Goal: Information Seeking & Learning: Learn about a topic

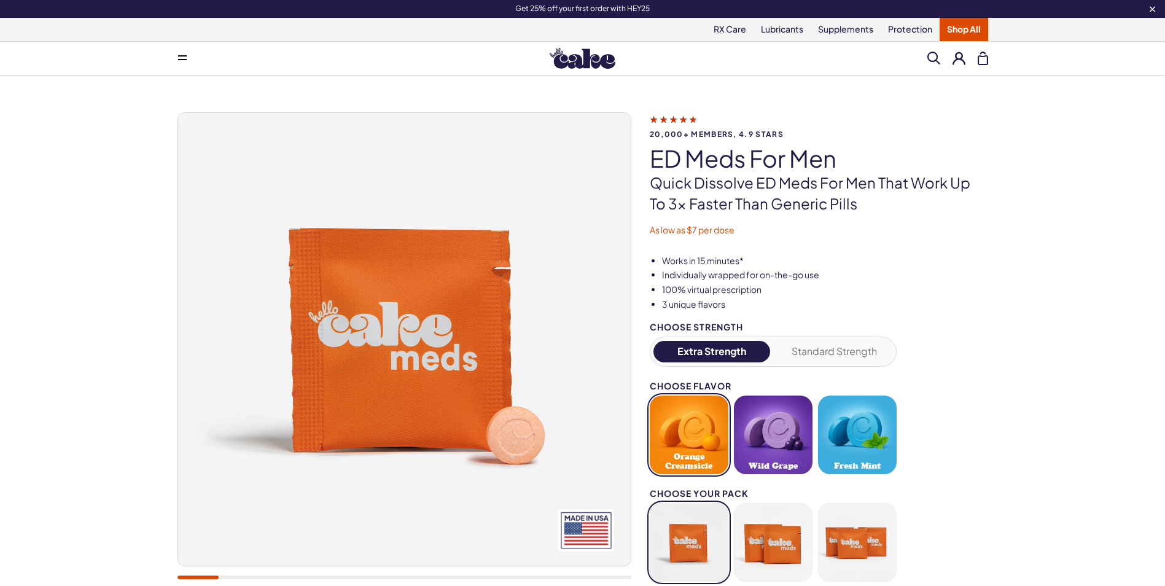
click at [597, 66] on img at bounding box center [583, 58] width 66 height 21
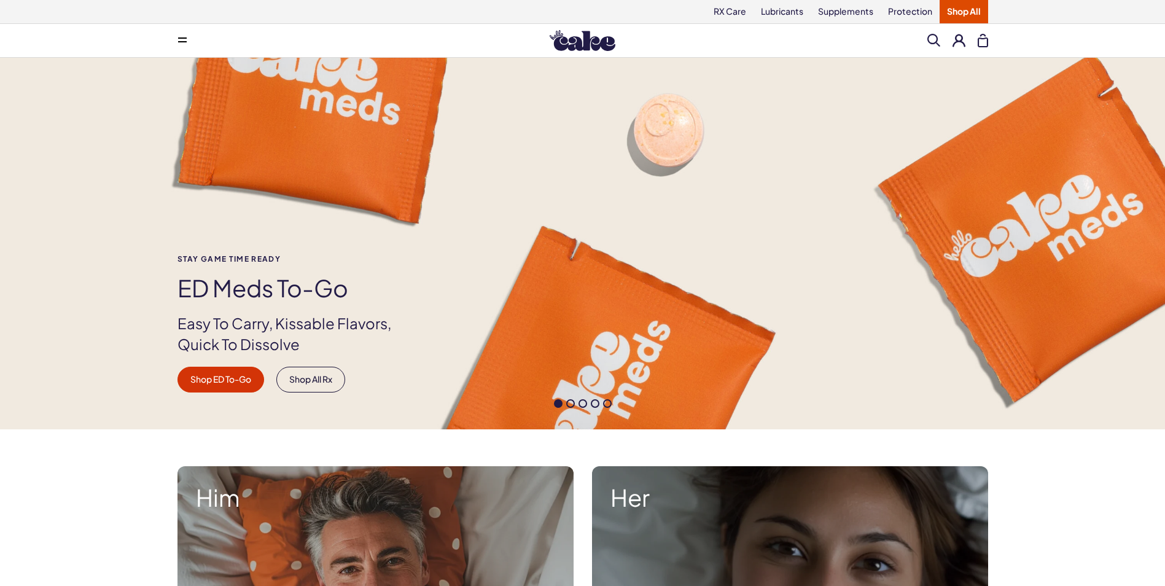
click at [842, 535] on div "Her Shop Her" at bounding box center [790, 574] width 396 height 216
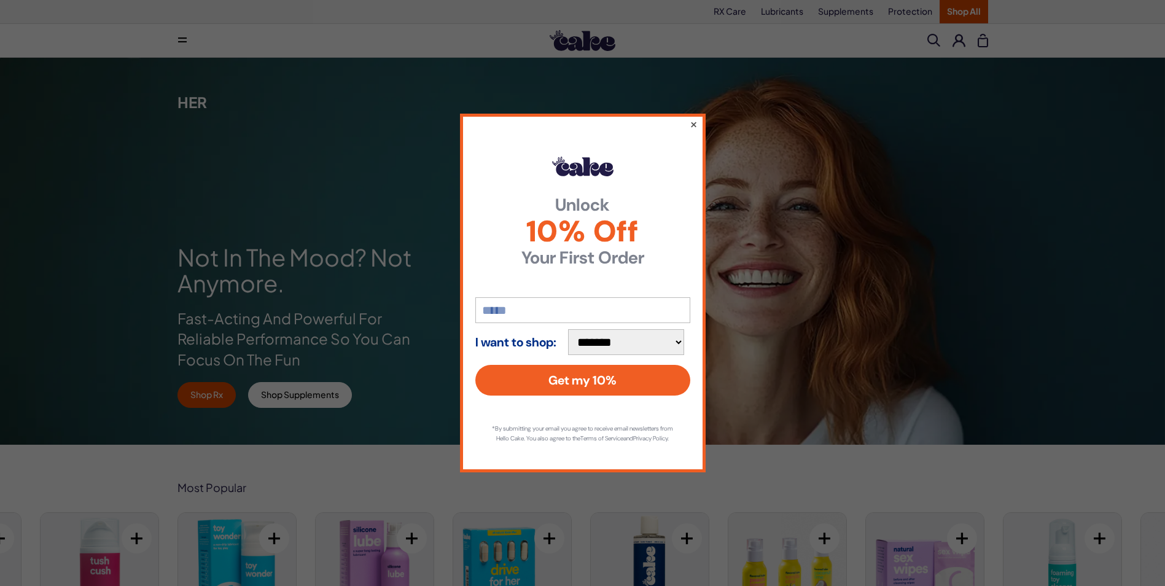
click at [691, 119] on button "×" at bounding box center [693, 124] width 8 height 15
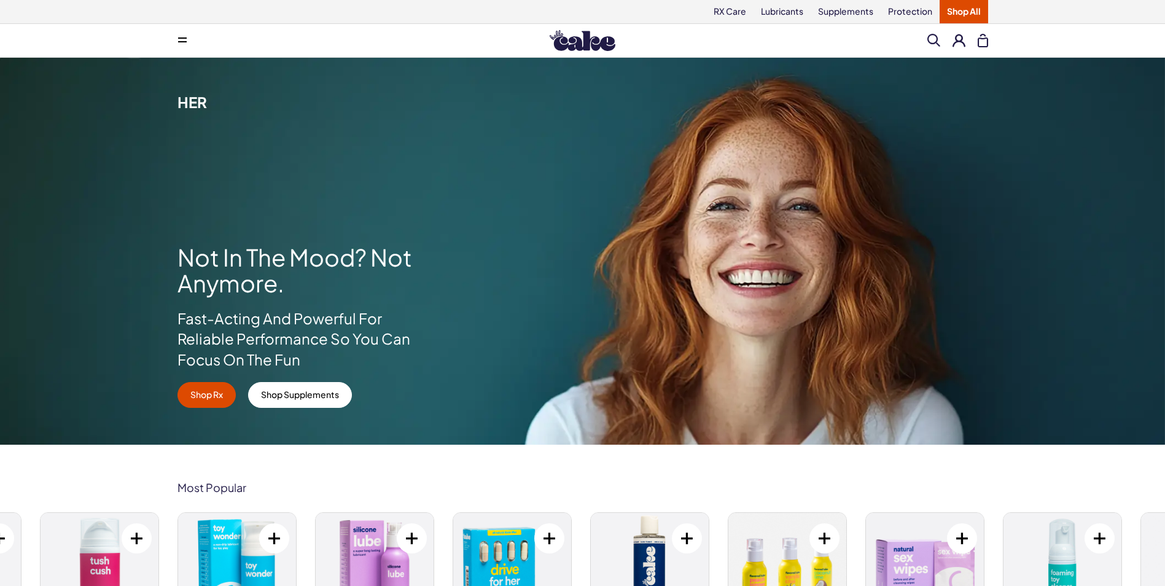
click at [885, 42] on div "Menu Him Her Everything Rx Care Rx For Him Cake ED Meds - To Go The Daily Chew …" at bounding box center [583, 40] width 885 height 25
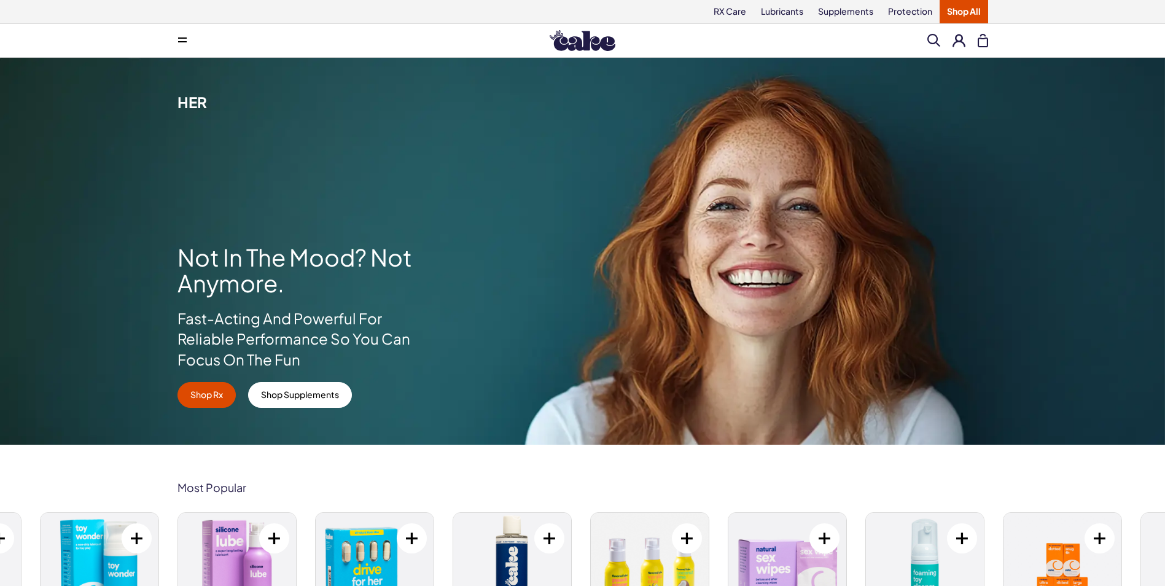
click at [935, 37] on span at bounding box center [934, 40] width 13 height 13
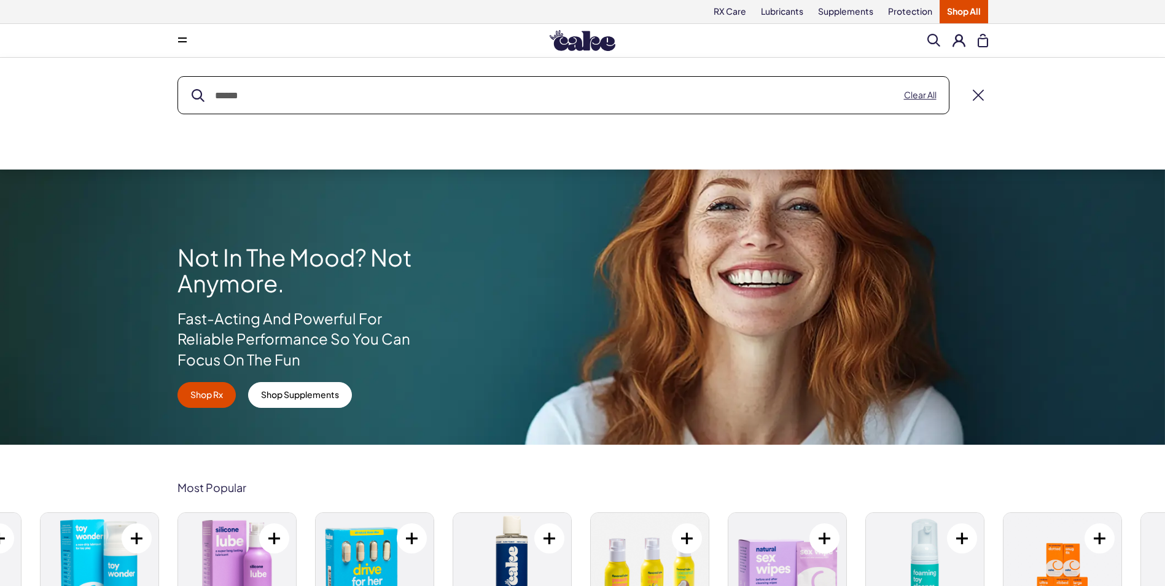
click at [675, 88] on input "text" at bounding box center [563, 95] width 771 height 37
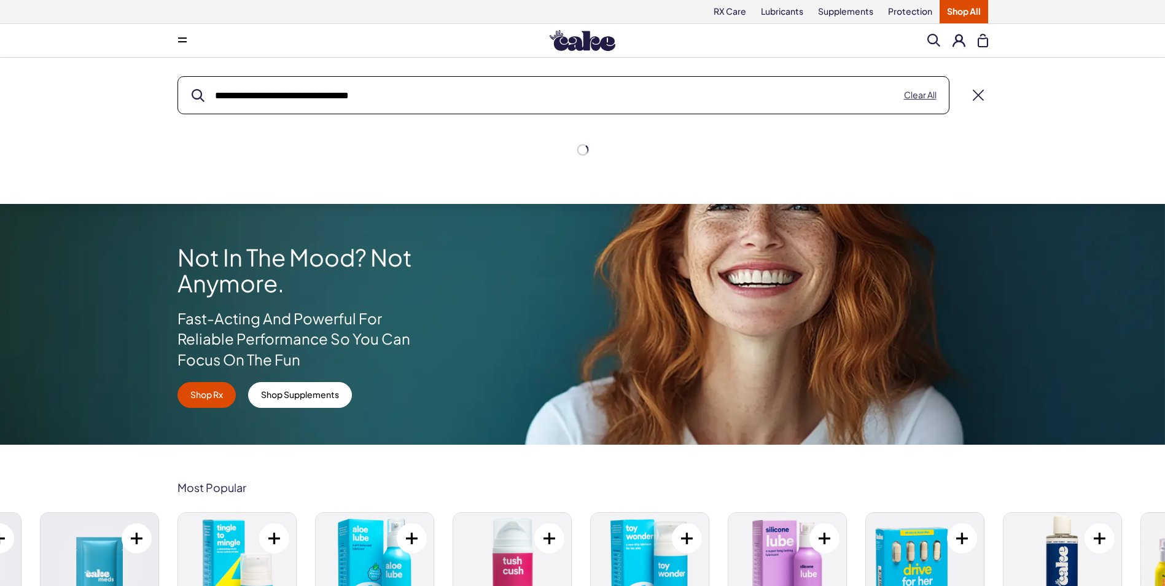
click at [192, 89] on button "submit" at bounding box center [198, 95] width 13 height 13
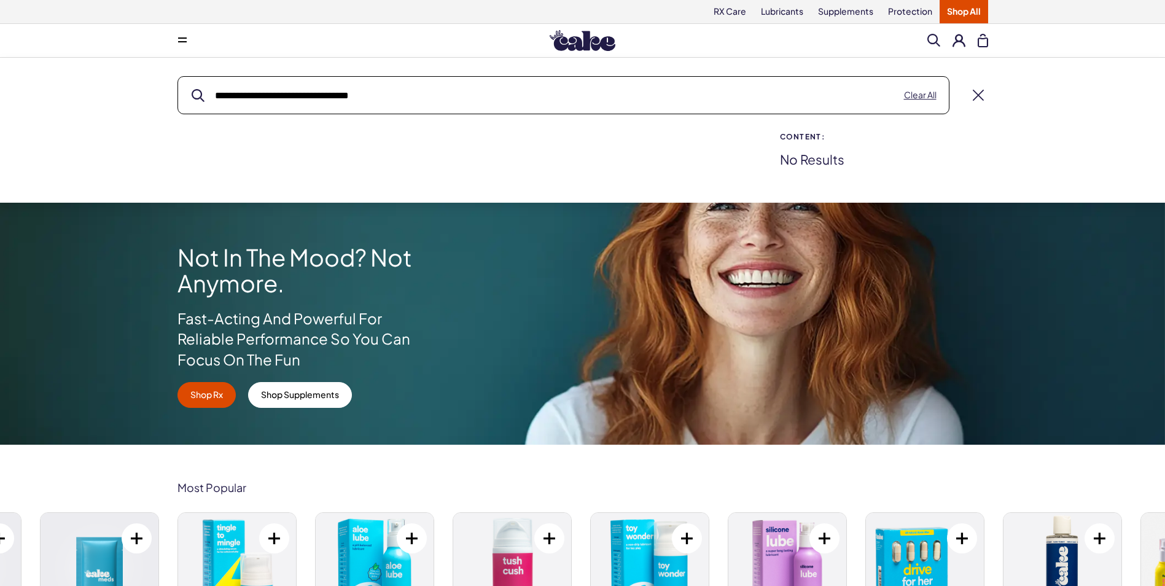
click at [825, 160] on p "No results" at bounding box center [884, 159] width 208 height 13
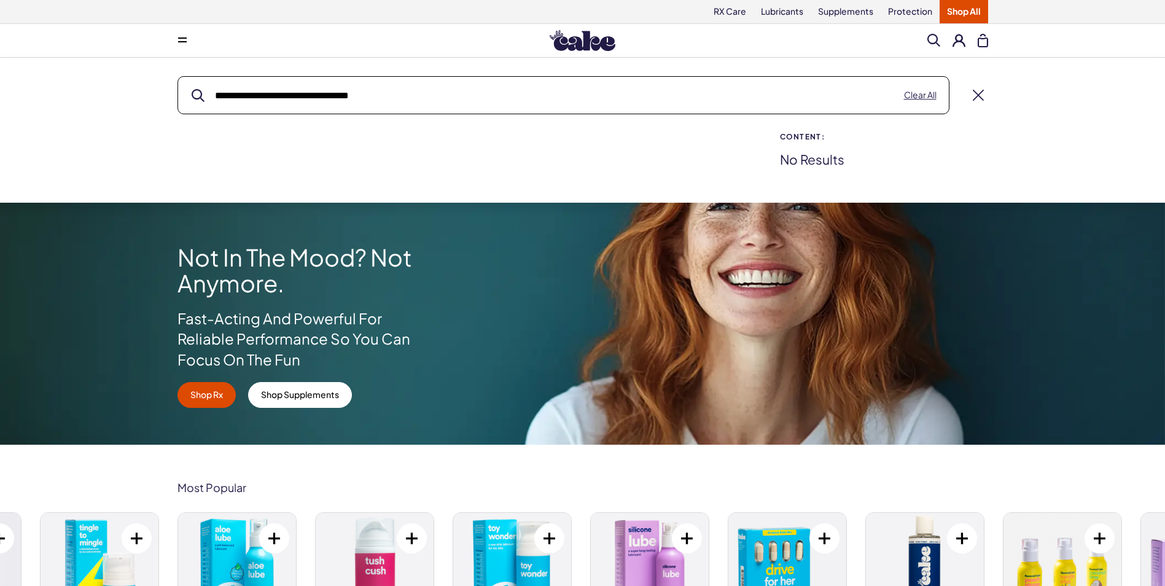
drag, startPoint x: 918, startPoint y: 103, endPoint x: 643, endPoint y: 116, distance: 275.6
click at [670, 123] on div "**********" at bounding box center [583, 121] width 885 height 90
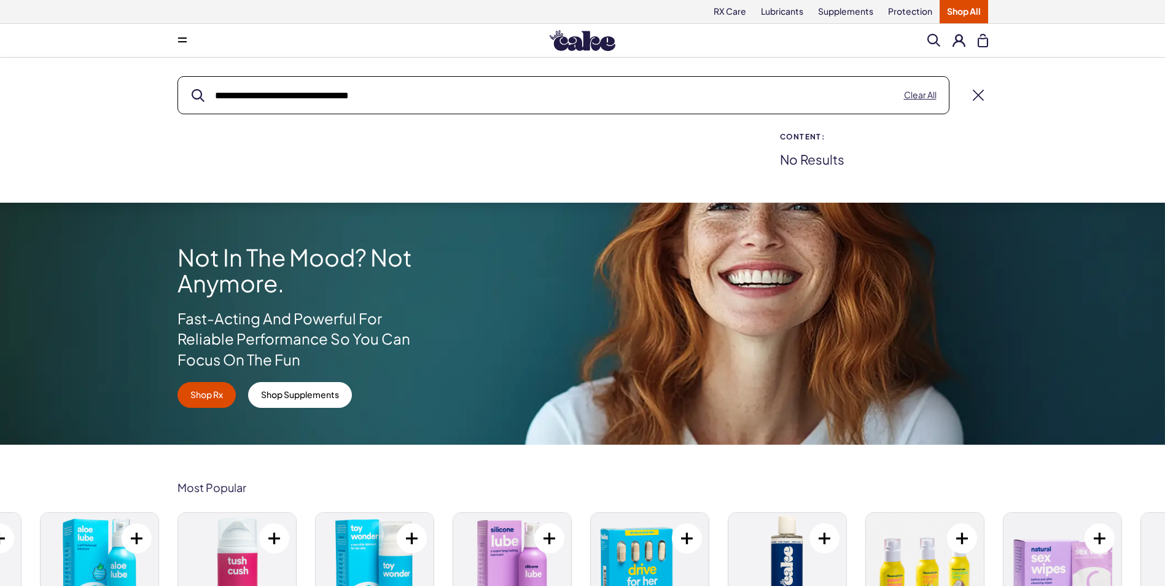
drag, startPoint x: 308, startPoint y: 93, endPoint x: 425, endPoint y: 95, distance: 116.7
click at [425, 95] on input "**********" at bounding box center [563, 95] width 771 height 37
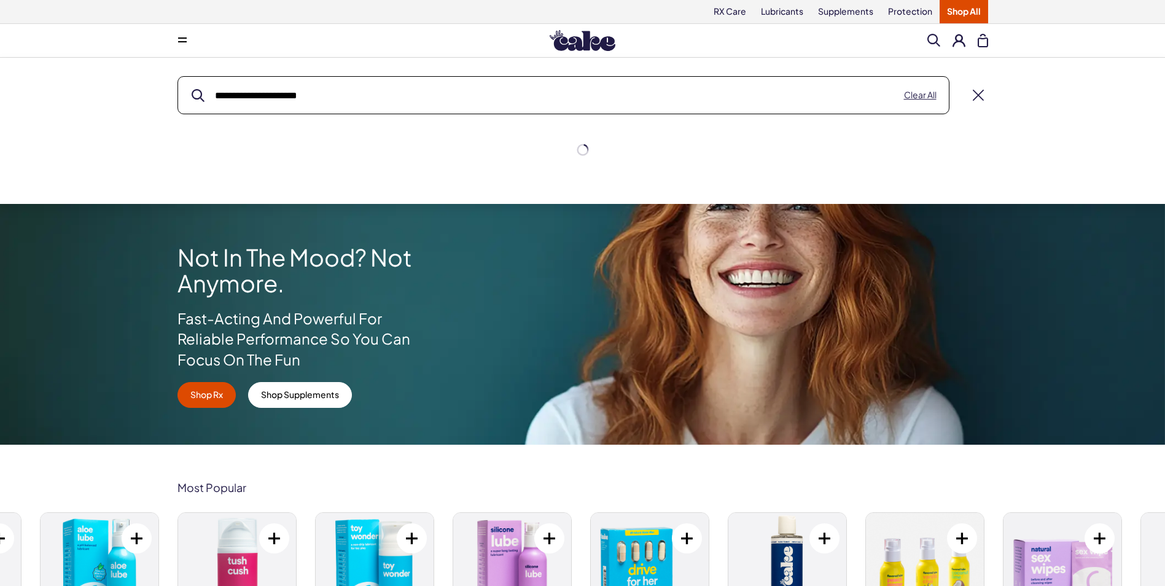
type input "**********"
click at [192, 89] on button "submit" at bounding box center [198, 95] width 13 height 13
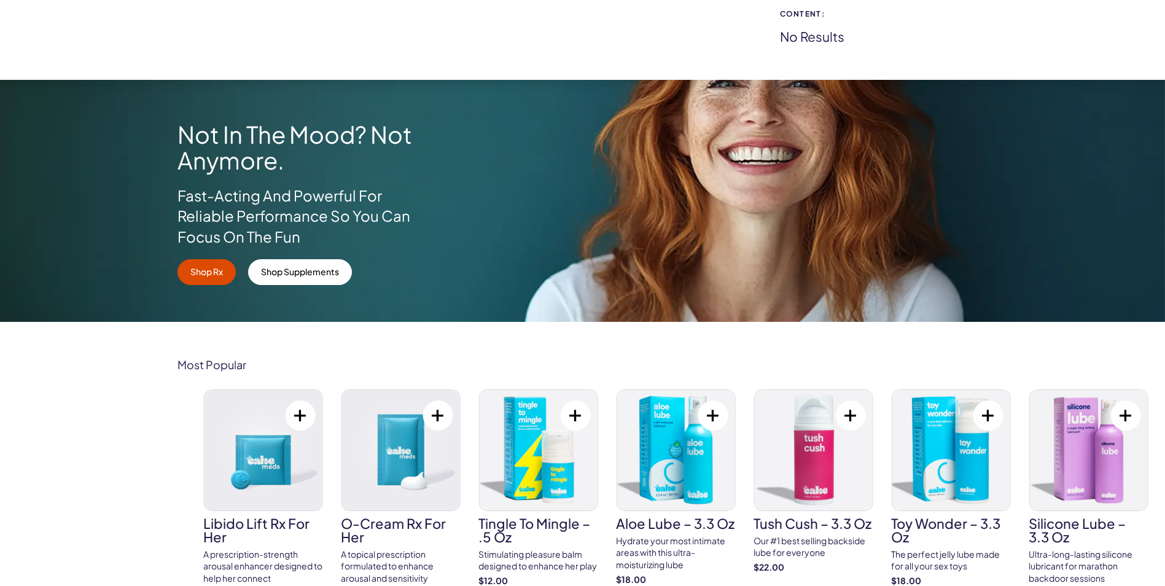
click at [812, 471] on img at bounding box center [813, 450] width 118 height 120
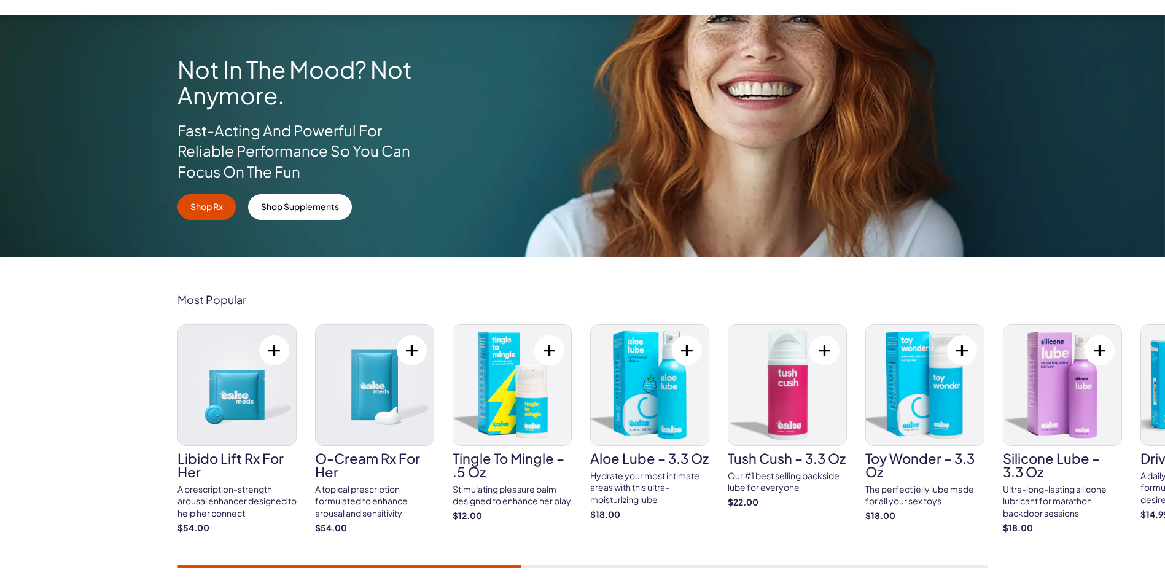
scroll to position [246, 0]
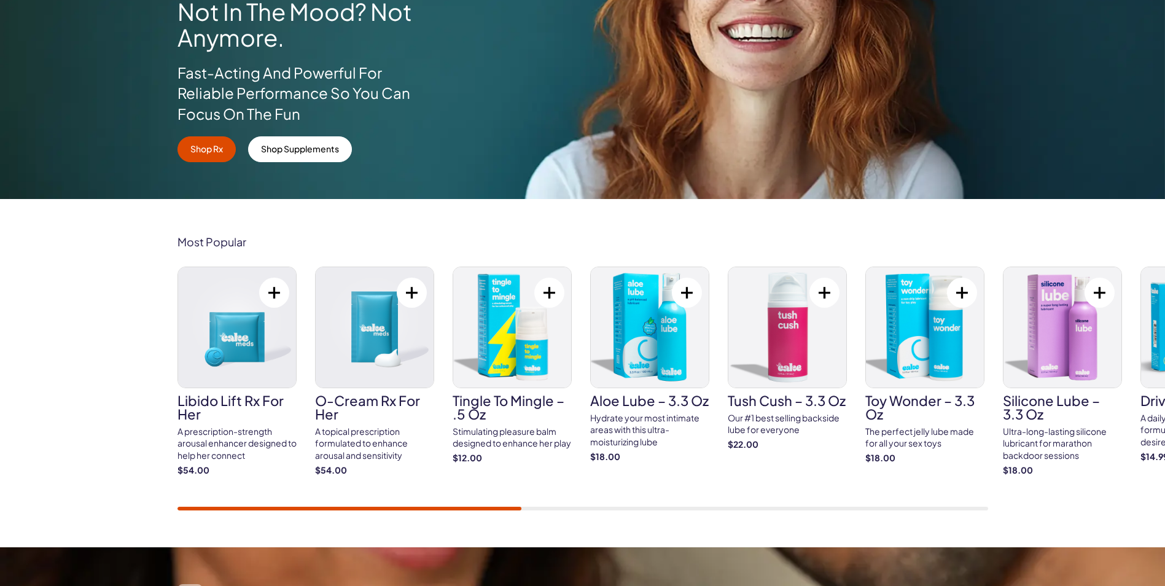
click at [111, 427] on div "Most Popular Libido Lift Rx For Her A prescription-strength arousal enhancer de…" at bounding box center [582, 373] width 1165 height 348
click at [383, 373] on img at bounding box center [375, 327] width 118 height 120
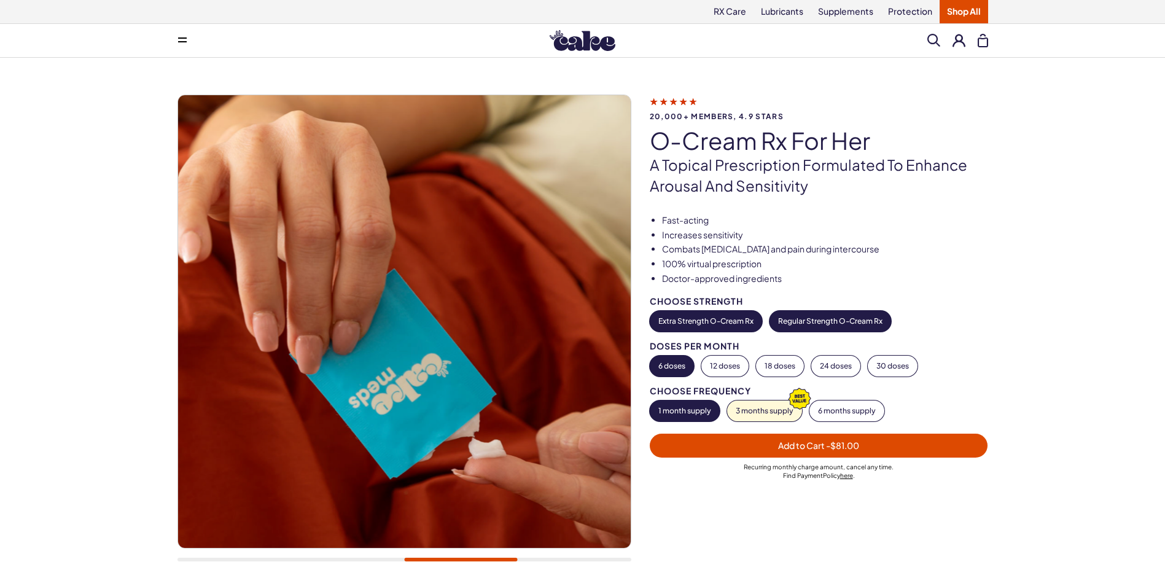
click at [807, 324] on button "Regular Strength O-Cream Rx" at bounding box center [831, 321] width 122 height 21
click at [734, 324] on button "Extra Strength O-Cream Rx" at bounding box center [706, 321] width 112 height 21
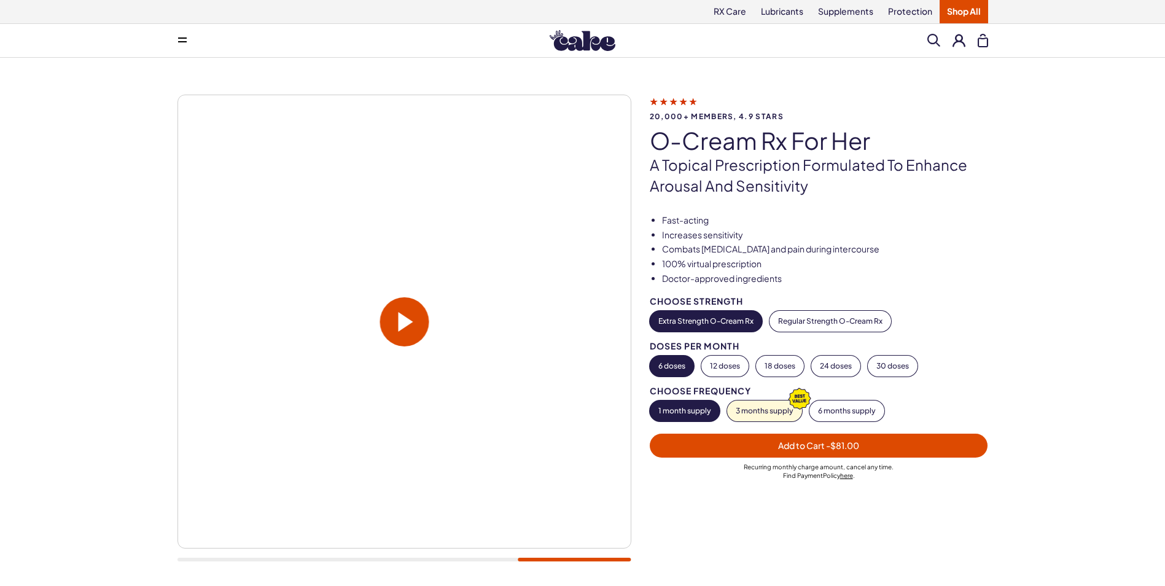
click at [300, 568] on div at bounding box center [405, 335] width 454 height 480
click at [272, 560] on div at bounding box center [405, 560] width 454 height 4
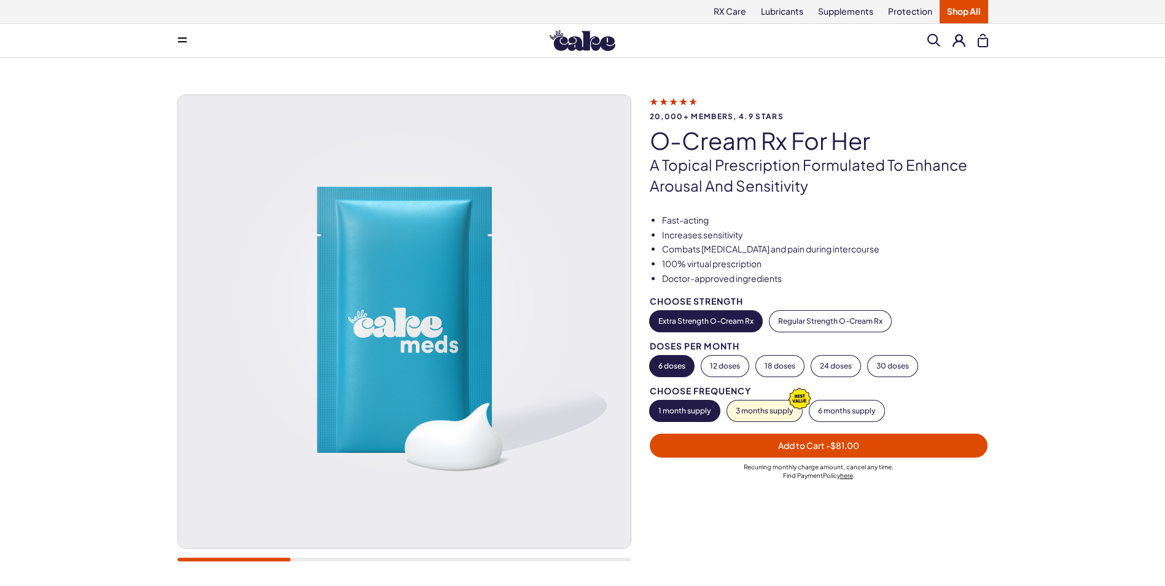
click at [331, 558] on div at bounding box center [405, 560] width 454 height 4
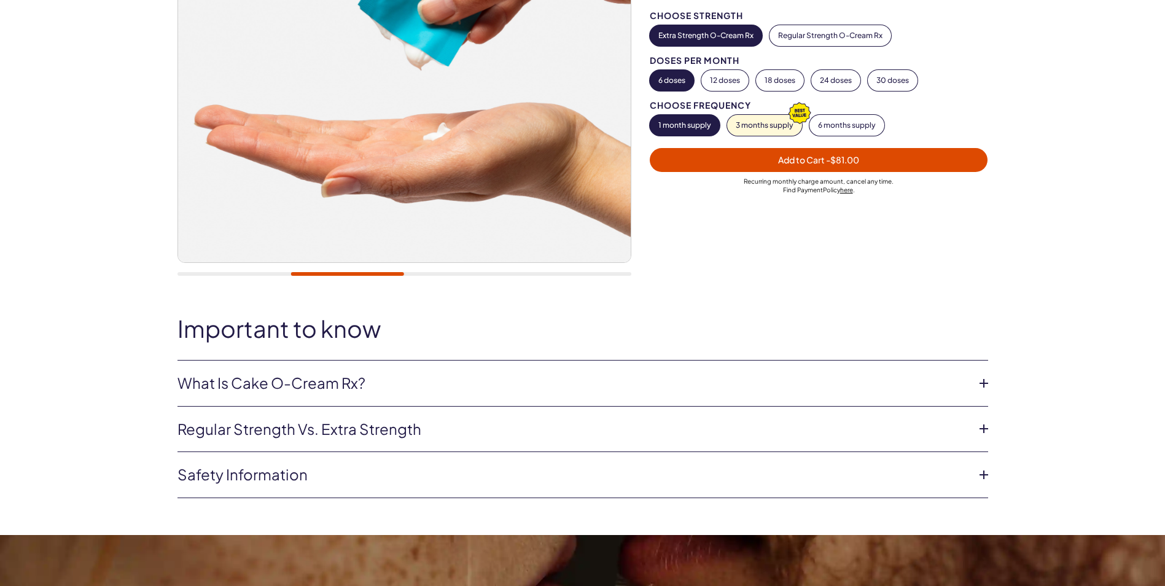
scroll to position [307, 0]
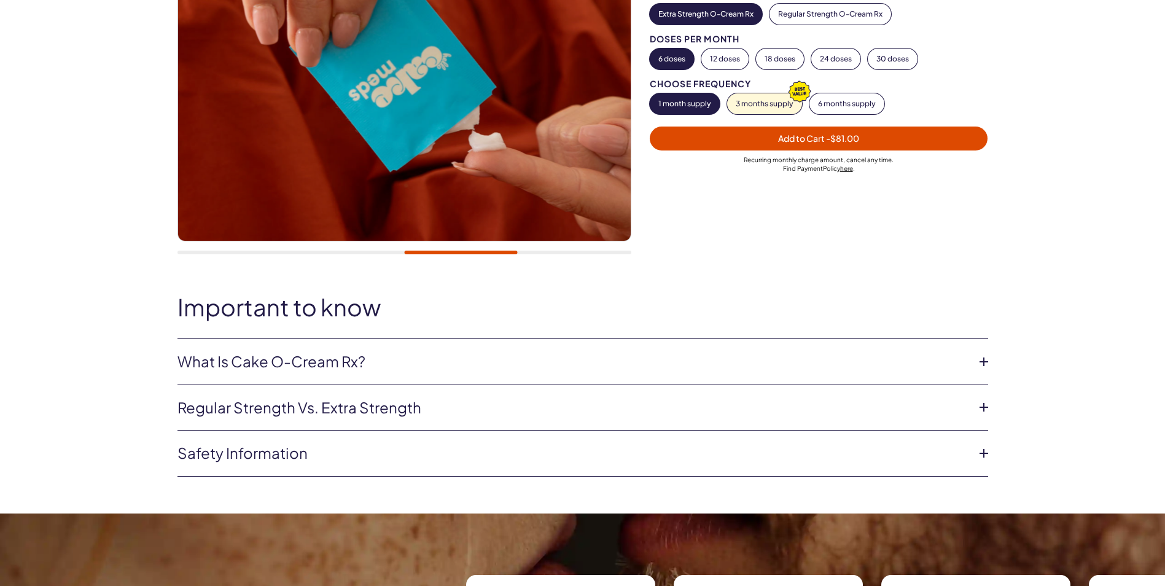
click at [487, 371] on link "What is Cake O-Cream Rx?" at bounding box center [573, 361] width 791 height 21
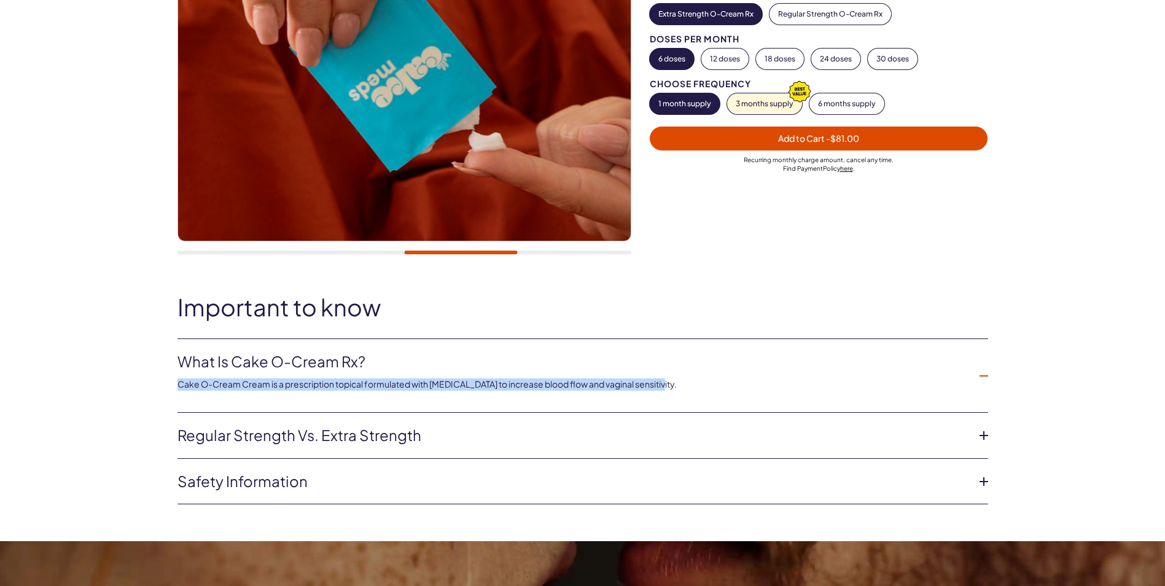
drag, startPoint x: 172, startPoint y: 384, endPoint x: 658, endPoint y: 380, distance: 486.0
click at [658, 380] on div "Important to know What is Cake O-Cream Rx? Cake O-Cream Cream is a prescription…" at bounding box center [583, 399] width 885 height 210
drag, startPoint x: 658, startPoint y: 380, endPoint x: 620, endPoint y: 388, distance: 38.9
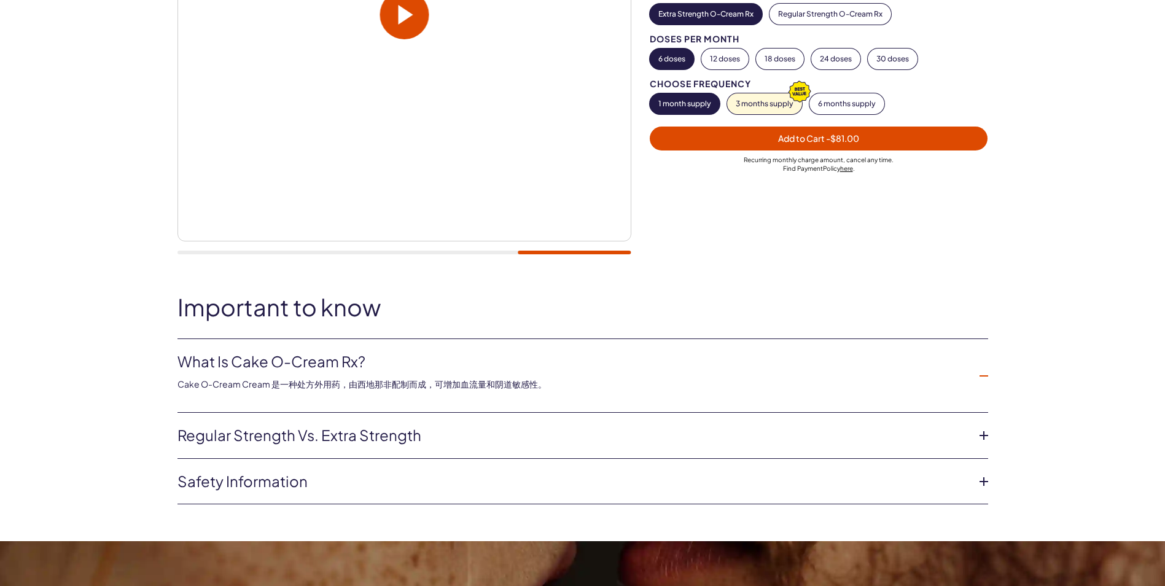
click at [259, 402] on li "What is Cake O-Cream Rx? Cake O-Cream Cream 是一种处方外用药，由西地那非配制而成，可增加血流量和阴道敏感性。" at bounding box center [583, 376] width 811 height 74
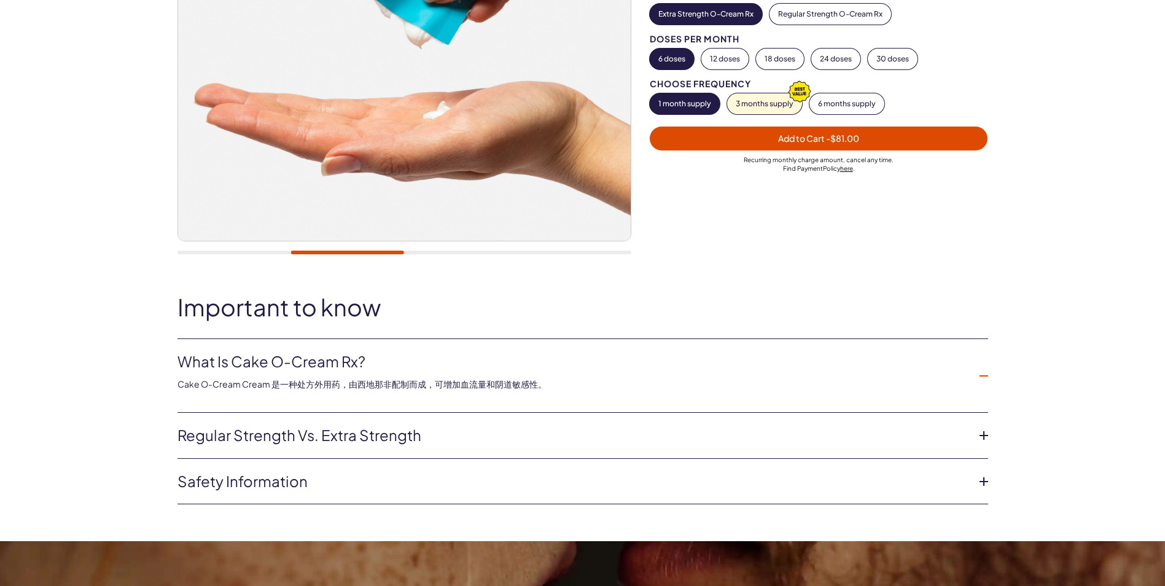
click at [221, 432] on link "Regular strength vs. extra strength" at bounding box center [573, 435] width 791 height 21
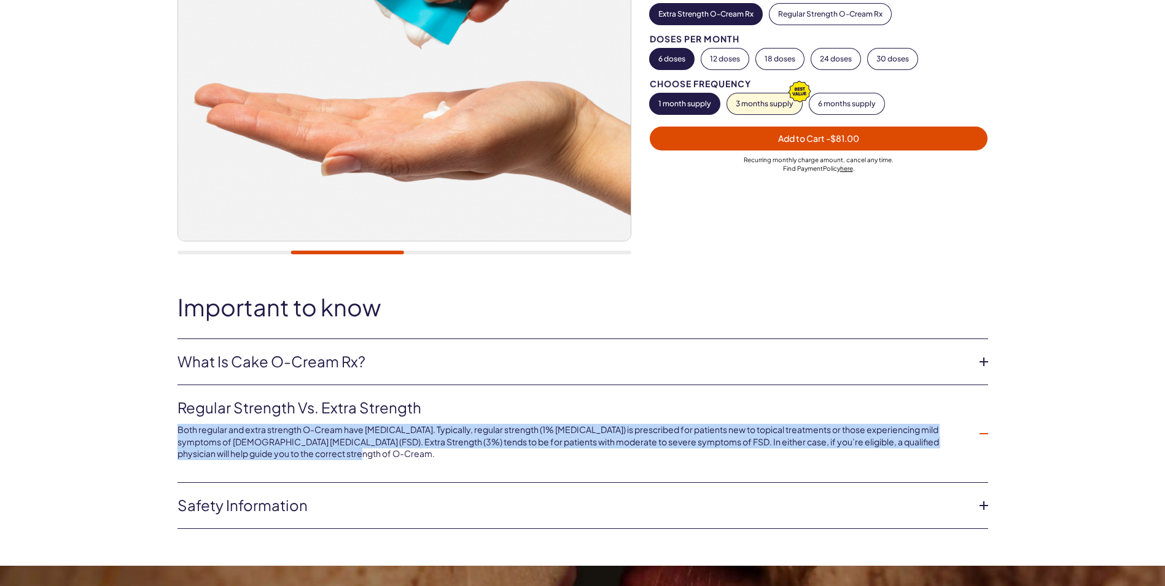
drag, startPoint x: 178, startPoint y: 430, endPoint x: 316, endPoint y: 464, distance: 142.9
click at [316, 464] on li "Regular strength vs. extra strength Both regular and extra strength O-Cream hav…" at bounding box center [583, 434] width 811 height 98
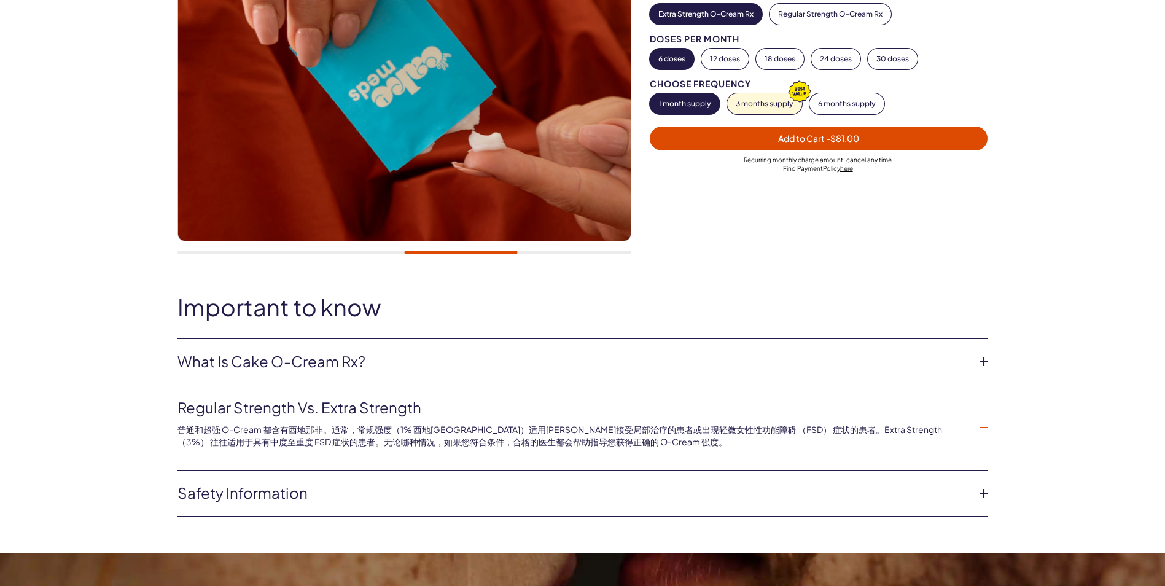
click at [268, 496] on link "Safety information" at bounding box center [573, 493] width 791 height 21
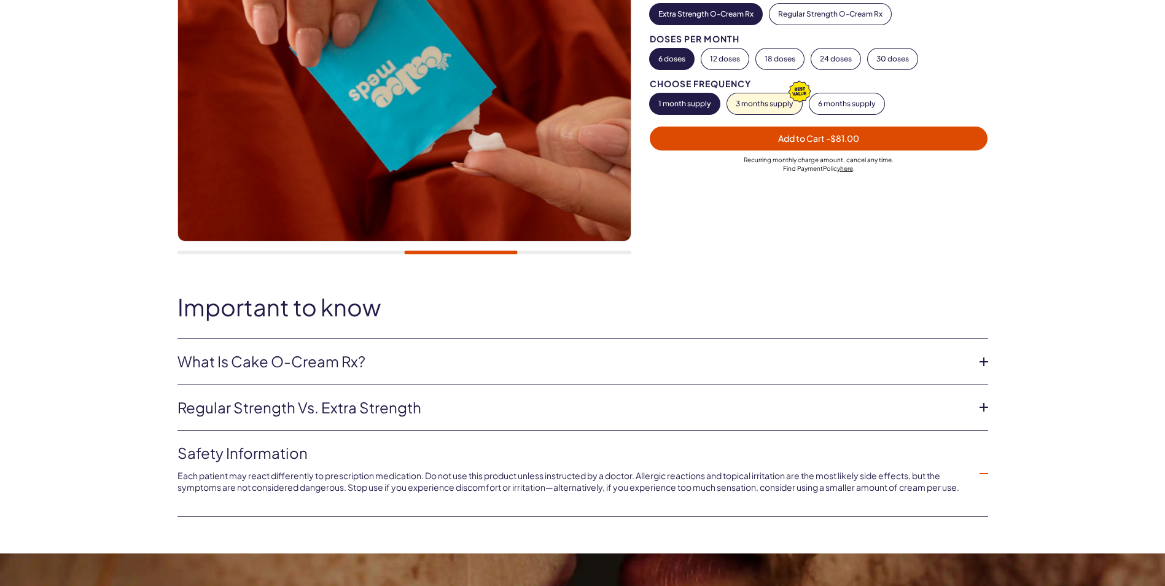
scroll to position [430, 0]
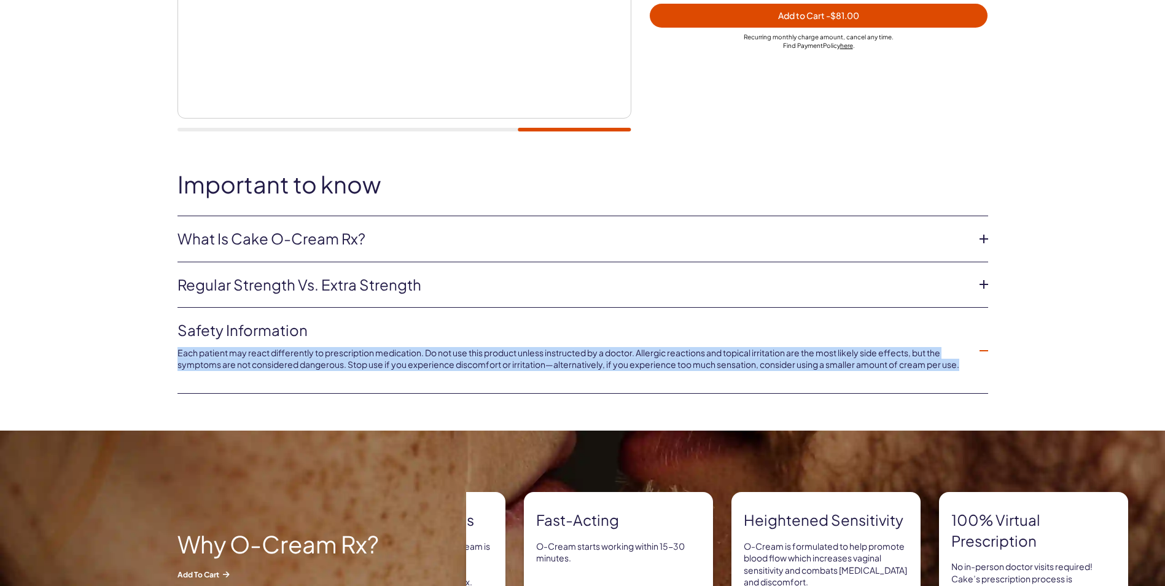
drag, startPoint x: 176, startPoint y: 348, endPoint x: 971, endPoint y: 366, distance: 795.2
click at [971, 366] on div "Important to know What is Cake O-Cream Rx? Cake O-Cream Cream 是一种处方外用药，由西地那非配制而…" at bounding box center [583, 282] width 885 height 222
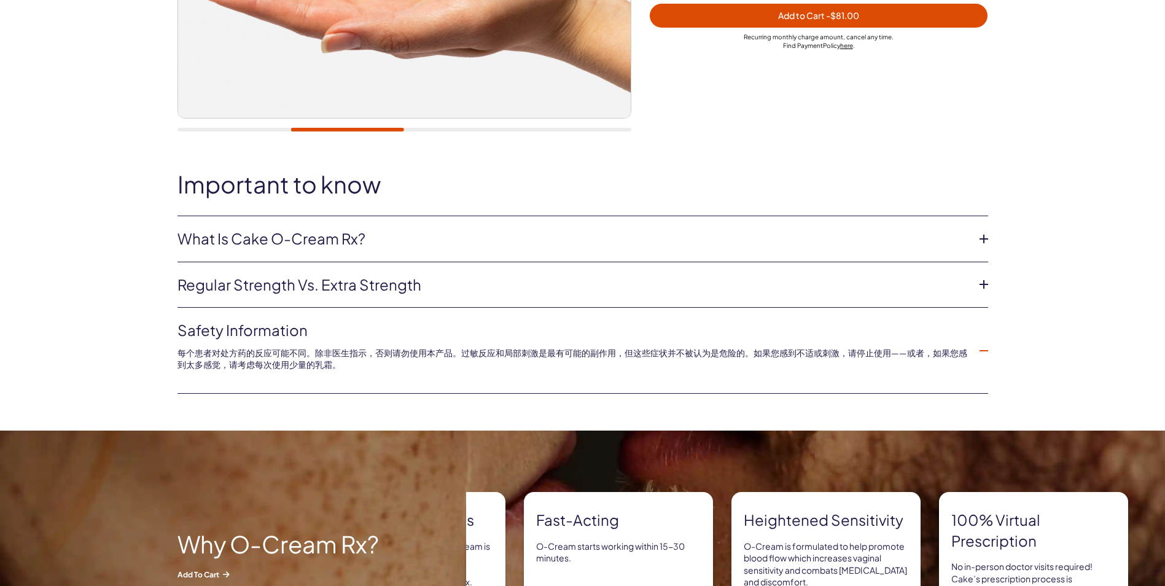
click at [362, 369] on p "每个患者对处方药的反应可能不同。除非医生指示，否则请勿使用本产品。过敏反应和局部刺激是最有可能的副作用，但这些症状并不被认为是危险的。如果您感到不适或刺激，请…" at bounding box center [573, 359] width 791 height 24
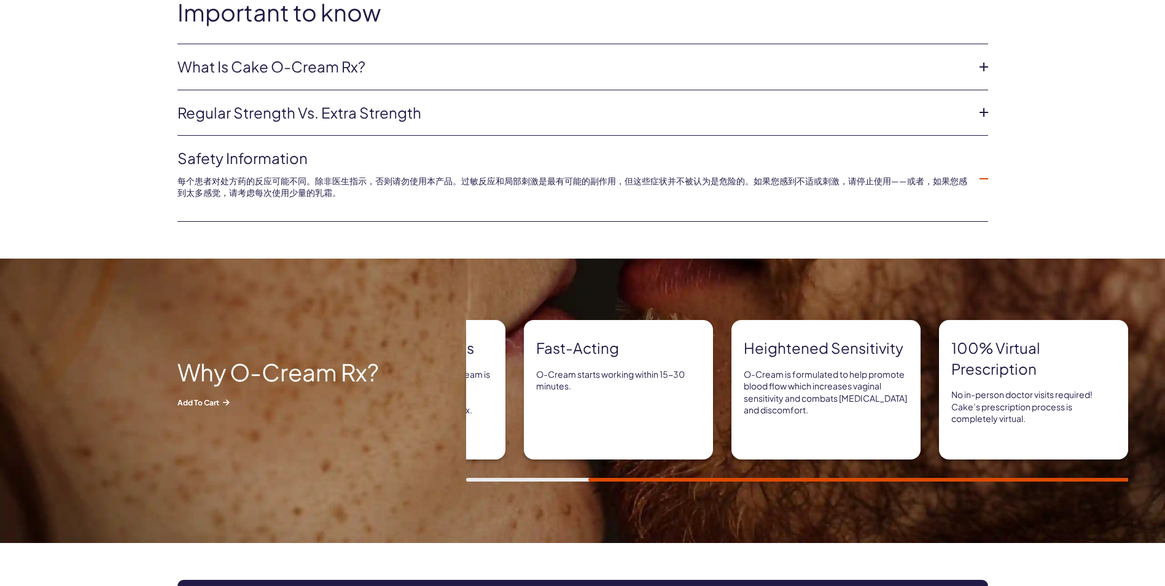
scroll to position [614, 0]
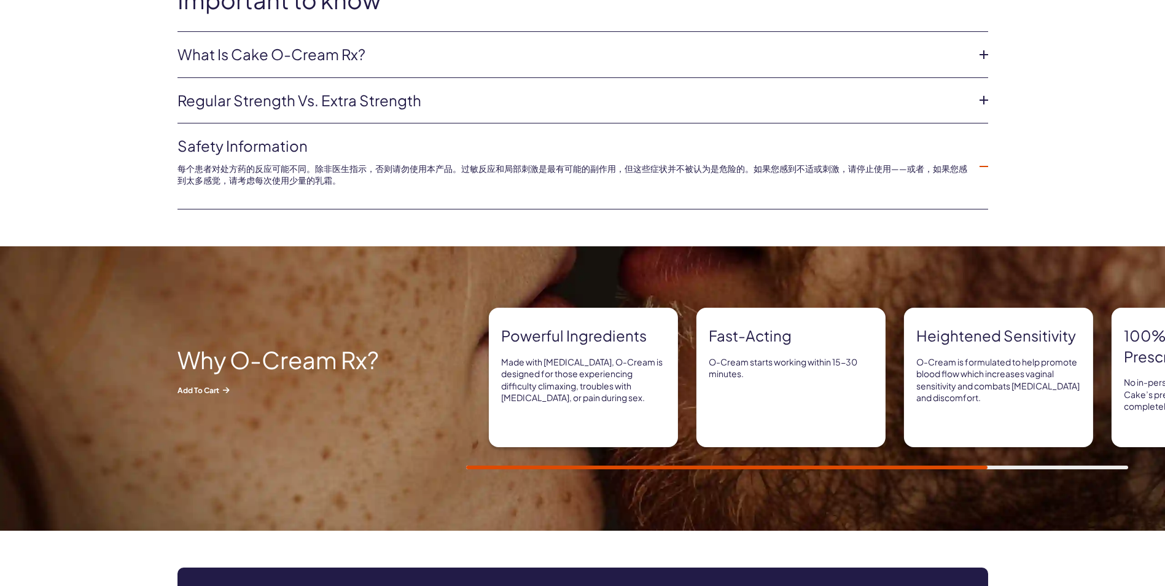
click at [638, 390] on p "Made with [MEDICAL_DATA], O-Cream is designed for those experiencing difficulty…" at bounding box center [583, 380] width 165 height 48
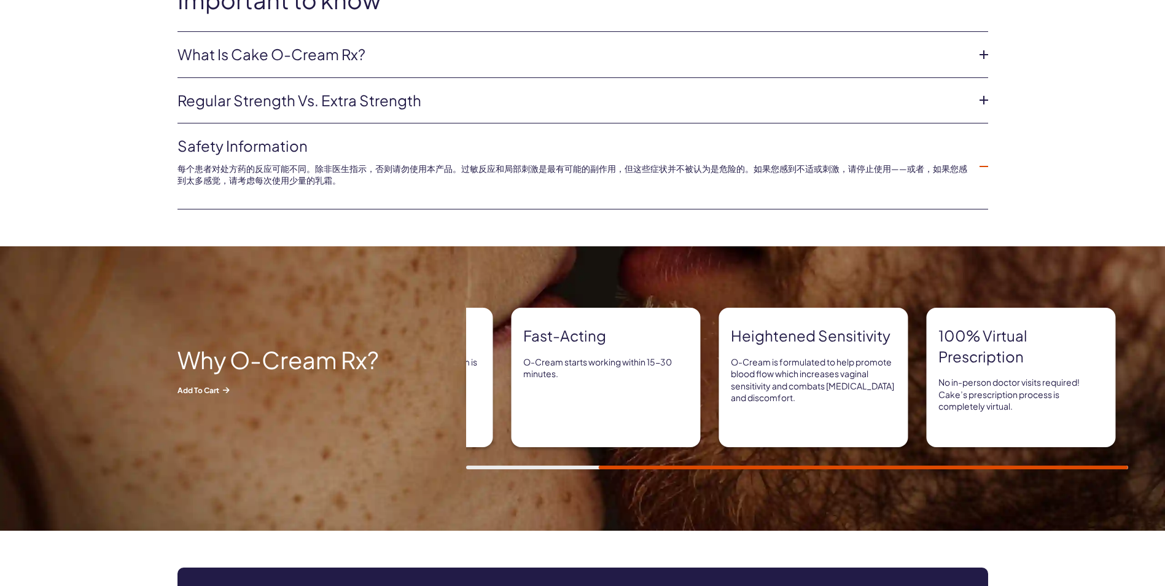
click at [659, 401] on div "Fast-acting O-Cream starts working within 15-30 minutes." at bounding box center [605, 377] width 189 height 139
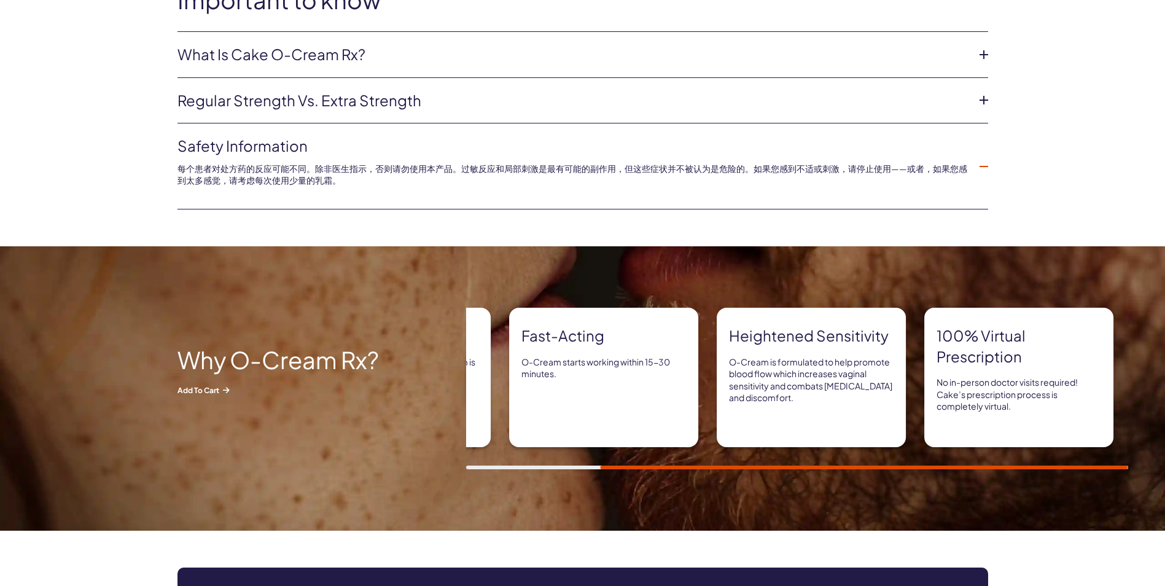
click at [791, 393] on p "O-Cream is formulated to help promote blood flow which increases vaginal sensit…" at bounding box center [811, 380] width 165 height 48
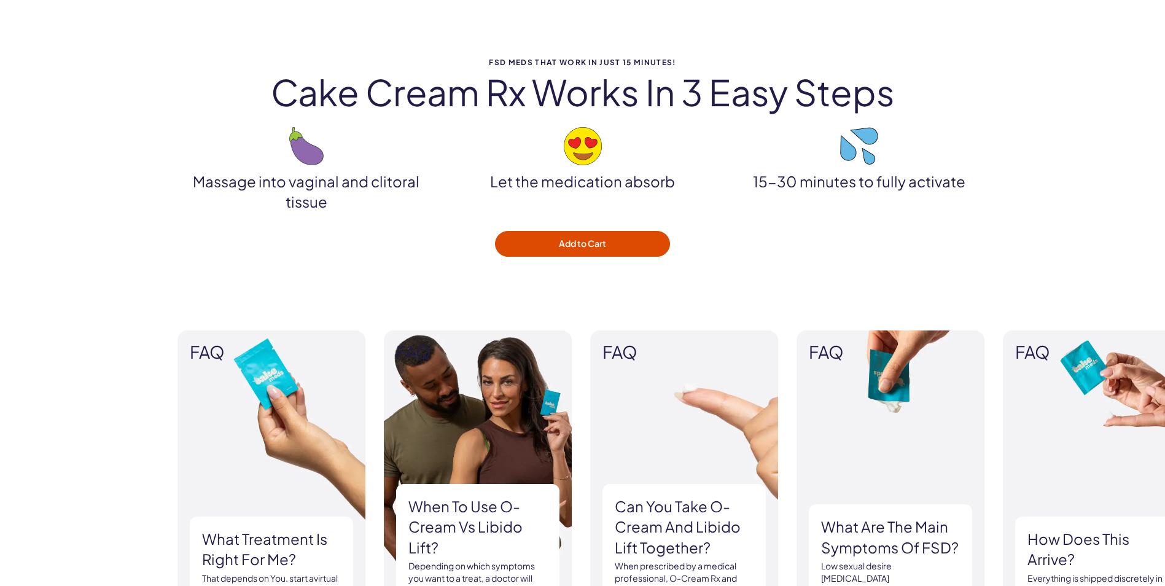
scroll to position [1352, 0]
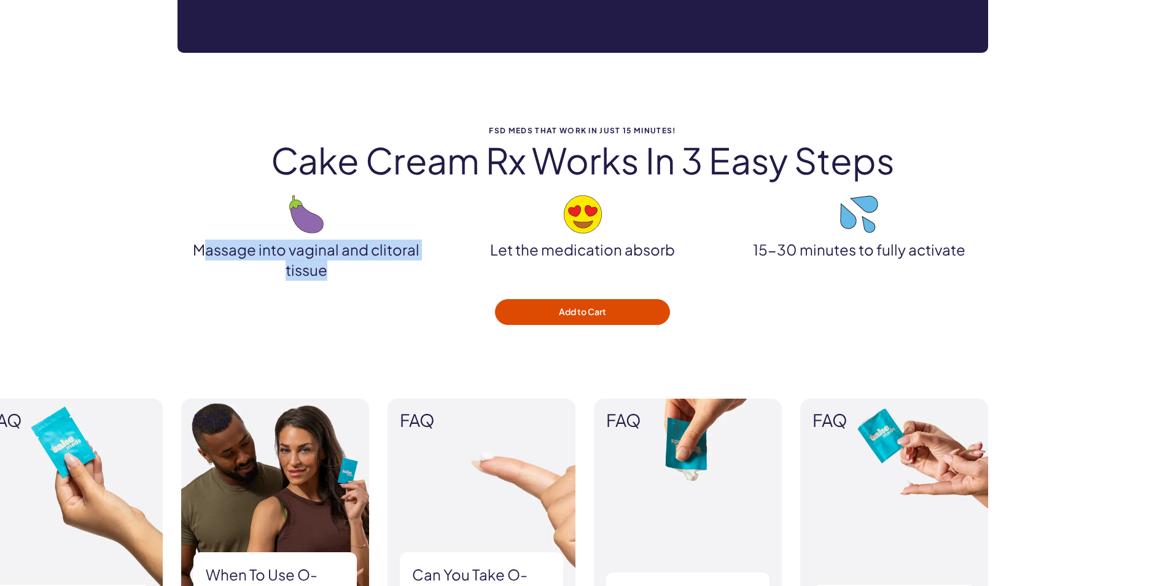
drag, startPoint x: 334, startPoint y: 270, endPoint x: 205, endPoint y: 240, distance: 132.6
click at [205, 240] on p "Massage into vaginal and clitoral tissue" at bounding box center [307, 260] width 258 height 41
drag, startPoint x: 205, startPoint y: 240, endPoint x: 370, endPoint y: 294, distance: 173.3
click at [370, 294] on div "FSD Meds that work in just 15 minutes! Cake Cream Rx works in 3 easy steps Mass…" at bounding box center [583, 226] width 885 height 198
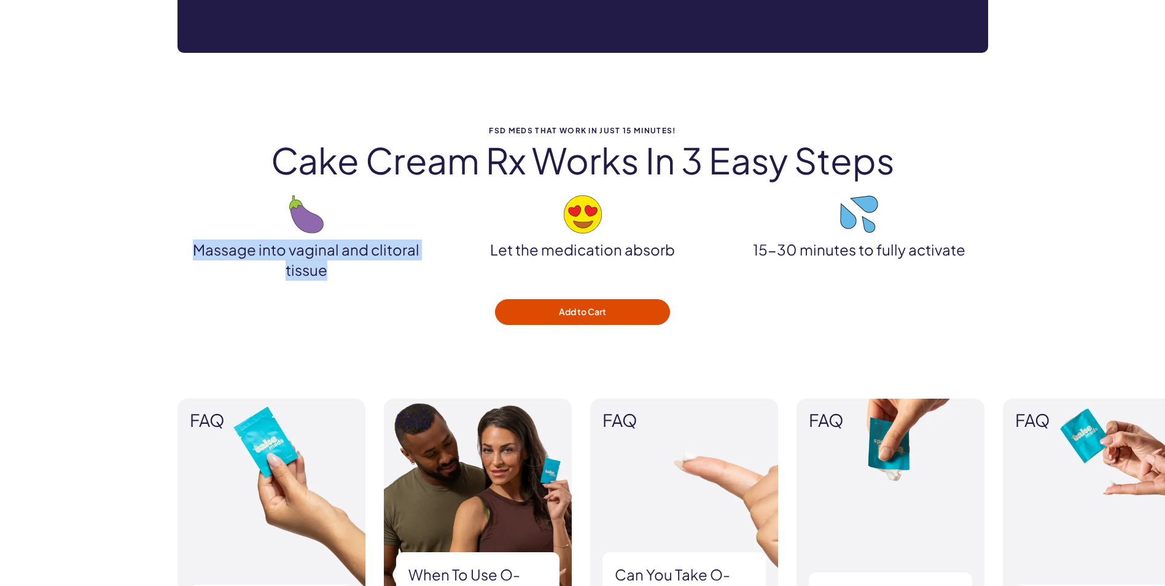
drag, startPoint x: 342, startPoint y: 272, endPoint x: 190, endPoint y: 251, distance: 152.6
click at [190, 251] on p "Massage into vaginal and clitoral tissue" at bounding box center [307, 260] width 258 height 41
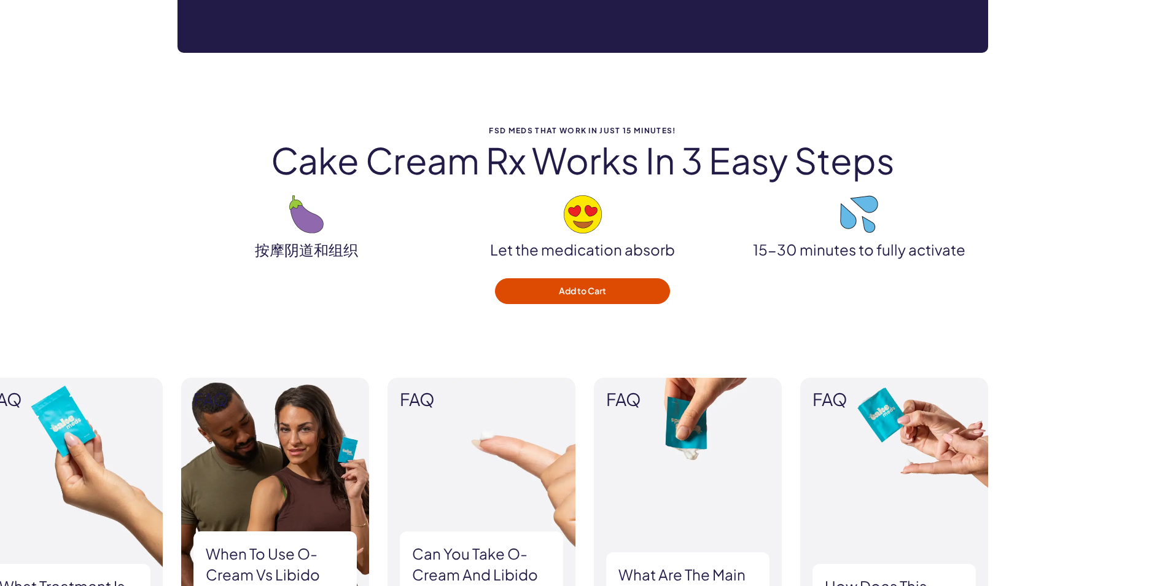
click at [336, 310] on div "FSD Meds that work in just 15 minutes! Cake Cream Rx works in 3 easy steps 按摩阴道…" at bounding box center [582, 215] width 1165 height 251
drag, startPoint x: 671, startPoint y: 248, endPoint x: 496, endPoint y: 252, distance: 175.2
click at [496, 252] on p "Let the medication absorb" at bounding box center [583, 250] width 258 height 21
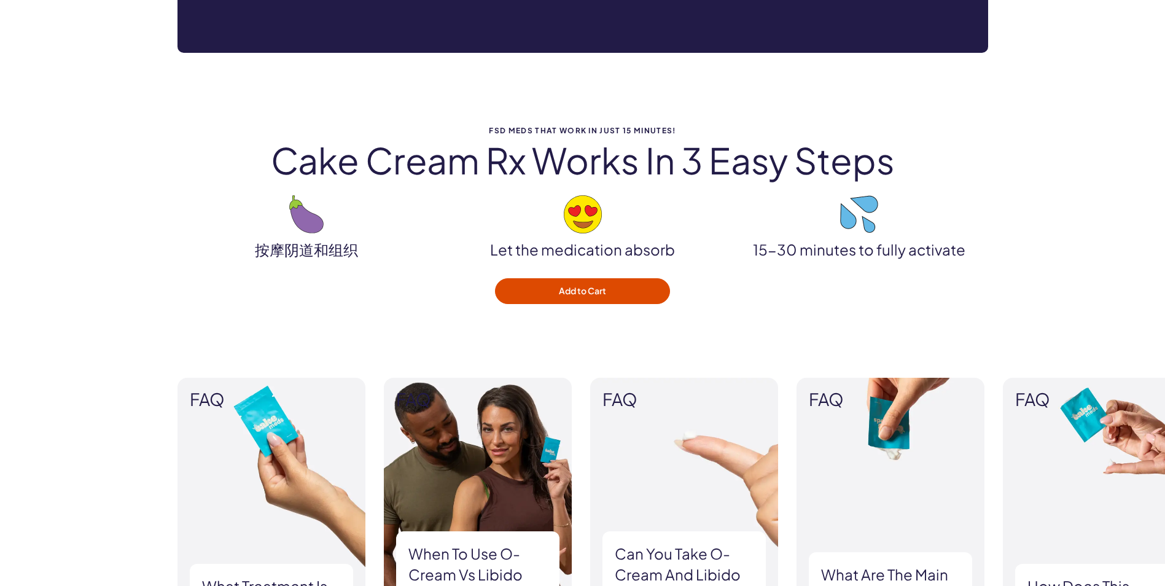
click at [829, 270] on div "FSD Meds that work in just 15 minutes! Cake Cream Rx works in 3 easy steps 按摩阴道…" at bounding box center [583, 216] width 885 height 178
drag, startPoint x: 975, startPoint y: 249, endPoint x: 730, endPoint y: 252, distance: 244.5
click at [730, 252] on p "15-30 minutes to fully activate" at bounding box center [859, 250] width 258 height 21
drag, startPoint x: 730, startPoint y: 252, endPoint x: 729, endPoint y: 290, distance: 38.1
click at [729, 290] on div "FSD Meds that work in just 15 minutes! Cake Cream Rx works in 3 easy steps 按摩阴道…" at bounding box center [583, 216] width 885 height 178
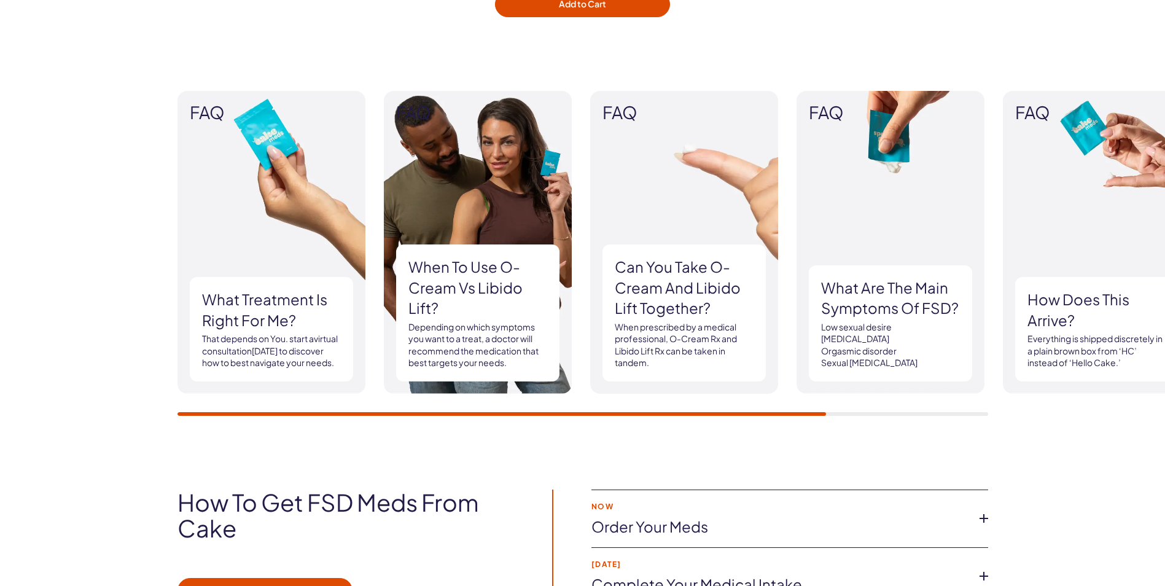
scroll to position [1659, 0]
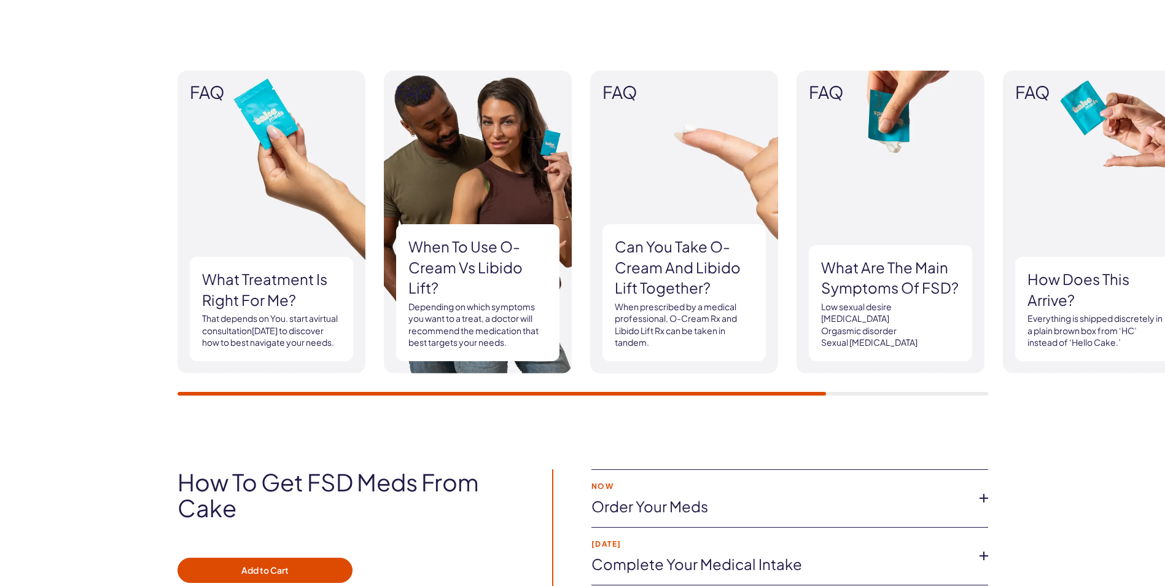
click at [492, 312] on p "Depending on which symptoms you want to a treat, a doctor will recommend the me…" at bounding box center [478, 325] width 139 height 48
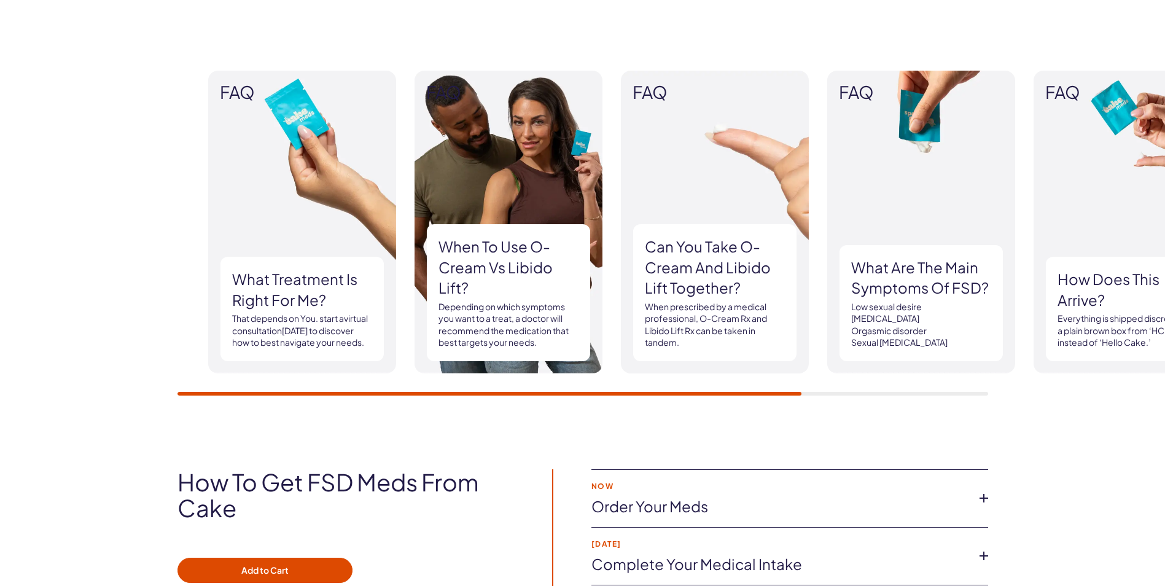
click at [270, 300] on div "What treatment is right for me? That depends on You. start a virtual consultati…" at bounding box center [301, 309] width 163 height 104
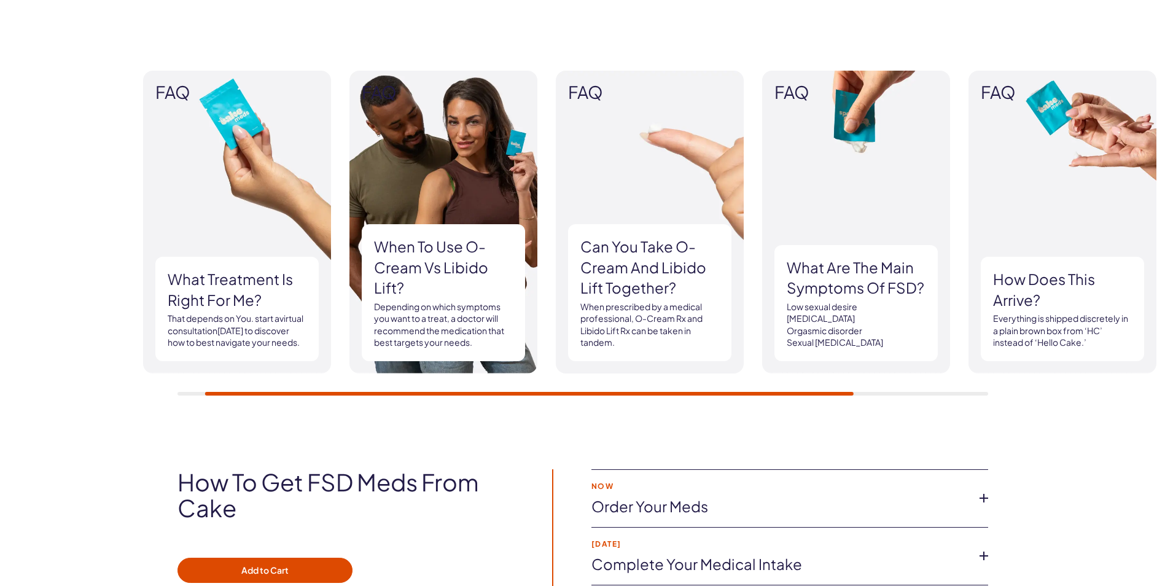
click at [215, 324] on p "That depends on You. start a virtual consultation [DATE] to discover how to bes…" at bounding box center [237, 331] width 139 height 36
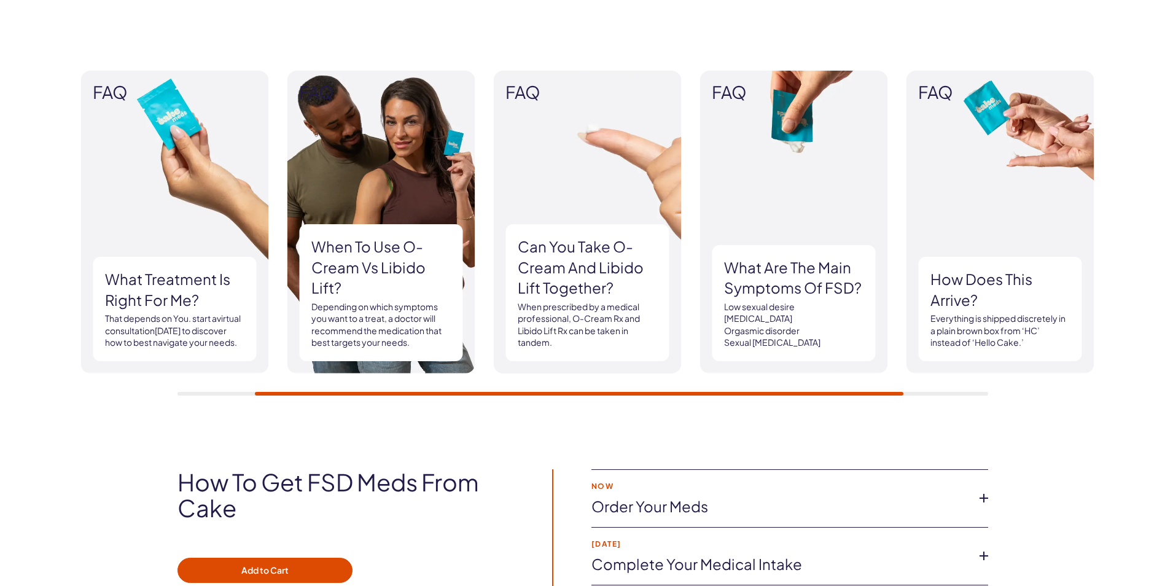
click at [316, 396] on div at bounding box center [579, 394] width 649 height 4
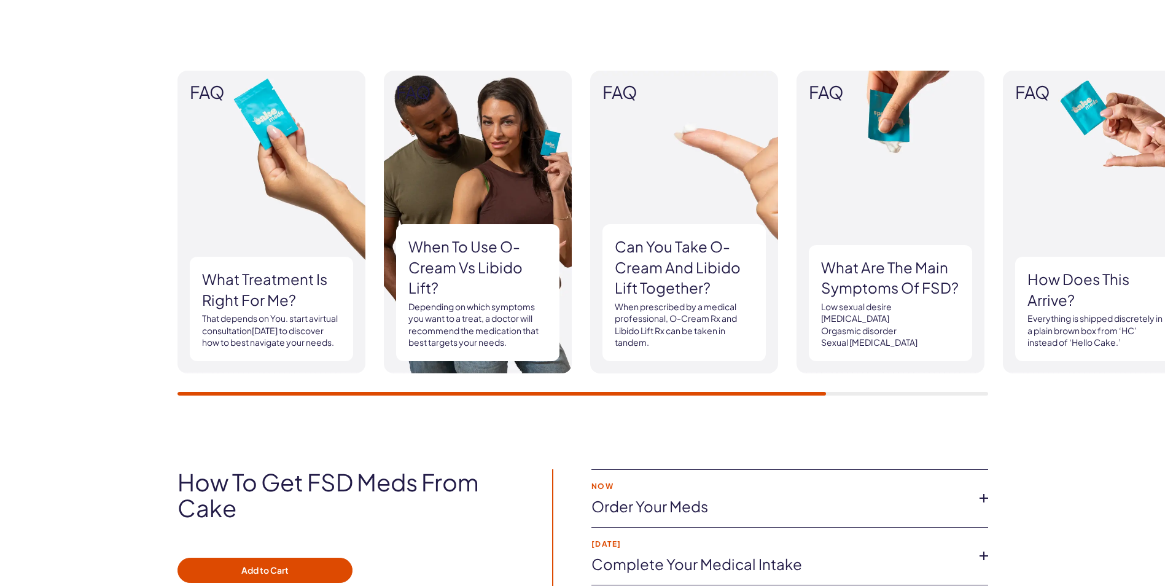
click at [214, 276] on h3 "What treatment is right for me?" at bounding box center [271, 289] width 139 height 41
click at [220, 269] on h3 "What treatment is right for me?" at bounding box center [271, 289] width 139 height 41
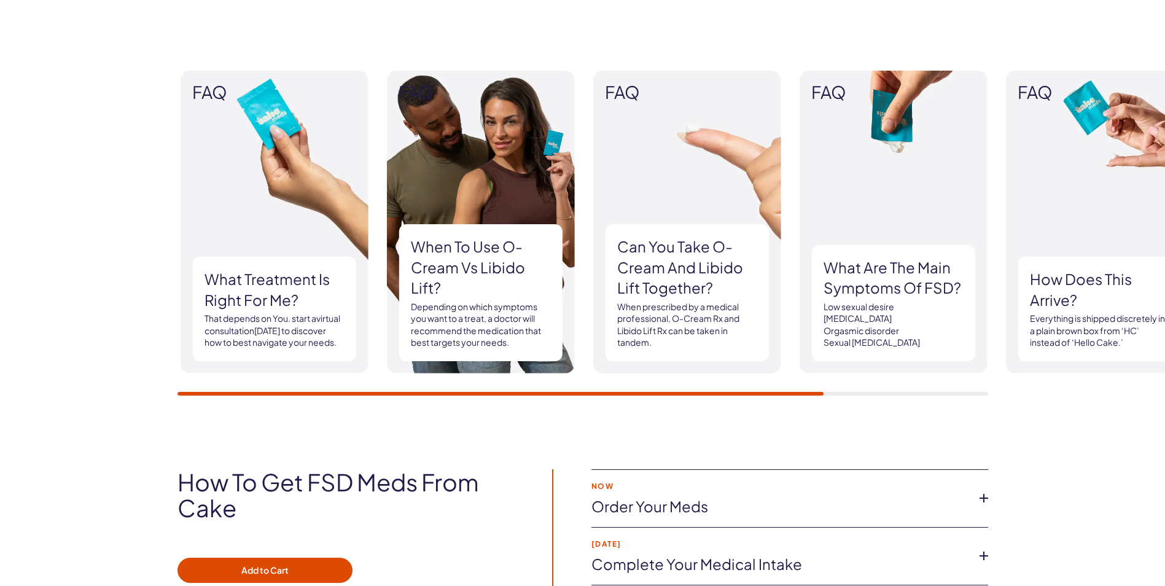
click at [213, 269] on h3 "What treatment is right for me?" at bounding box center [274, 289] width 139 height 41
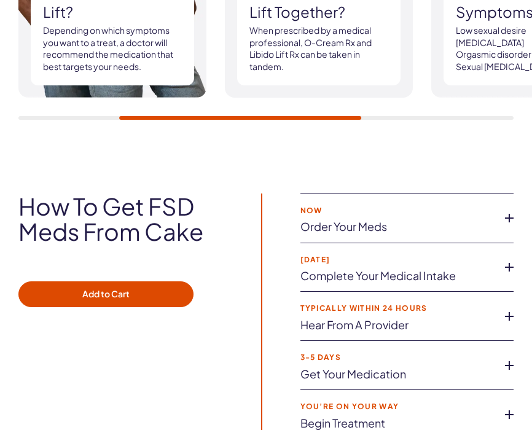
scroll to position [2519, 0]
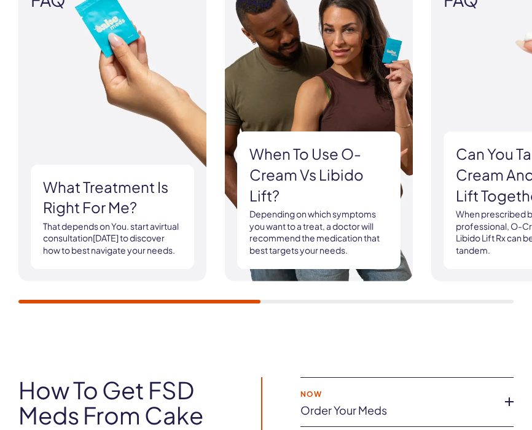
click at [33, 300] on div at bounding box center [139, 302] width 242 height 4
click at [327, 223] on p "Depending on which symptoms you want to a treat, a doctor will recommend the me…" at bounding box center [318, 232] width 139 height 48
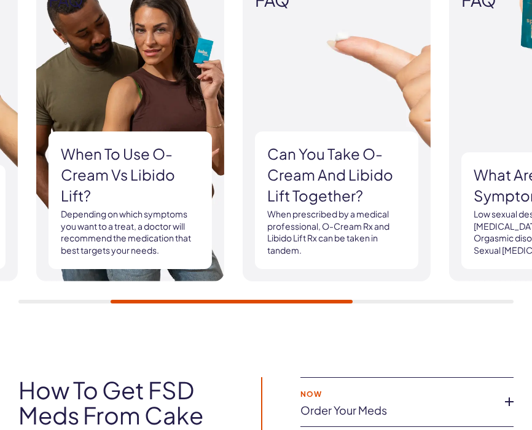
click at [331, 297] on div "FAQ What treatment is right for me? That depends on You. start a virtual consul…" at bounding box center [265, 140] width 495 height 325
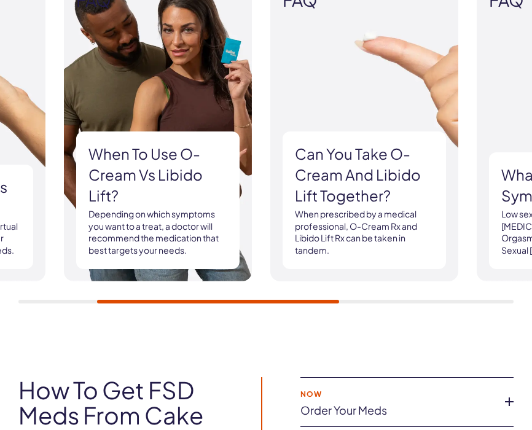
click at [294, 317] on div "FAQ What treatment is right for me? That depends on You. start a virtual consul…" at bounding box center [266, 141] width 532 height 399
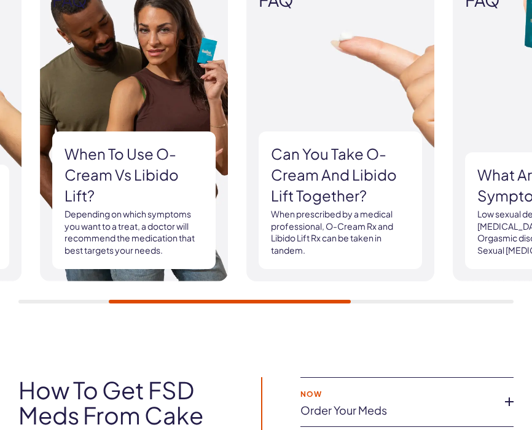
click at [339, 301] on div at bounding box center [230, 302] width 242 height 4
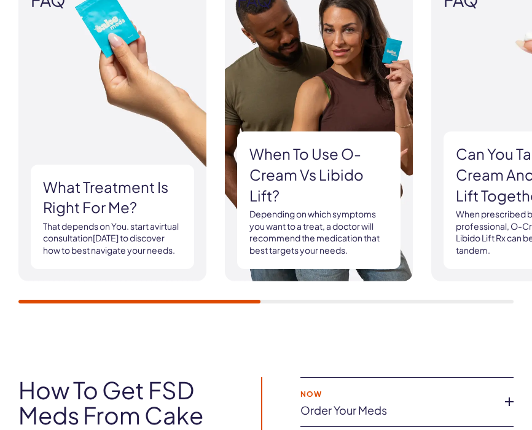
drag, startPoint x: 233, startPoint y: 304, endPoint x: 268, endPoint y: 304, distance: 35.6
click at [268, 304] on div "FAQ What treatment is right for me? That depends on You. start a virtual consul…" at bounding box center [266, 141] width 532 height 399
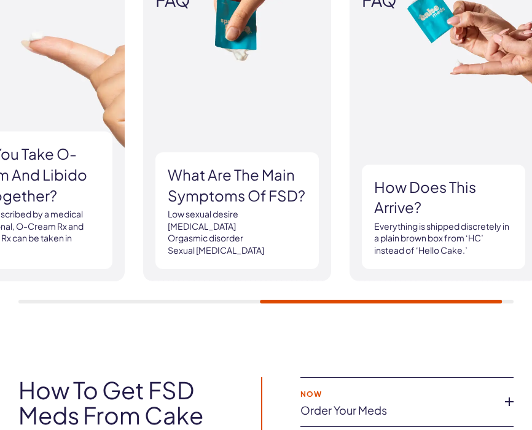
click at [107, 245] on div "FAQ Can you take O-Cream and Libido Lift together? When prescribed by a medical…" at bounding box center [31, 129] width 188 height 303
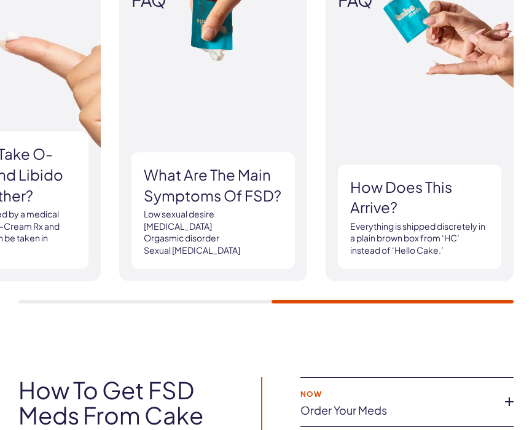
click at [423, 230] on p "Everything is shipped discretely in a plain brown box from ‘HC’ instead of ‘Hel…" at bounding box center [419, 239] width 139 height 36
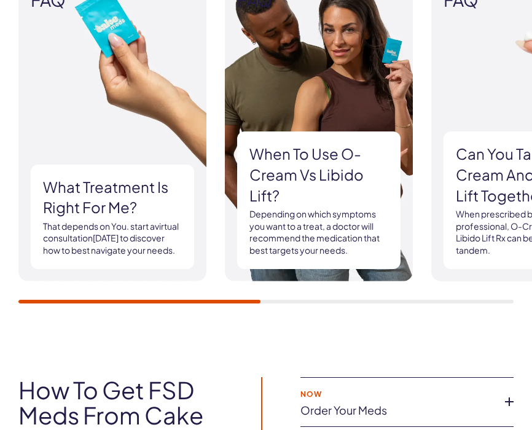
drag, startPoint x: 216, startPoint y: 297, endPoint x: 234, endPoint y: 301, distance: 18.9
click at [234, 301] on div "FAQ What treatment is right for me? That depends on You. start a virtual consul…" at bounding box center [265, 140] width 495 height 325
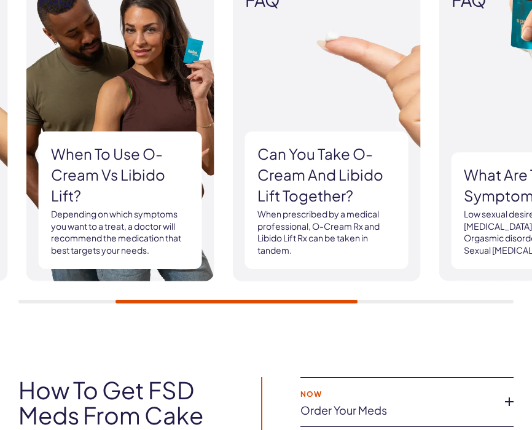
click at [329, 302] on div at bounding box center [237, 302] width 242 height 4
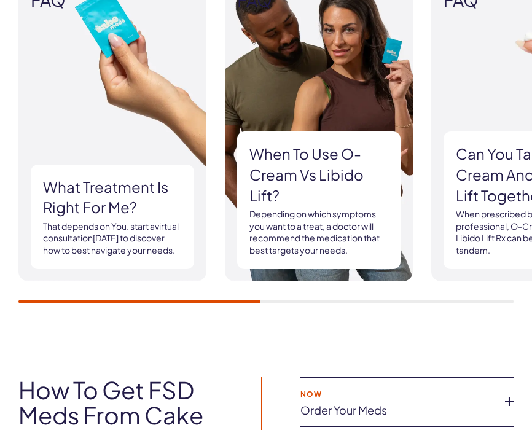
click at [487, 307] on div "FAQ What treatment is right for me? That depends on You. start a virtual consul…" at bounding box center [266, 141] width 532 height 399
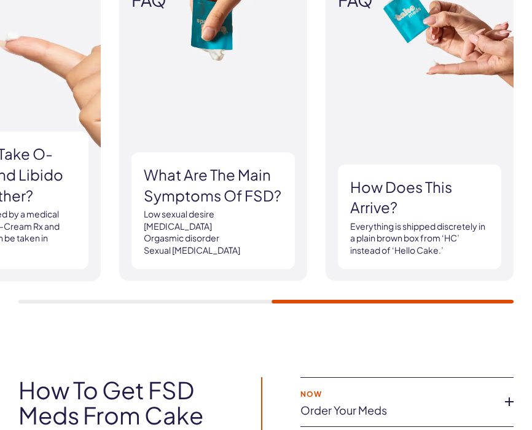
click at [418, 303] on div at bounding box center [393, 302] width 242 height 4
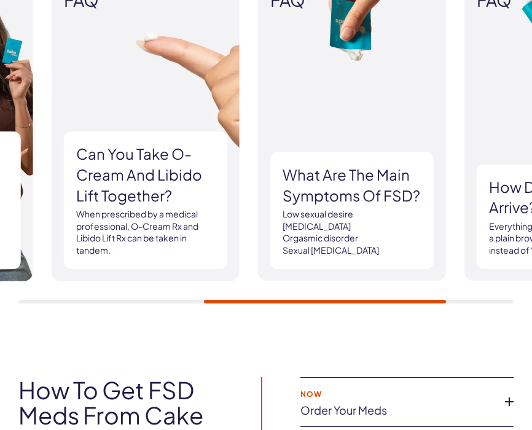
click at [413, 308] on div "FAQ What treatment is right for me? That depends on You. start a virtual consul…" at bounding box center [266, 141] width 532 height 399
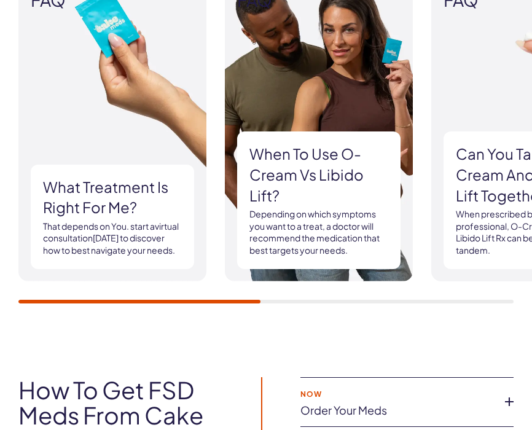
drag, startPoint x: 203, startPoint y: 299, endPoint x: 294, endPoint y: 308, distance: 91.4
click at [294, 308] on div "FAQ What treatment is right for me? That depends on You. start a virtual consul…" at bounding box center [266, 141] width 532 height 399
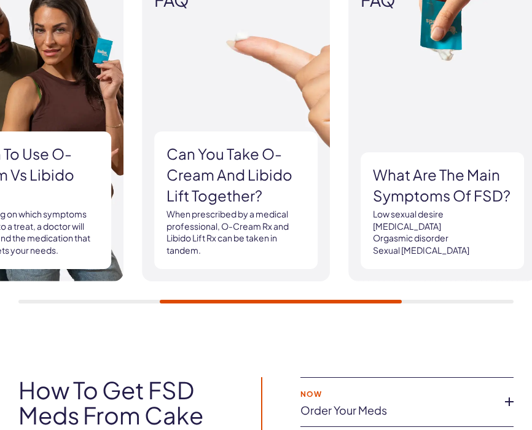
click at [387, 302] on div at bounding box center [281, 302] width 242 height 4
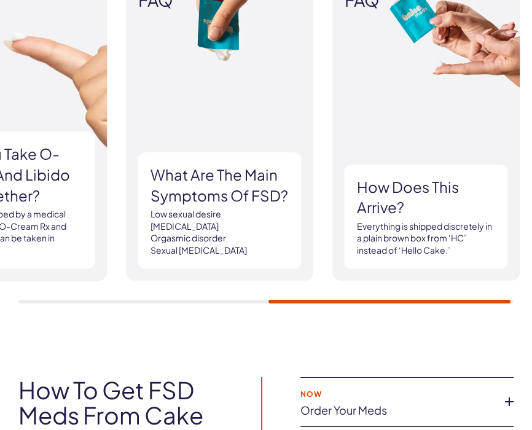
click at [390, 296] on div "FAQ What treatment is right for me? That depends on You. start a virtual consul…" at bounding box center [265, 140] width 495 height 325
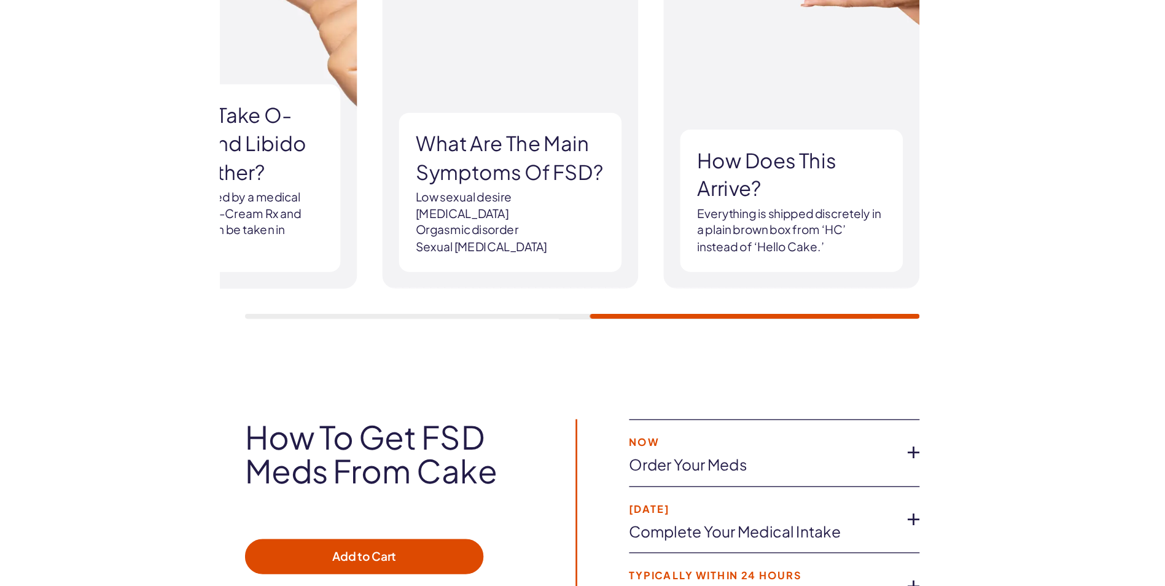
scroll to position [2588, 0]
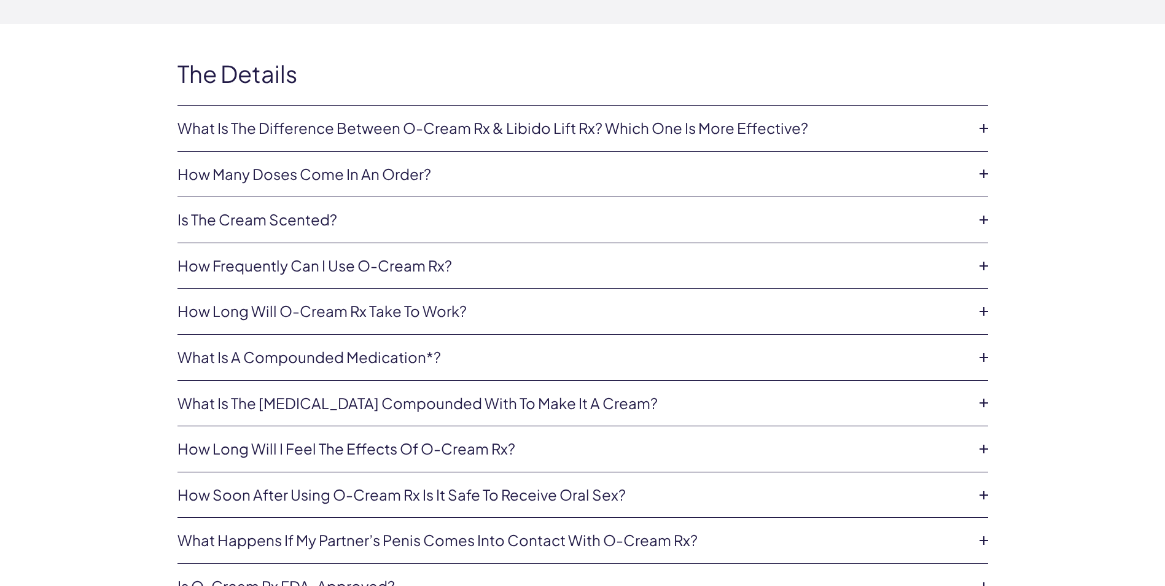
click at [655, 138] on link "What is the difference between O-Cream Rx & Libido Lift Rx? Which one is more e…" at bounding box center [573, 128] width 791 height 21
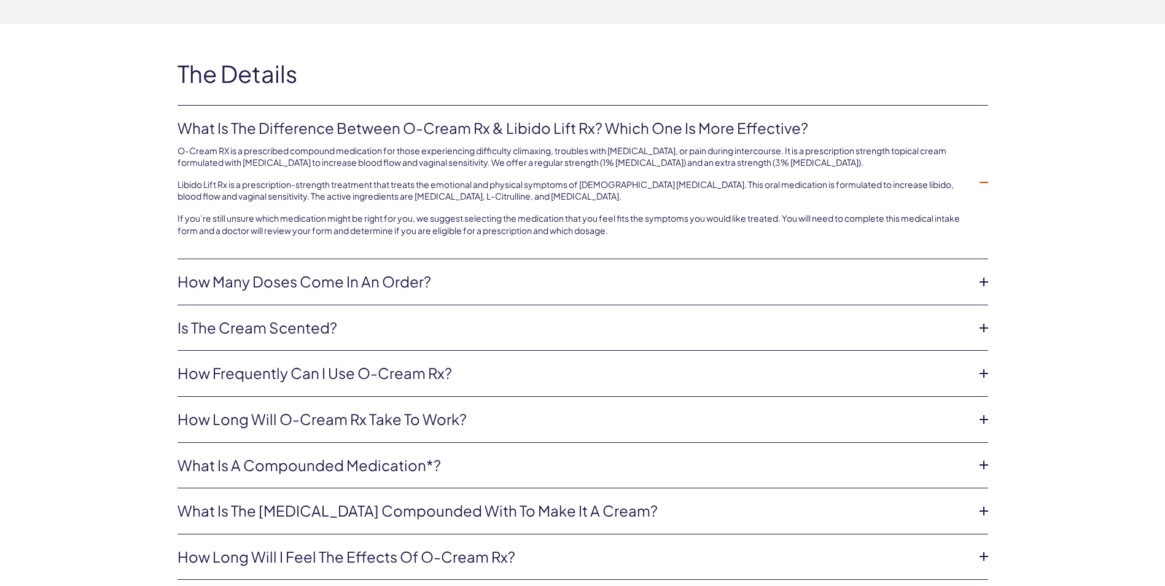
click at [181, 149] on p "O-Cream RX is a prescribed compound medication for those experiencing difficult…" at bounding box center [573, 157] width 791 height 24
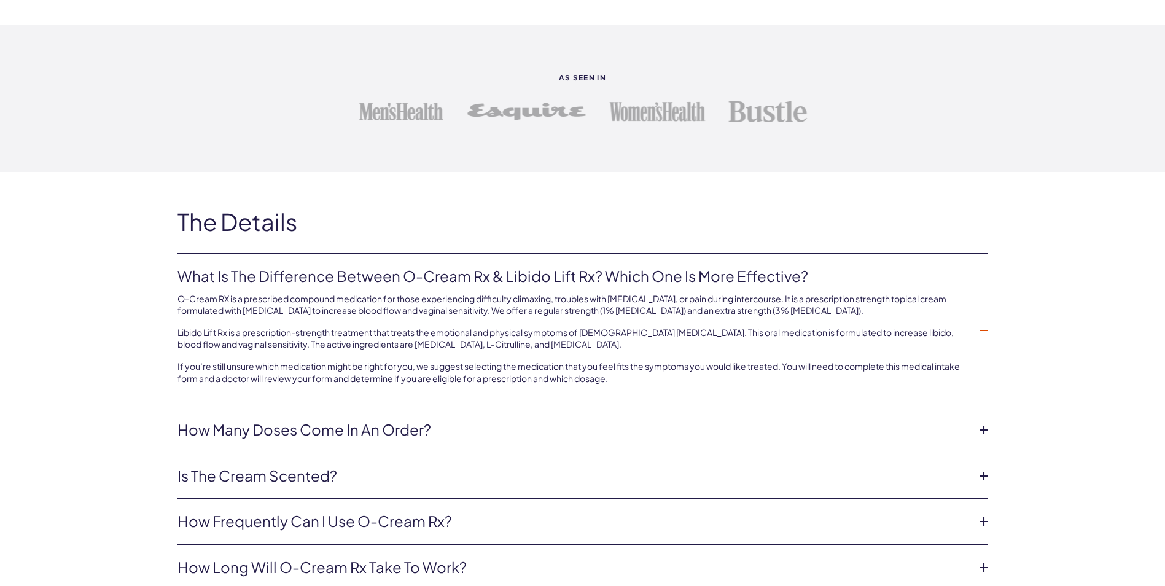
scroll to position [2465, 0]
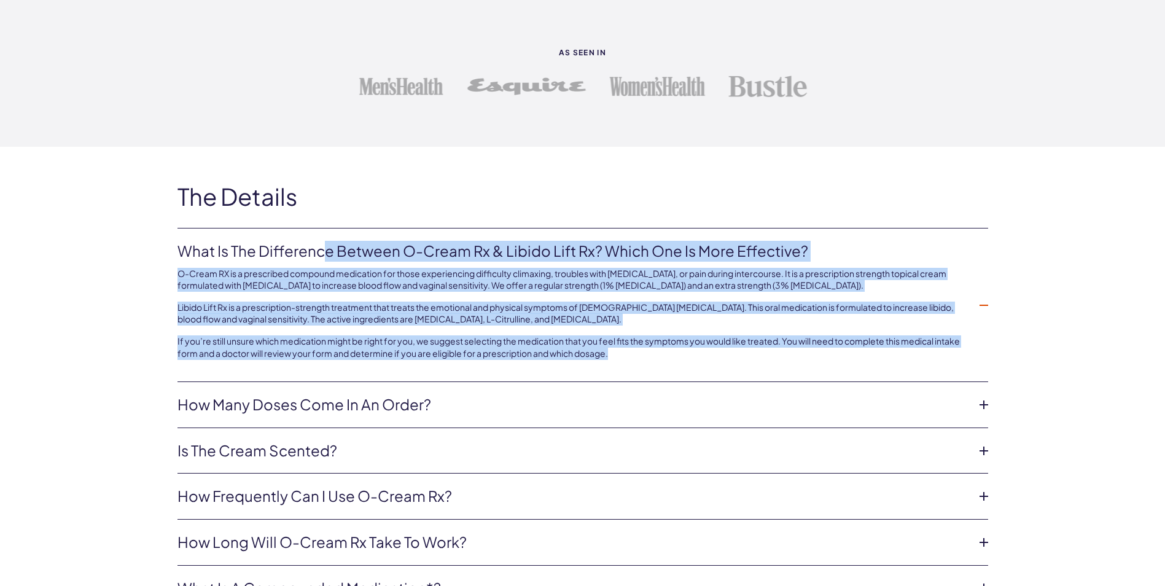
drag, startPoint x: 647, startPoint y: 359, endPoint x: 167, endPoint y: 238, distance: 494.7
drag, startPoint x: 167, startPoint y: 238, endPoint x: 190, endPoint y: 249, distance: 25.0
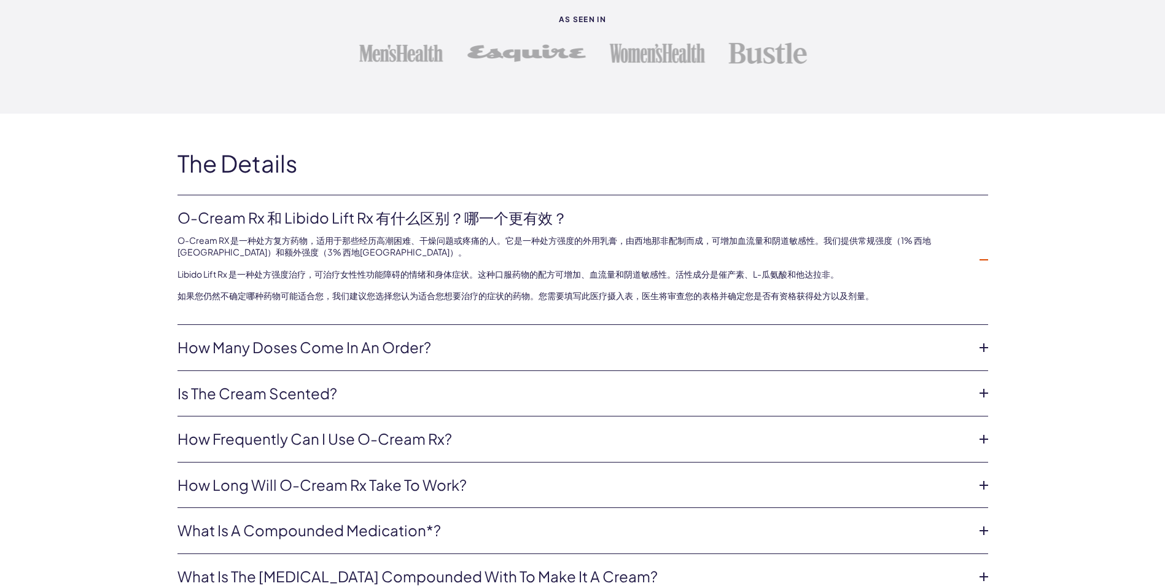
scroll to position [2526, 0]
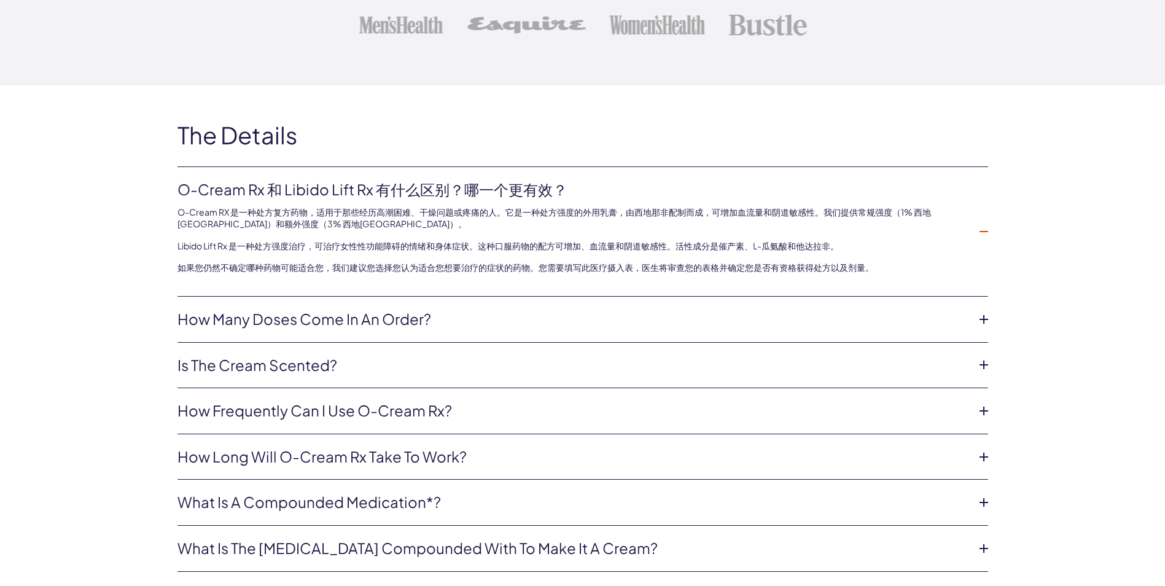
click at [332, 324] on link "How many doses come in an order?" at bounding box center [573, 319] width 791 height 21
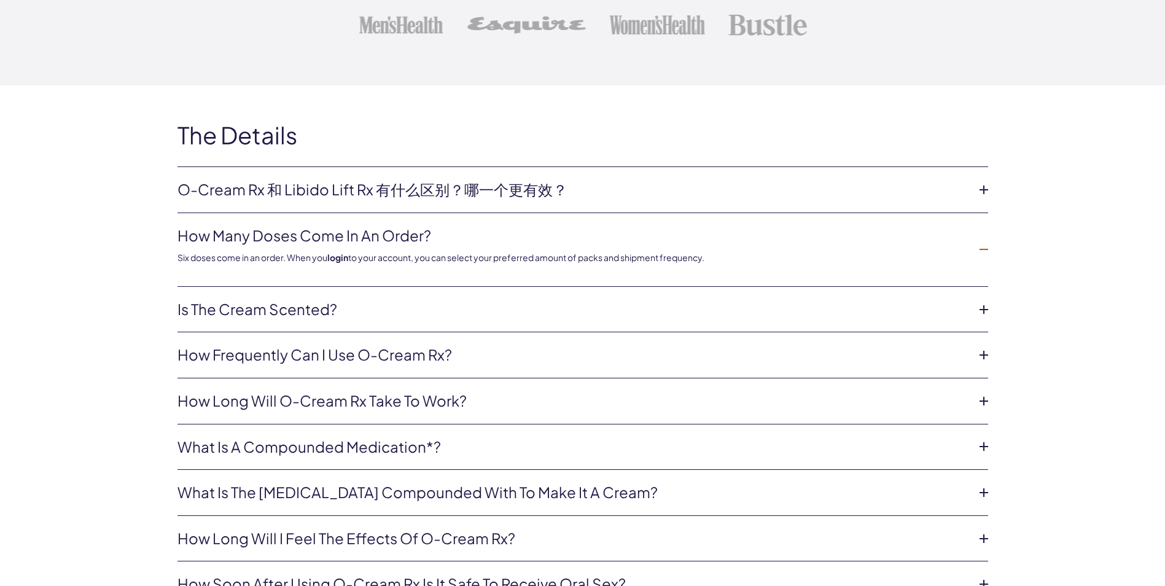
click at [224, 314] on link "Is the Cream scented?" at bounding box center [573, 309] width 791 height 21
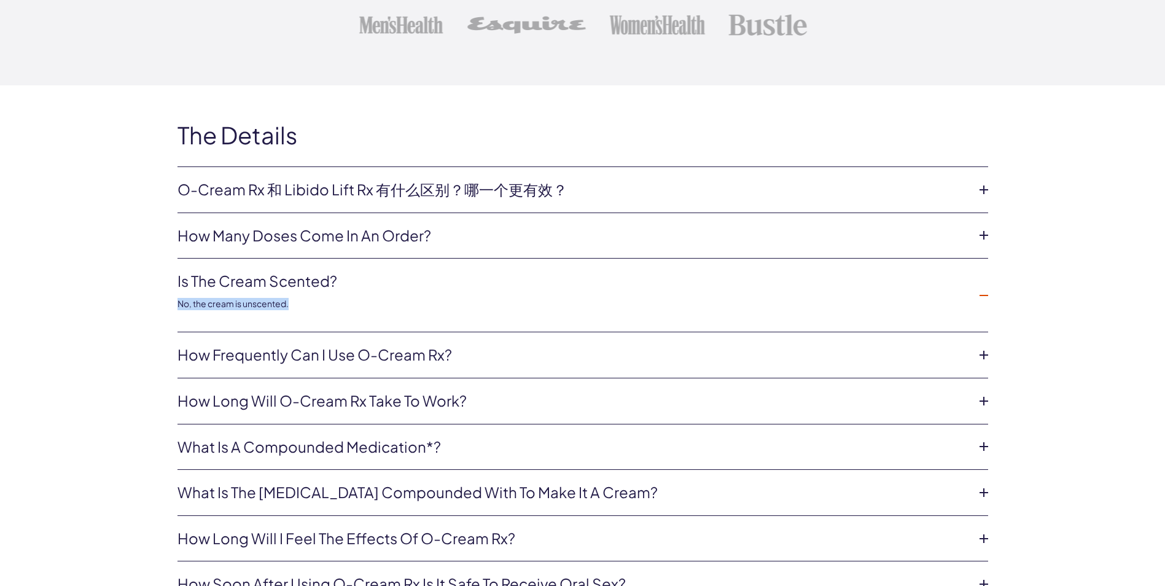
drag, startPoint x: 297, startPoint y: 304, endPoint x: 159, endPoint y: 270, distance: 142.2
click at [183, 357] on link "How frequently can I use O-cream Rx?" at bounding box center [573, 355] width 791 height 21
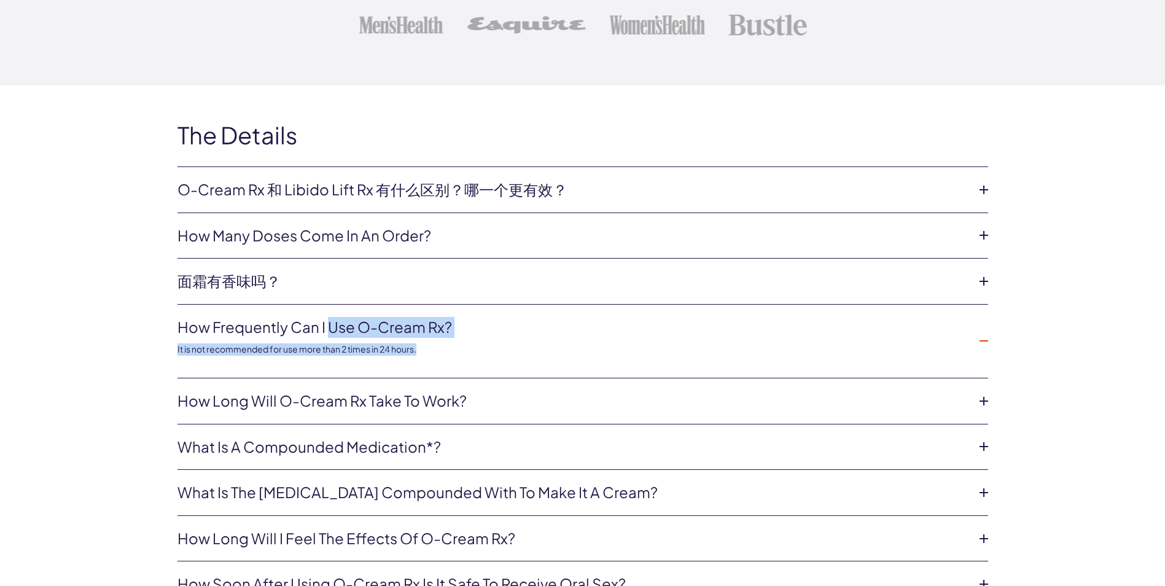
drag, startPoint x: 423, startPoint y: 354, endPoint x: 154, endPoint y: 321, distance: 271.1
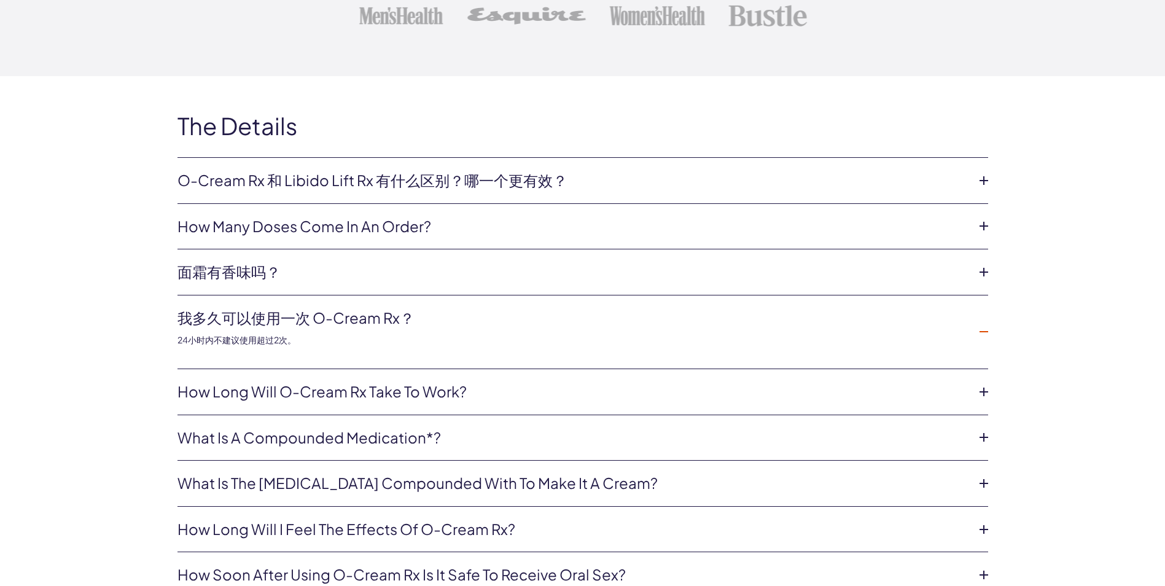
scroll to position [2649, 0]
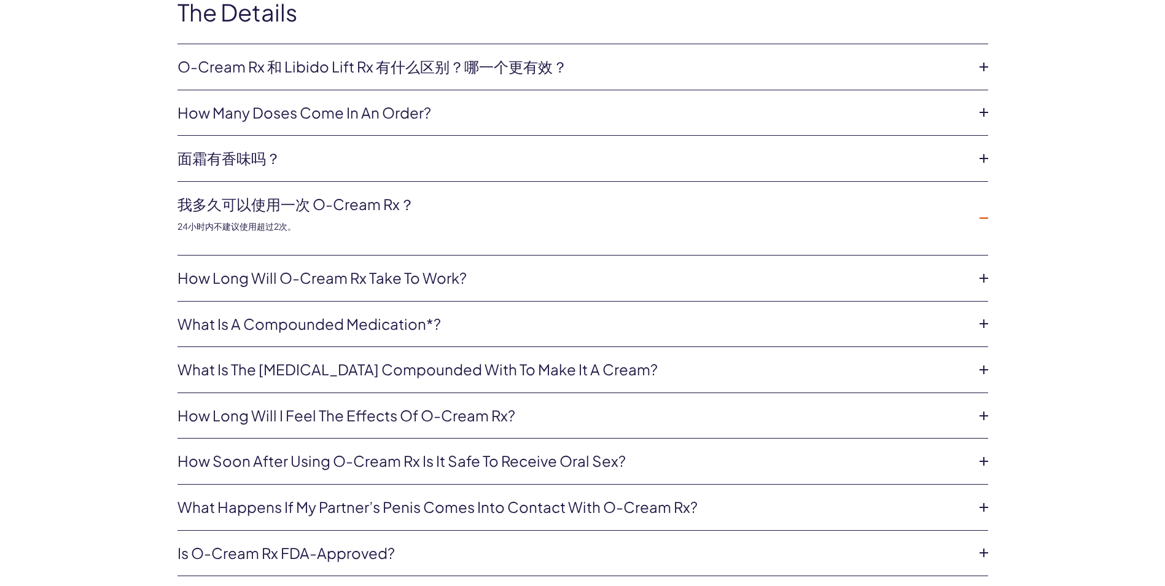
click at [256, 275] on link "How long will O-Cream Rx take to work?" at bounding box center [573, 278] width 791 height 21
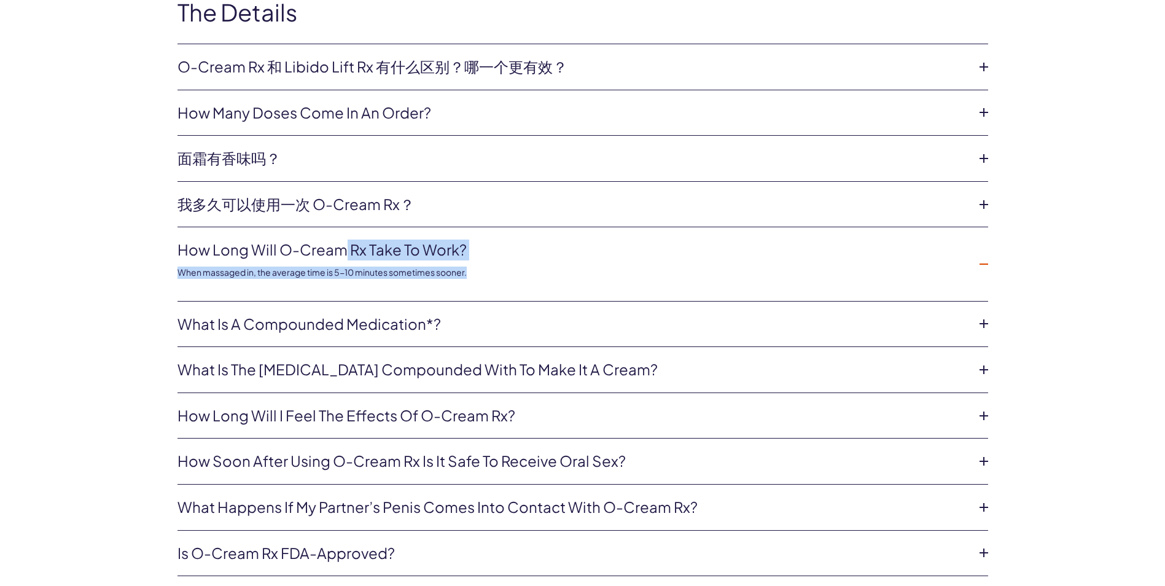
drag, startPoint x: 474, startPoint y: 276, endPoint x: 173, endPoint y: 244, distance: 302.7
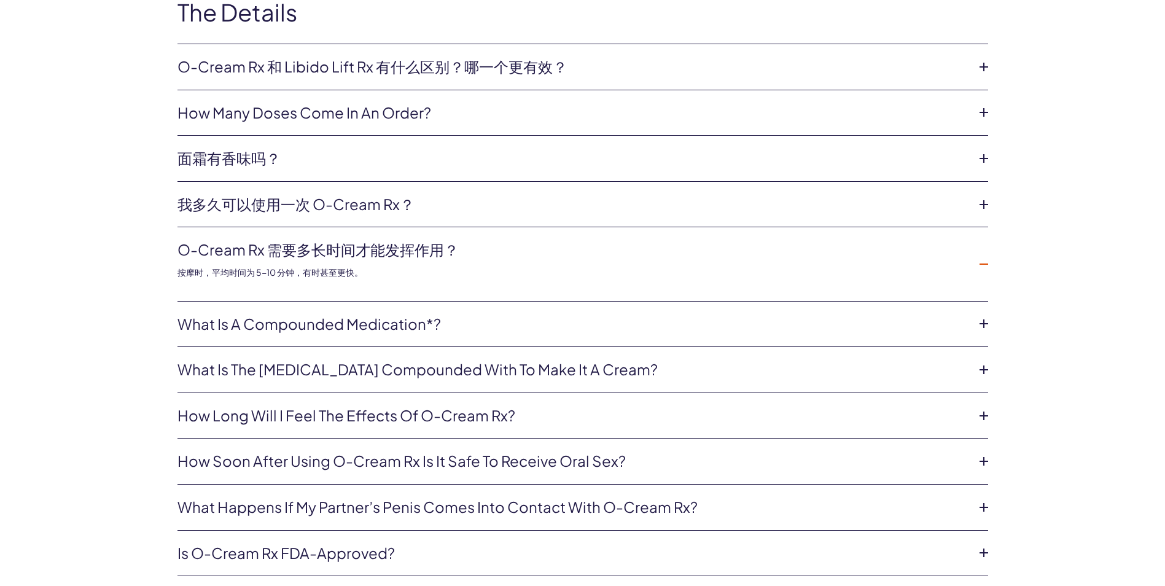
click at [388, 292] on li "O-Cream Rx 需要多长时间才能发挥作用？ 按摩时，平均时间为 5-10 分钟，有时甚至更快。" at bounding box center [583, 264] width 811 height 74
click at [347, 329] on link "What is a compounded medication*?" at bounding box center [573, 324] width 791 height 21
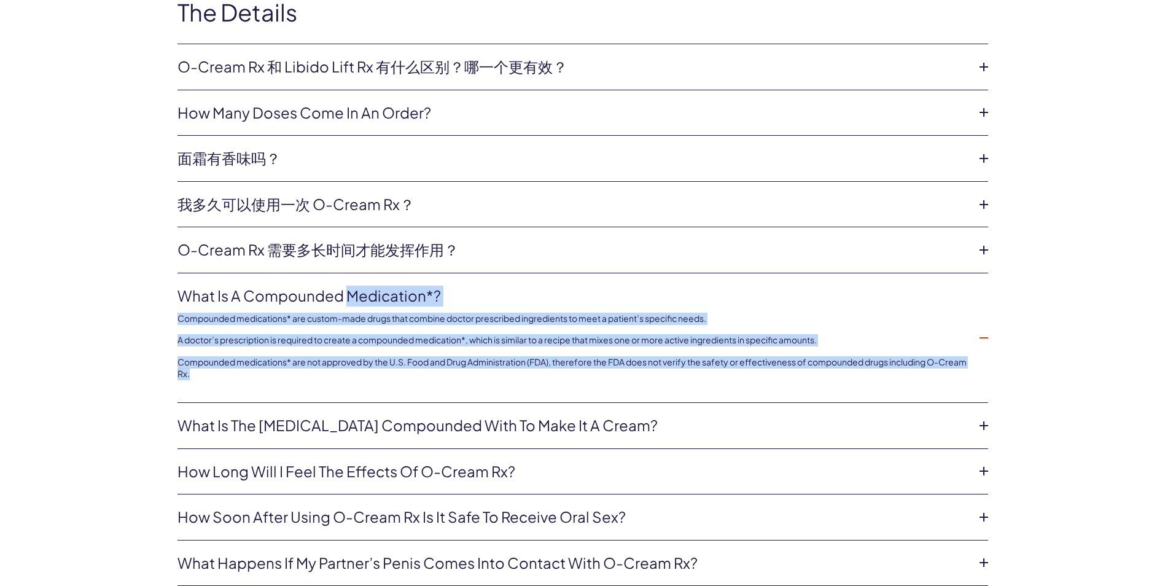
drag, startPoint x: 219, startPoint y: 375, endPoint x: 168, endPoint y: 287, distance: 102.1
drag, startPoint x: 168, startPoint y: 287, endPoint x: 210, endPoint y: 290, distance: 41.3
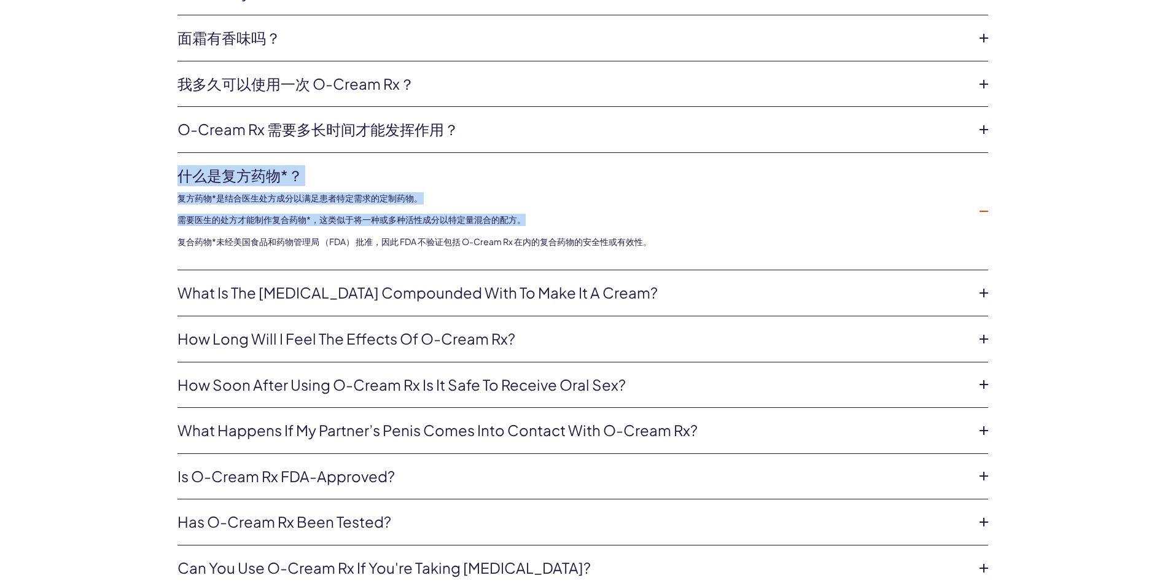
scroll to position [2772, 0]
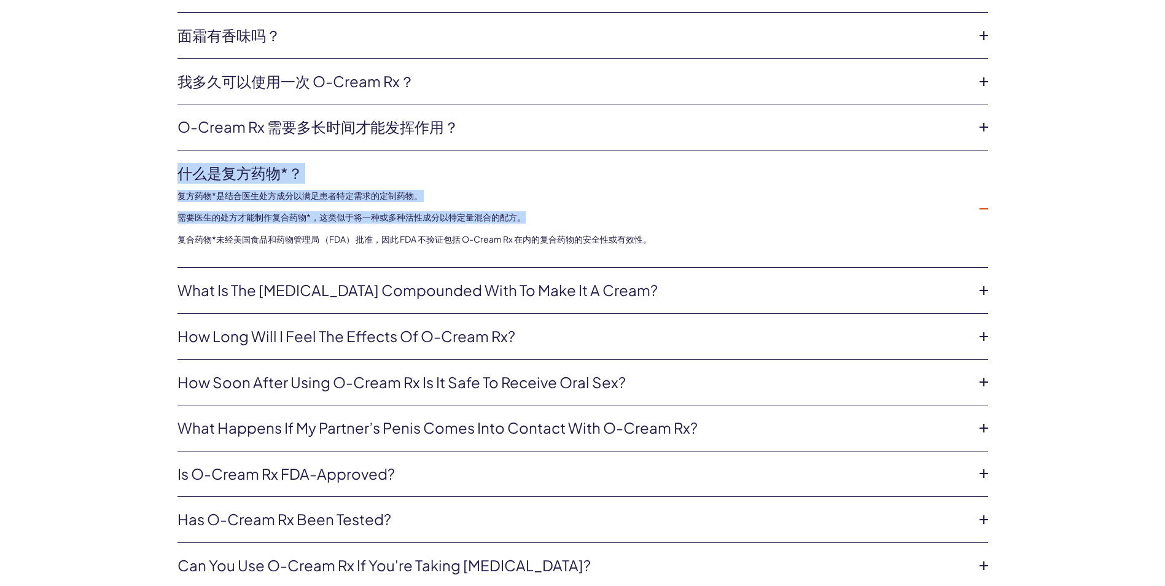
click at [335, 297] on link "What is the [MEDICAL_DATA] compounded with to make it a cream?" at bounding box center [573, 290] width 791 height 21
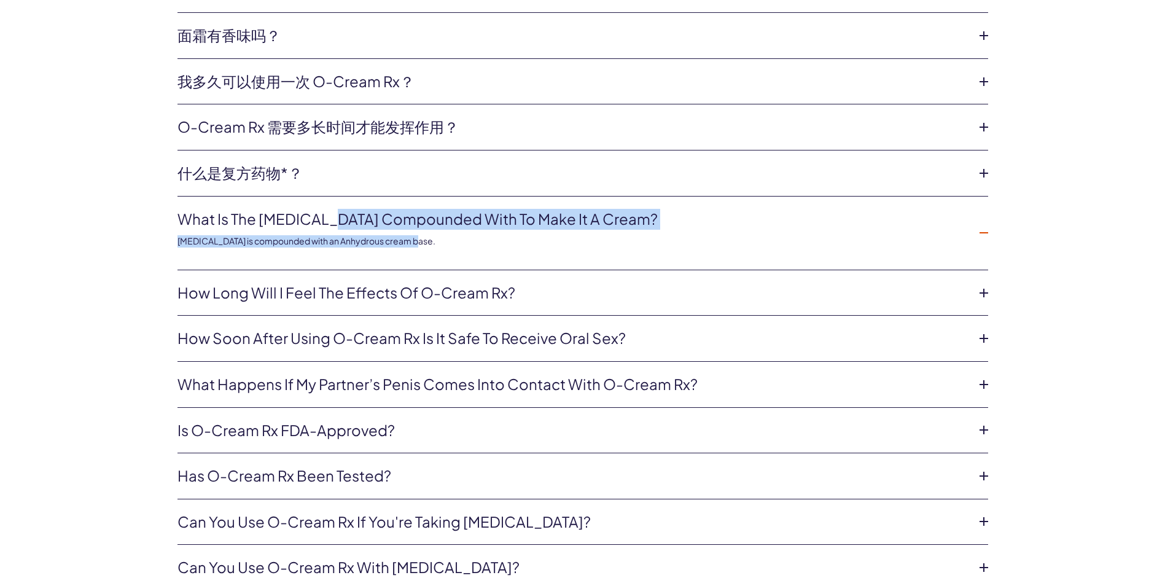
drag, startPoint x: 412, startPoint y: 240, endPoint x: 162, endPoint y: 202, distance: 253.5
click at [162, 202] on div "The Details O-Cream Rx 和 Libido Lift Rx 有什么区别？哪一个更有效？ O-Cream RX 是一种处方复方药物，适用于那…" at bounding box center [583, 486] width 885 height 1218
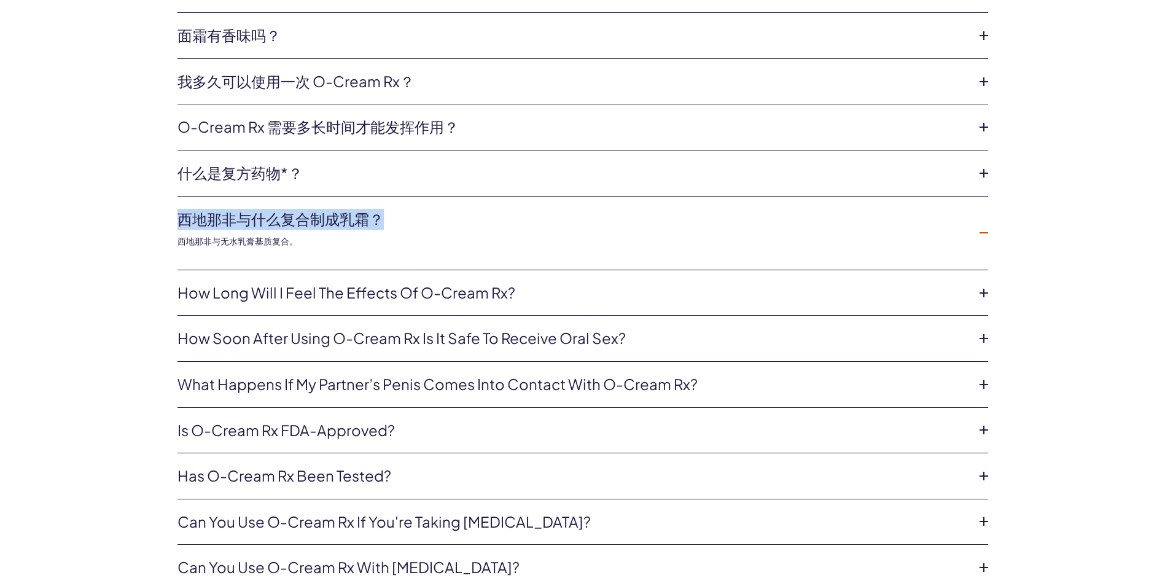
click at [214, 299] on link "How long will I feel the effects of O-Cream Rx?" at bounding box center [573, 293] width 791 height 21
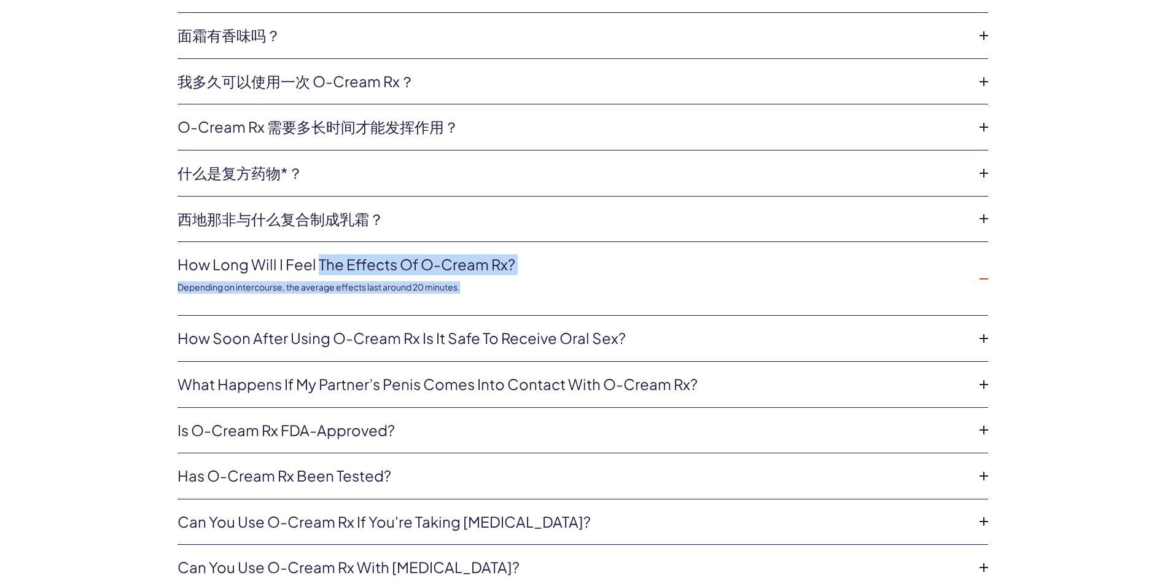
drag, startPoint x: 468, startPoint y: 286, endPoint x: 165, endPoint y: 263, distance: 303.8
click at [165, 263] on div "The Details O-Cream Rx 和 Libido Lift Rx 有什么区别？哪一个更有效？ O-Cream RX 是一种处方复方药物，适用于那…" at bounding box center [583, 486] width 885 height 1218
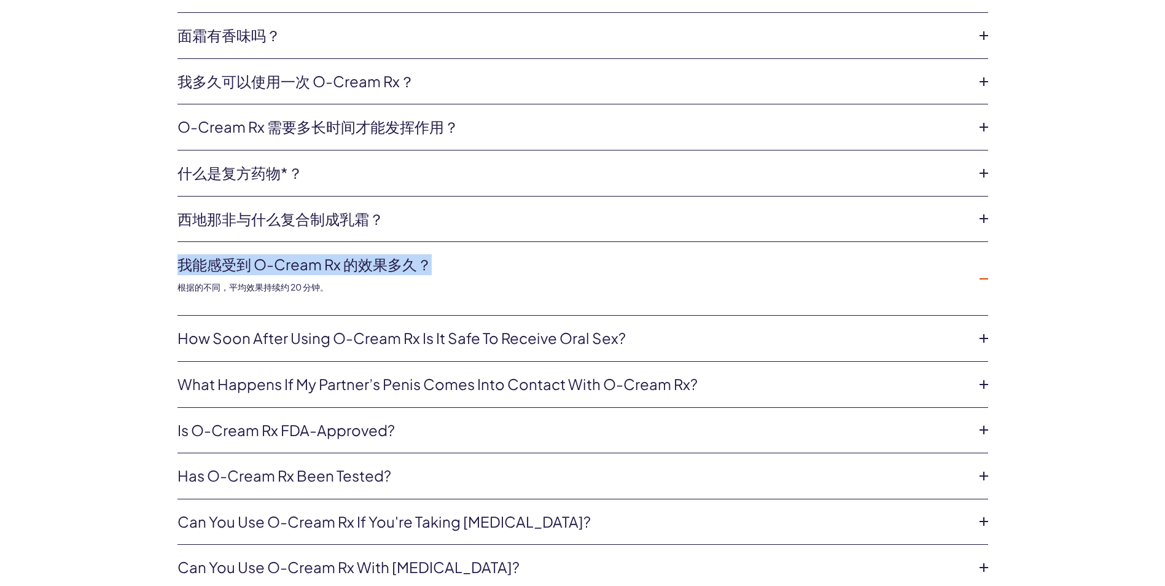
click at [159, 311] on div "The Details O-Cream Rx 和 Libido Lift Rx 有什么区别？哪一个更有效？ O-Cream RX 是一种处方复方药物，适用于那…" at bounding box center [583, 486] width 885 height 1218
click at [331, 343] on link "How soon after using O-Cream Rx is it safe to receive oral sex?" at bounding box center [573, 338] width 791 height 21
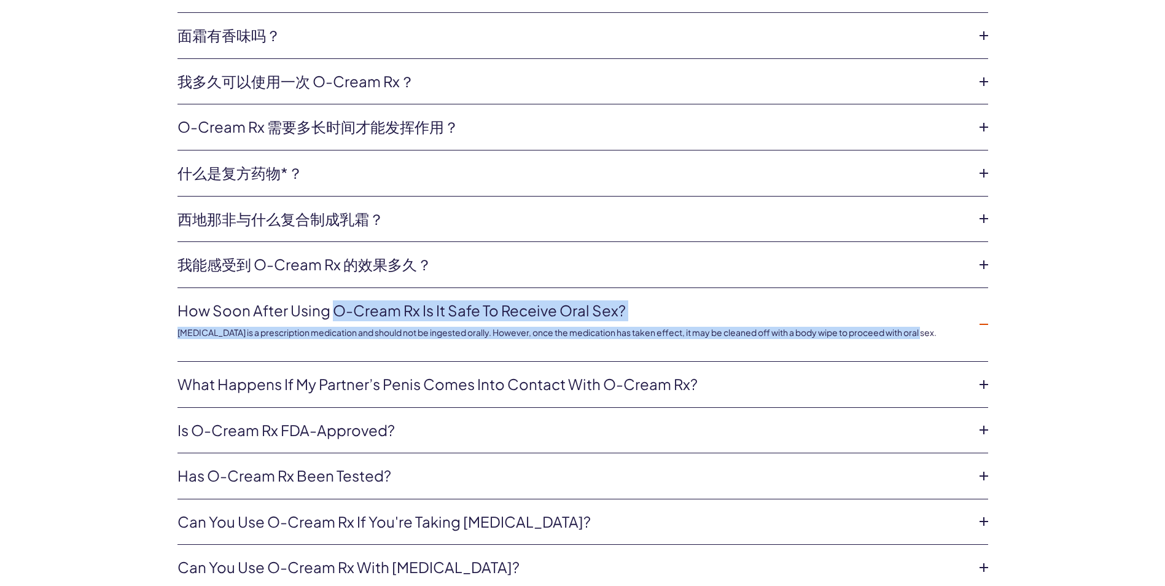
drag, startPoint x: 920, startPoint y: 332, endPoint x: 163, endPoint y: 305, distance: 756.8
click at [163, 305] on div "The Details O-Cream Rx 和 Libido Lift Rx 有什么区别？哪一个更有效？ O-Cream RX 是一种处方复方药物，适用于那…" at bounding box center [583, 486] width 885 height 1218
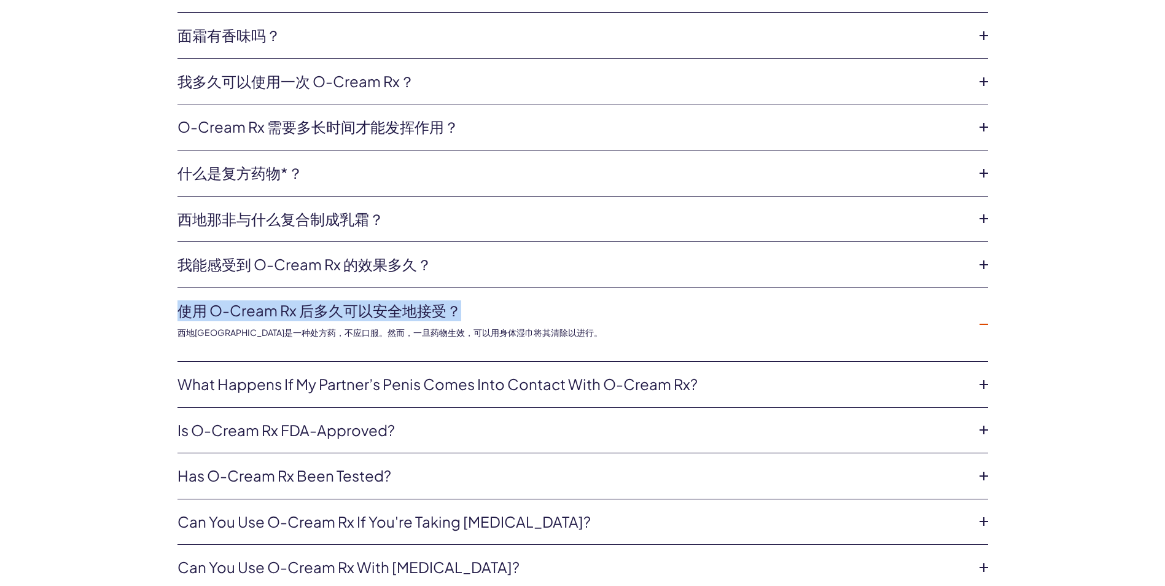
click at [265, 393] on link "What happens if my partner’s penis comes into contact with O-Cream Rx?" at bounding box center [573, 384] width 791 height 21
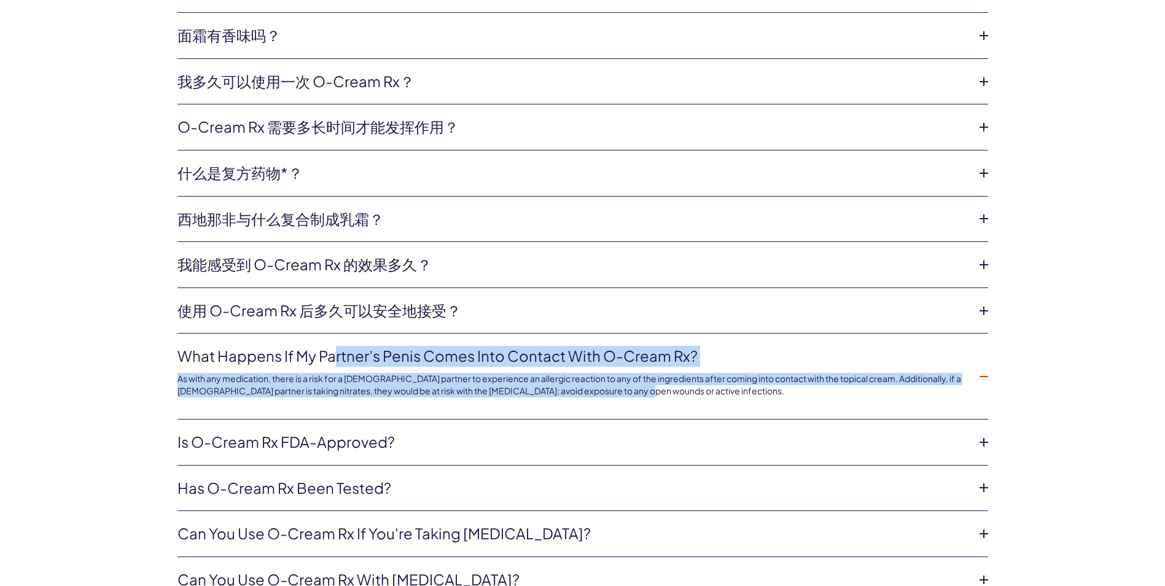
drag, startPoint x: 630, startPoint y: 397, endPoint x: 176, endPoint y: 357, distance: 455.8
click at [176, 357] on div "The Details O-Cream Rx 和 Libido Lift Rx 有什么区别？哪一个更有效？ O-Cream RX 是一种处方复方药物，适用于那…" at bounding box center [583, 492] width 885 height 1231
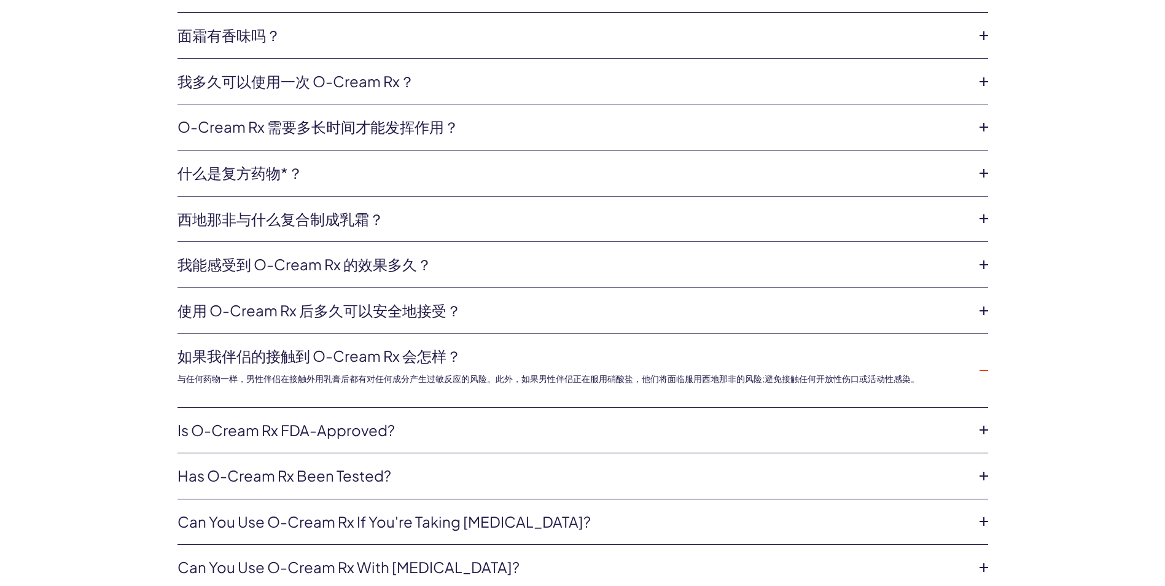
click at [360, 434] on link "Is O-Cream Rx FDA-approved?" at bounding box center [573, 430] width 791 height 21
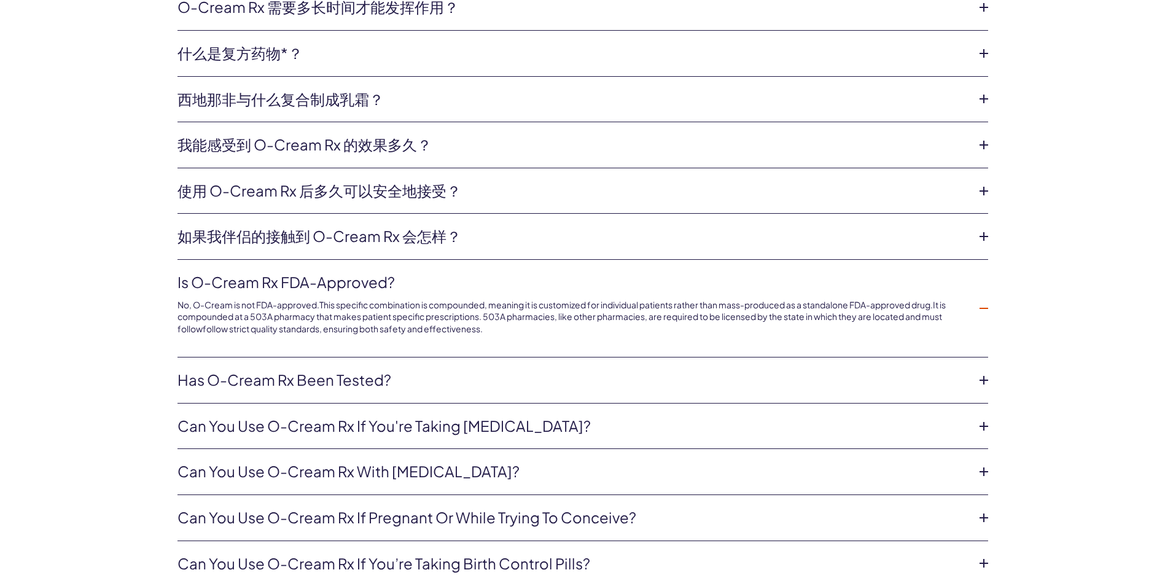
scroll to position [2895, 0]
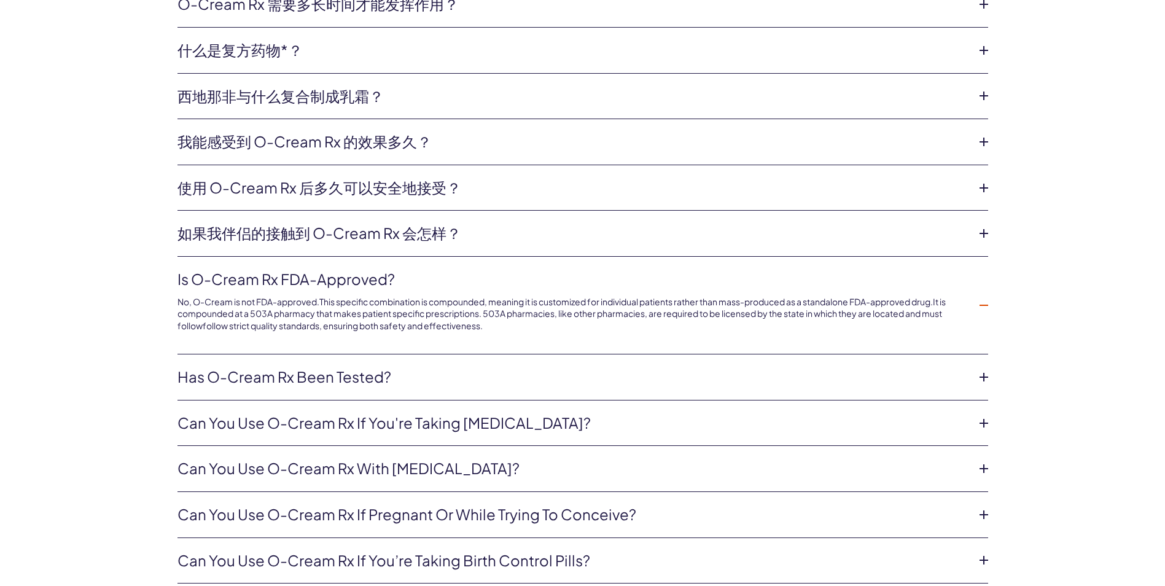
click at [370, 384] on link "Has O-Cream Rx been tested?" at bounding box center [573, 377] width 791 height 21
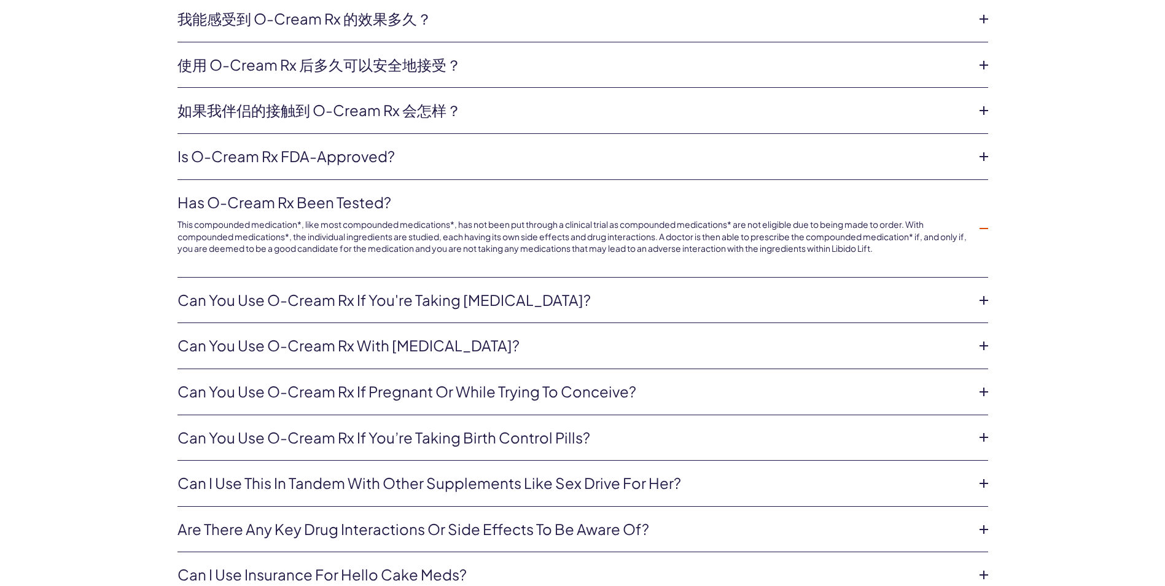
scroll to position [3079, 0]
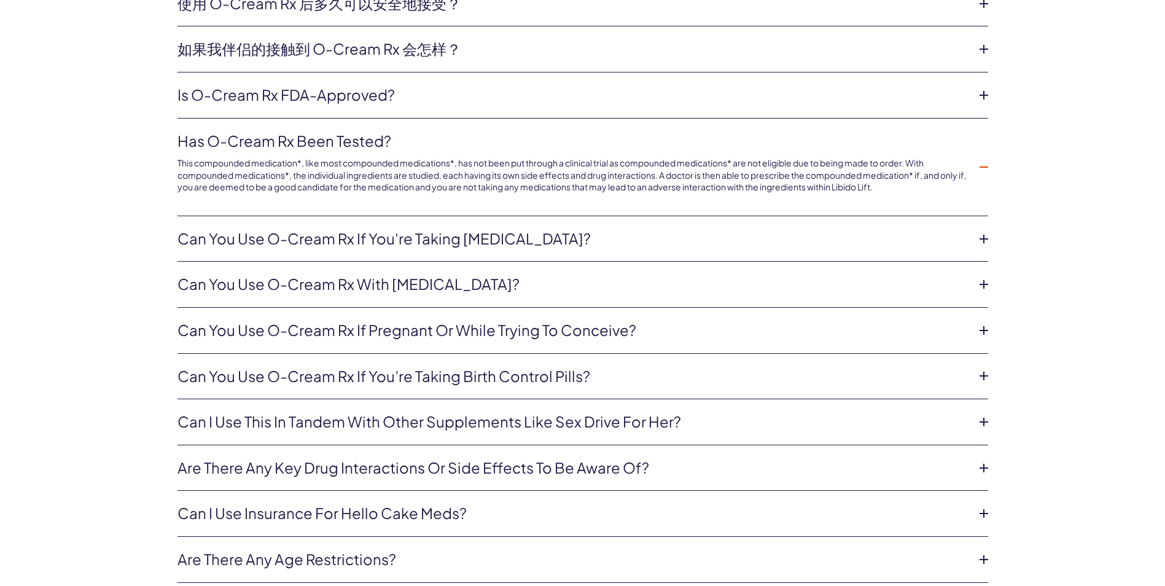
click at [416, 386] on link "Can you use O-Cream Rx if you’re taking birth control pills?" at bounding box center [573, 376] width 791 height 21
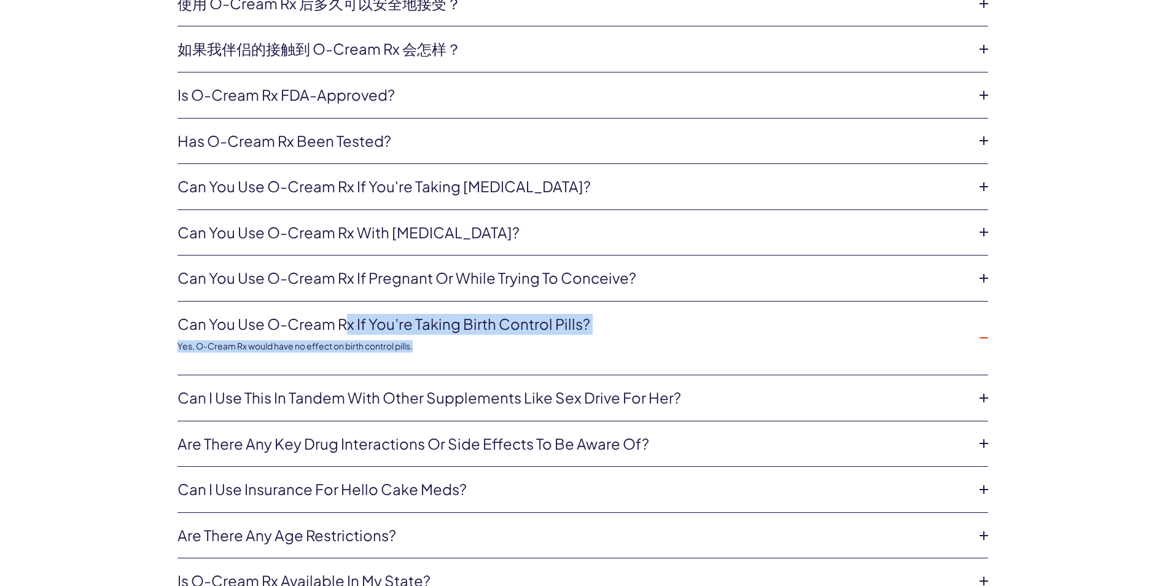
drag, startPoint x: 418, startPoint y: 353, endPoint x: 170, endPoint y: 318, distance: 250.6
click at [170, 318] on div "The Details O-Cream Rx 和 Libido Lift Rx 有什么区别？哪一个更有效？ O-Cream RX 是一种处方复方药物，适用于那…" at bounding box center [583, 178] width 885 height 1218
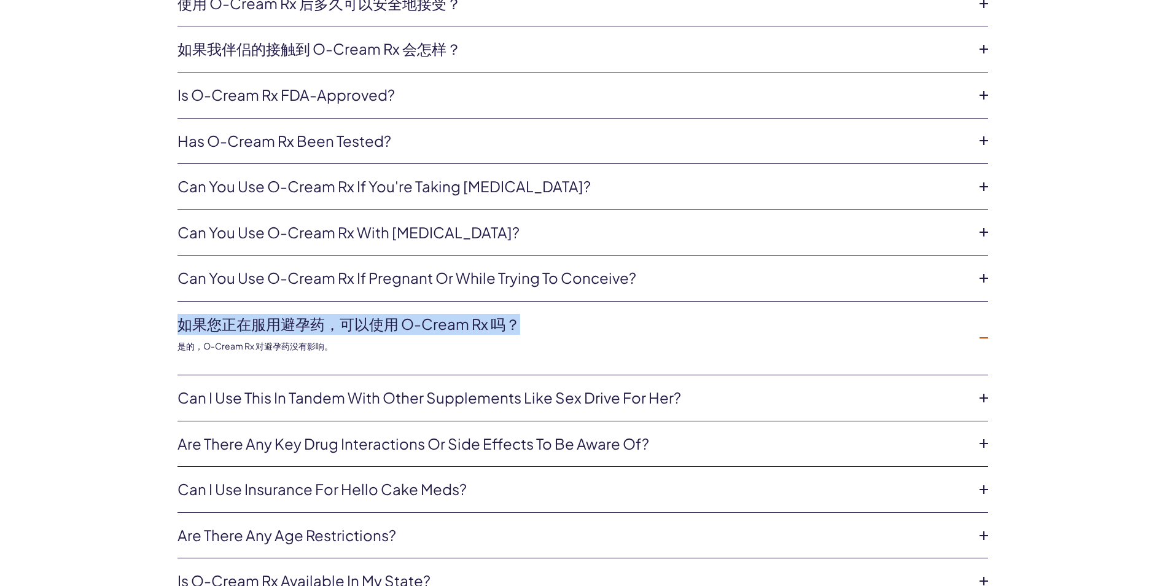
click at [370, 367] on li "如果您正在服用避孕药，可以使用 O-Cream Rx 吗？ 是的，O-Cream Rx 对避孕药没有影响。" at bounding box center [583, 339] width 811 height 74
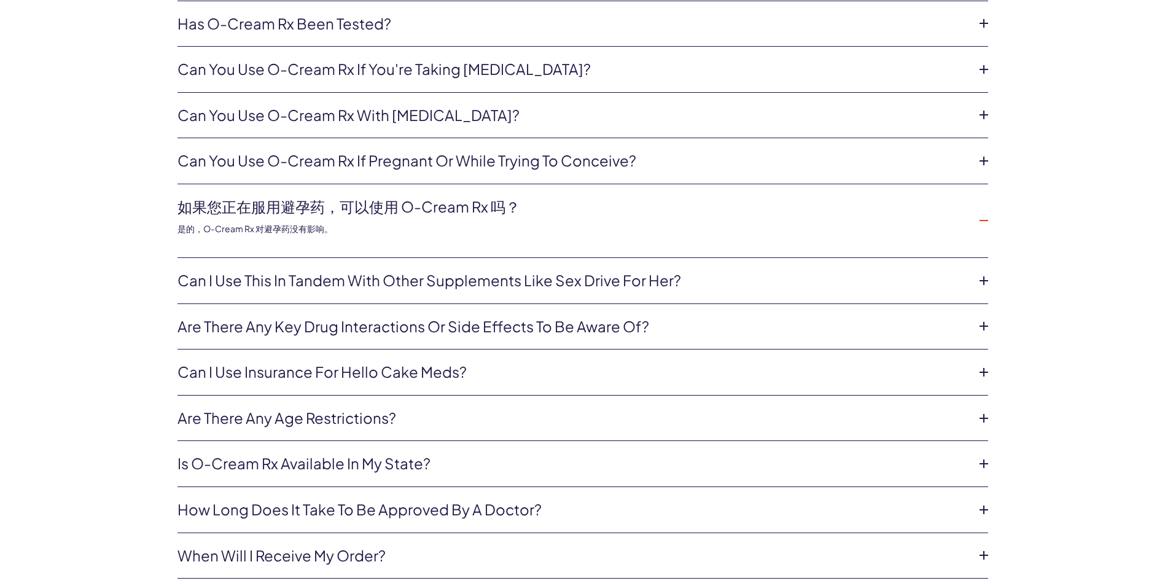
scroll to position [3202, 0]
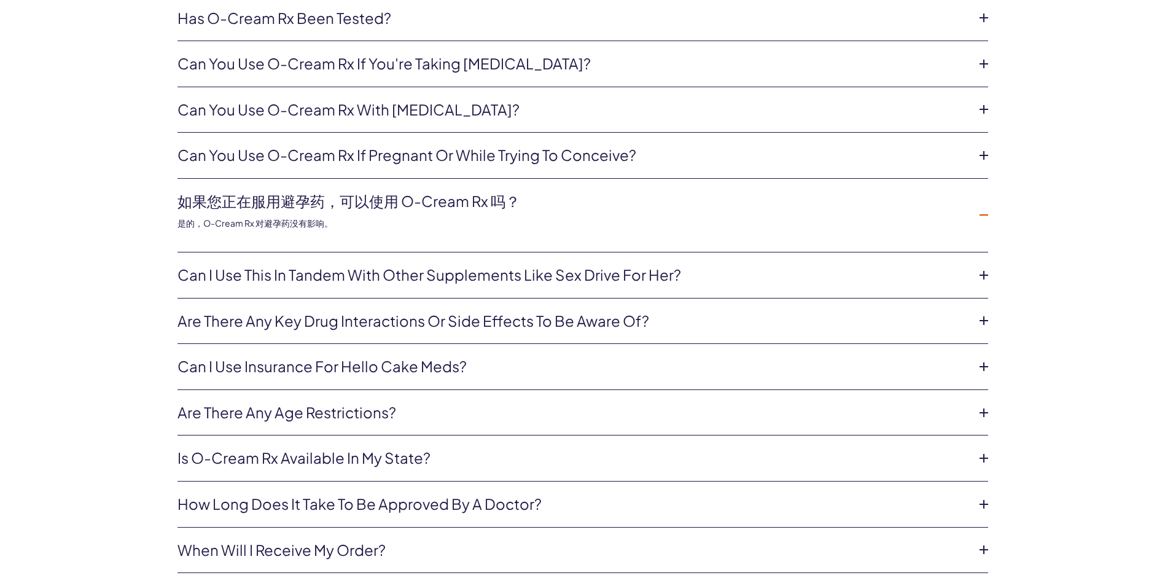
click at [402, 276] on link "Can I use this in tandem with other supplements like Sex Drive for Her?" at bounding box center [573, 275] width 791 height 21
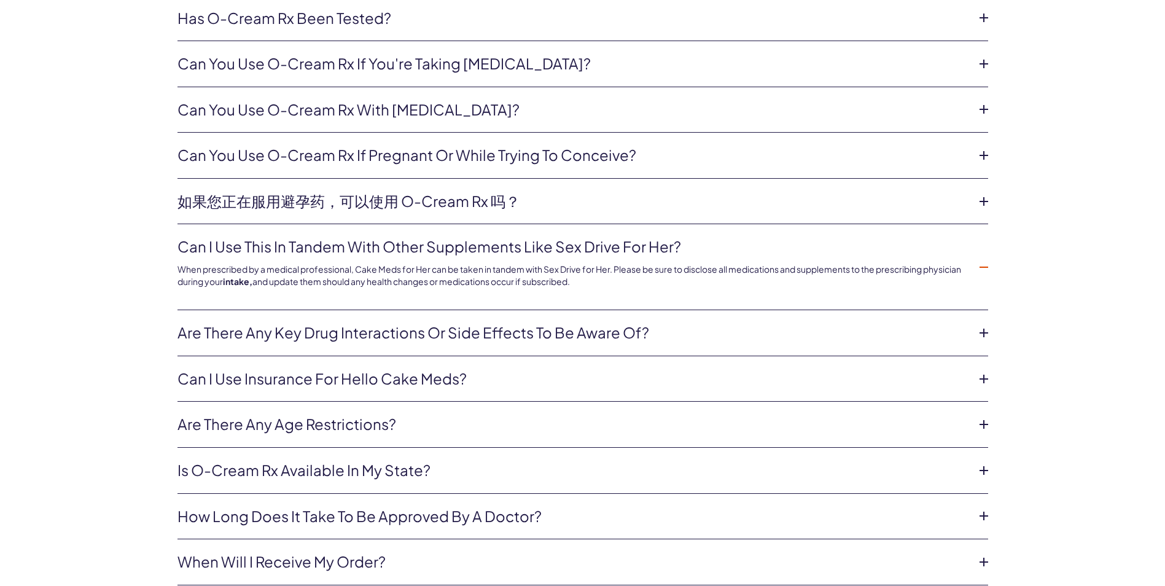
drag, startPoint x: 617, startPoint y: 284, endPoint x: 146, endPoint y: 241, distance: 473.2
click at [146, 241] on div "The Details O-Cream Rx 和 Libido Lift Rx 有什么区别？哪一个更有效？ O-Cream RX 是一种处方复方药物，适用于那…" at bounding box center [583, 61] width 885 height 1231
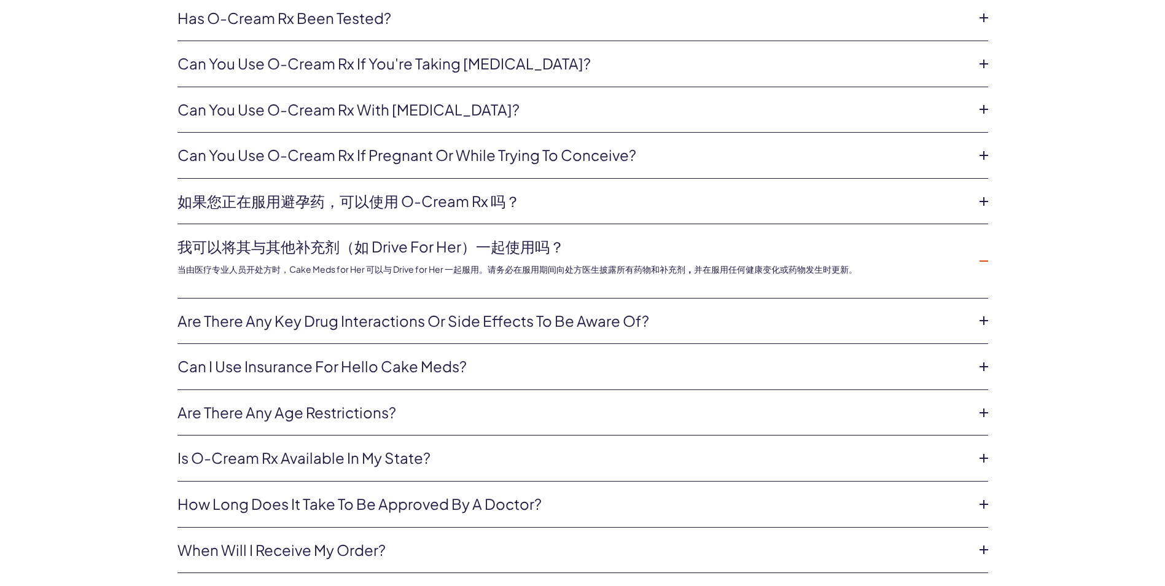
click at [146, 326] on div "The Details O-Cream Rx 和 Libido Lift Rx 有什么区别？哪一个更有效？ O-Cream RX 是一种处方复方药物，适用于那…" at bounding box center [583, 55] width 885 height 1218
click at [232, 370] on link "Can I use insurance for Hello Cake Meds?" at bounding box center [573, 366] width 791 height 21
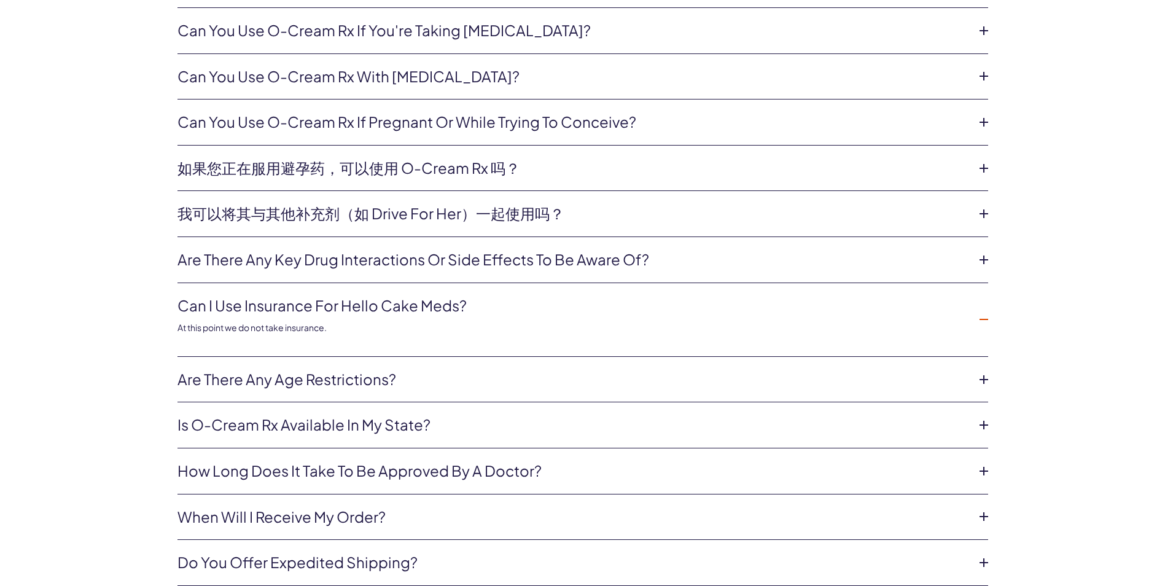
scroll to position [3264, 0]
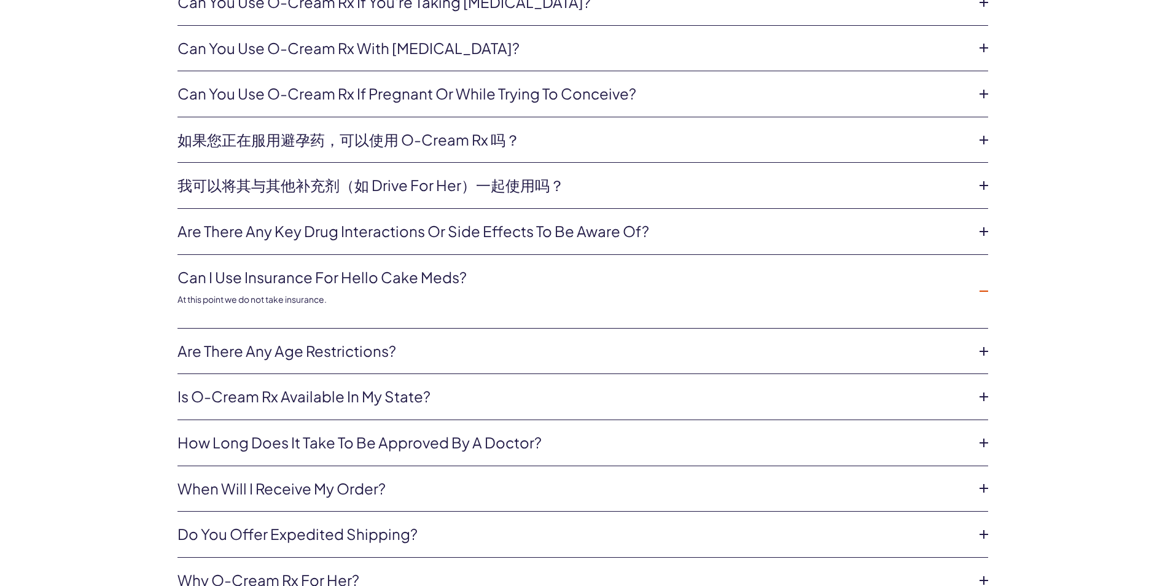
click at [280, 354] on link "Are there any age restrictions?" at bounding box center [573, 351] width 791 height 21
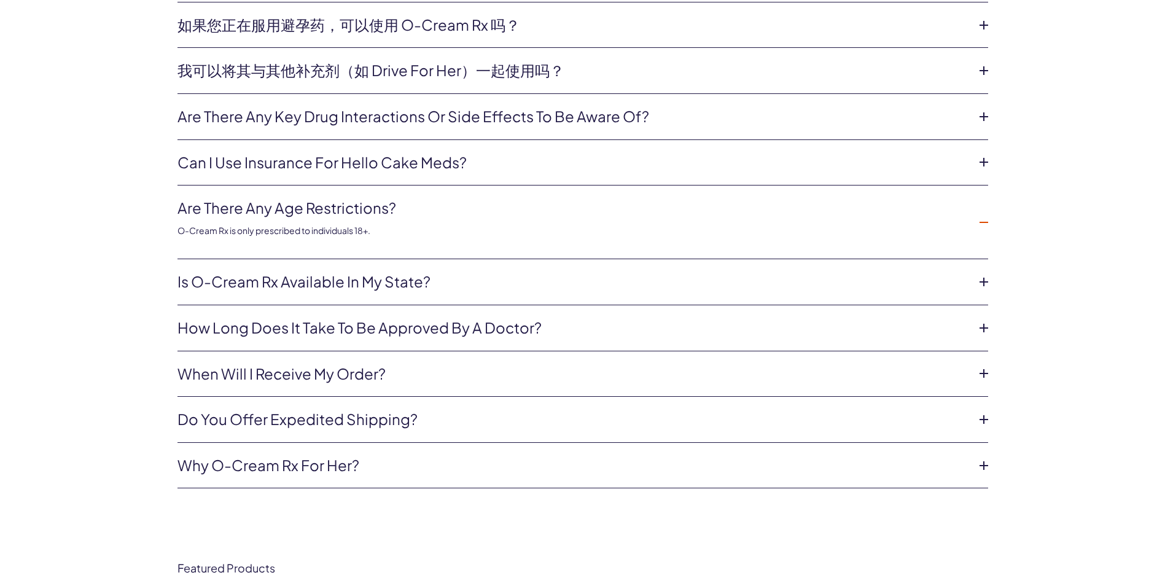
scroll to position [3386, 0]
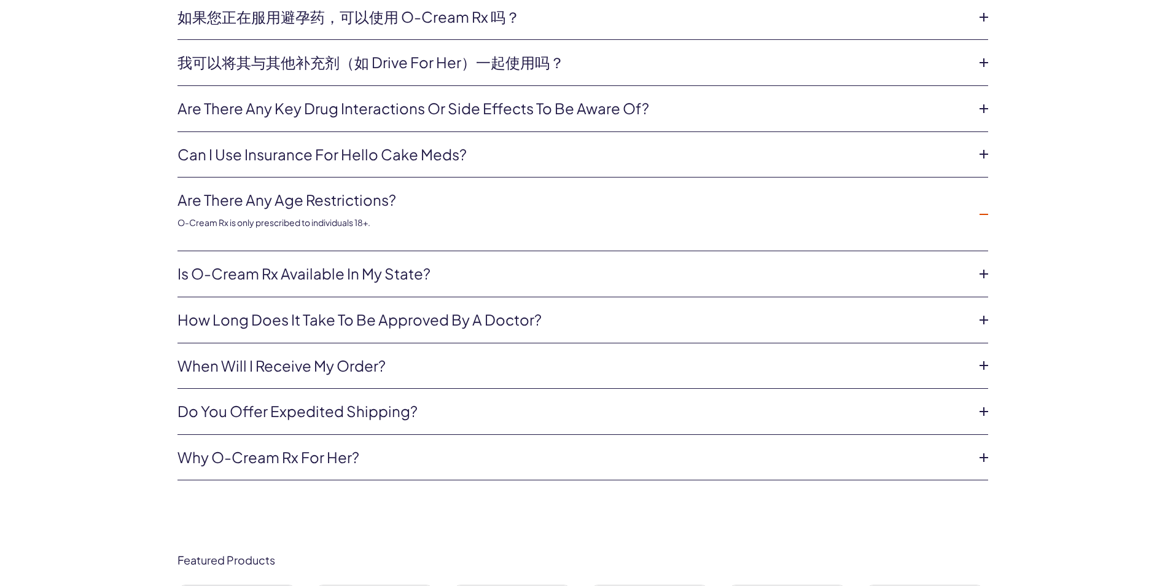
click at [329, 288] on li "Is O-Cream Rx available in my state? At the moment O-Cream Rx only ships within…" at bounding box center [583, 274] width 811 height 46
click at [337, 279] on link "Is O-Cream Rx available in my state?" at bounding box center [573, 274] width 791 height 21
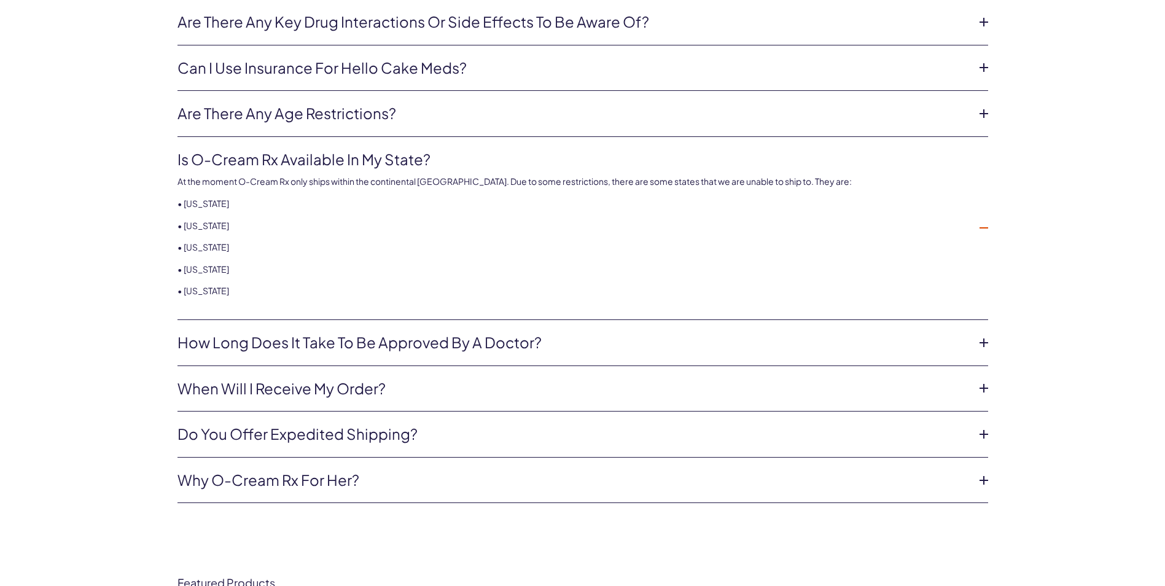
scroll to position [3509, 0]
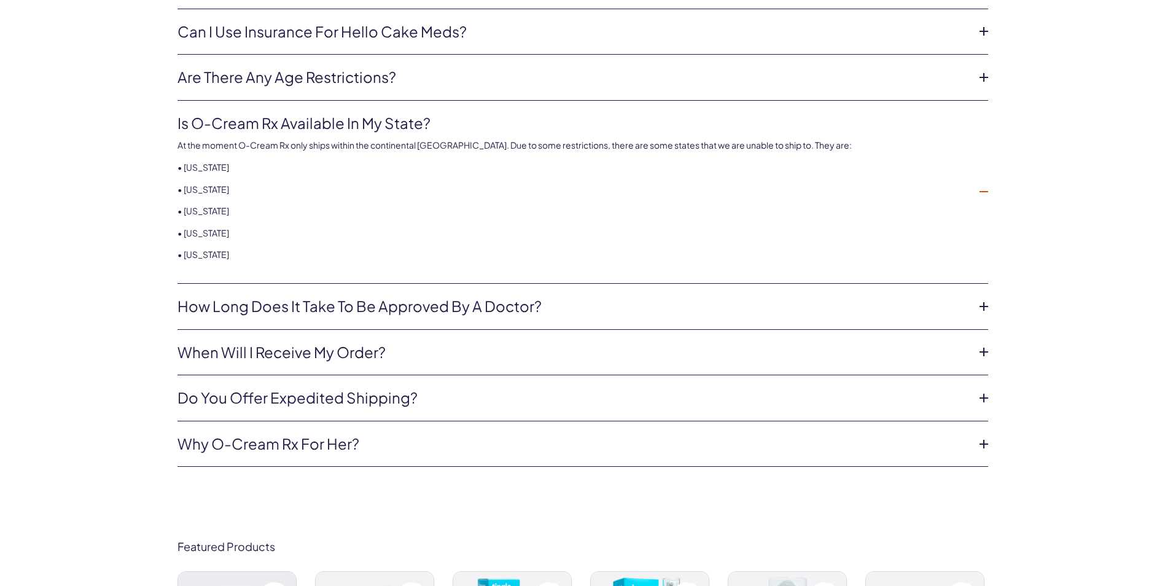
click at [350, 310] on link "How long does it take to be approved by a doctor?" at bounding box center [573, 306] width 791 height 21
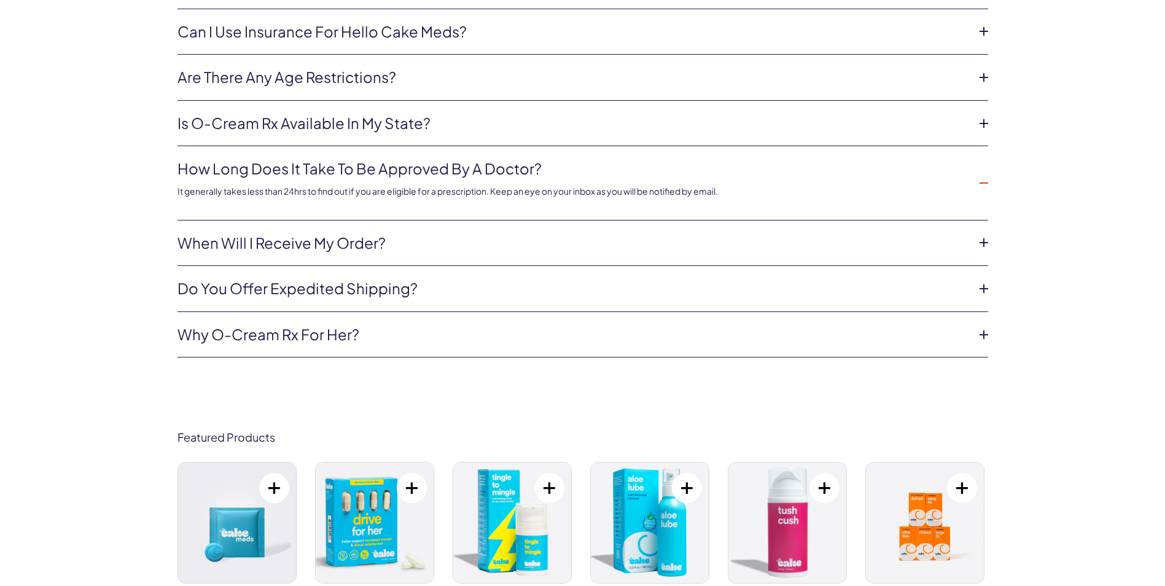
click at [322, 256] on li "When will I receive my order? If approved, it can take the pharmacy up to 2 -3 …" at bounding box center [583, 244] width 811 height 46
click at [329, 248] on link "When will I receive my order?" at bounding box center [573, 243] width 791 height 21
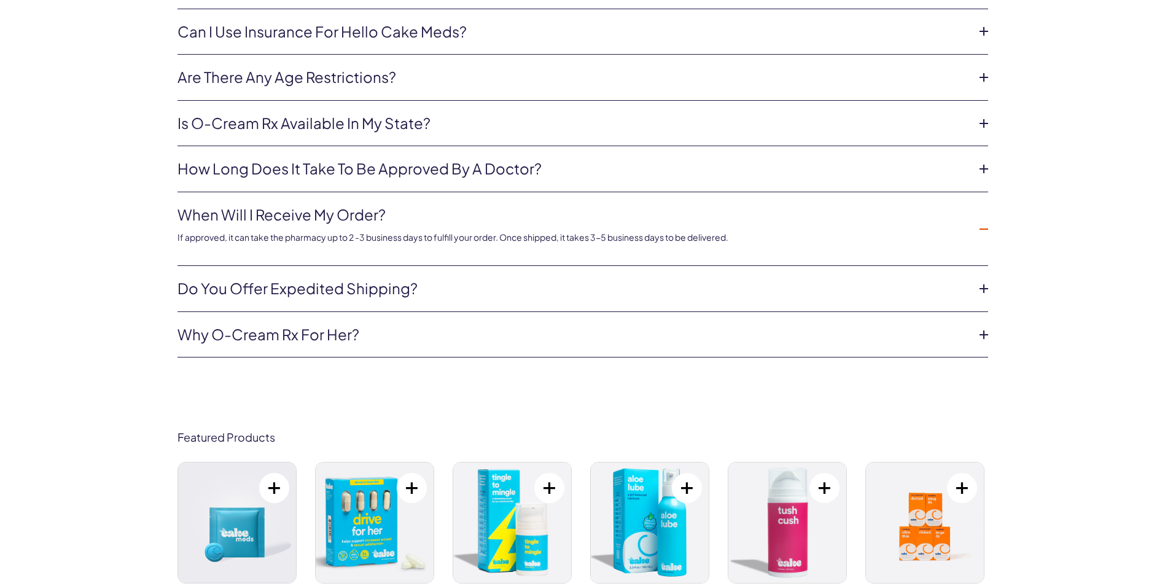
click at [335, 334] on link "Why O-Cream Rx For Her?" at bounding box center [573, 334] width 791 height 21
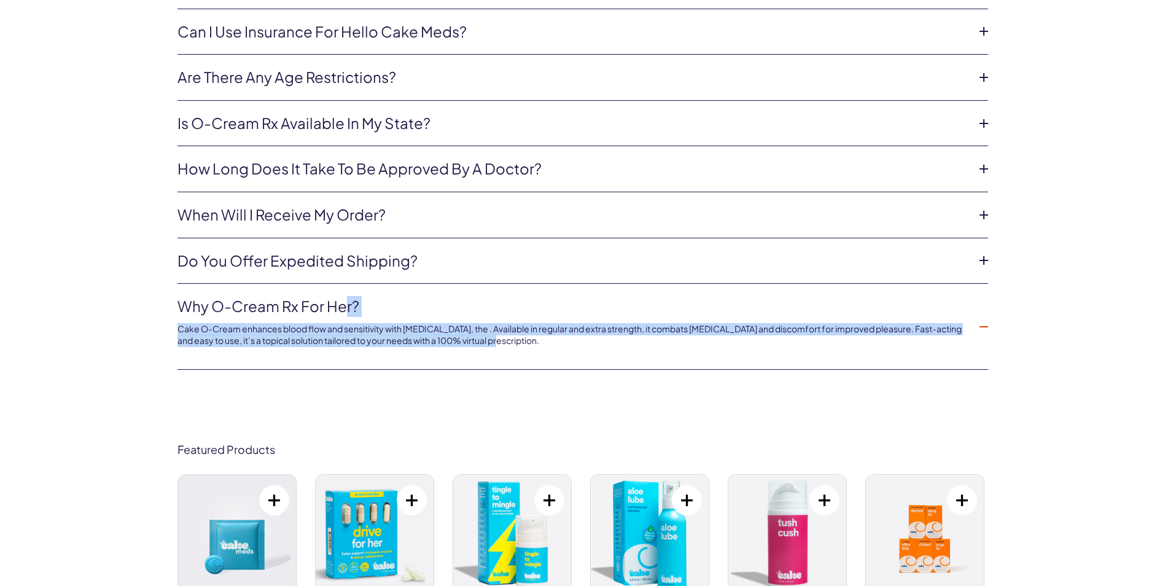
drag, startPoint x: 503, startPoint y: 342, endPoint x: 170, endPoint y: 292, distance: 337.3
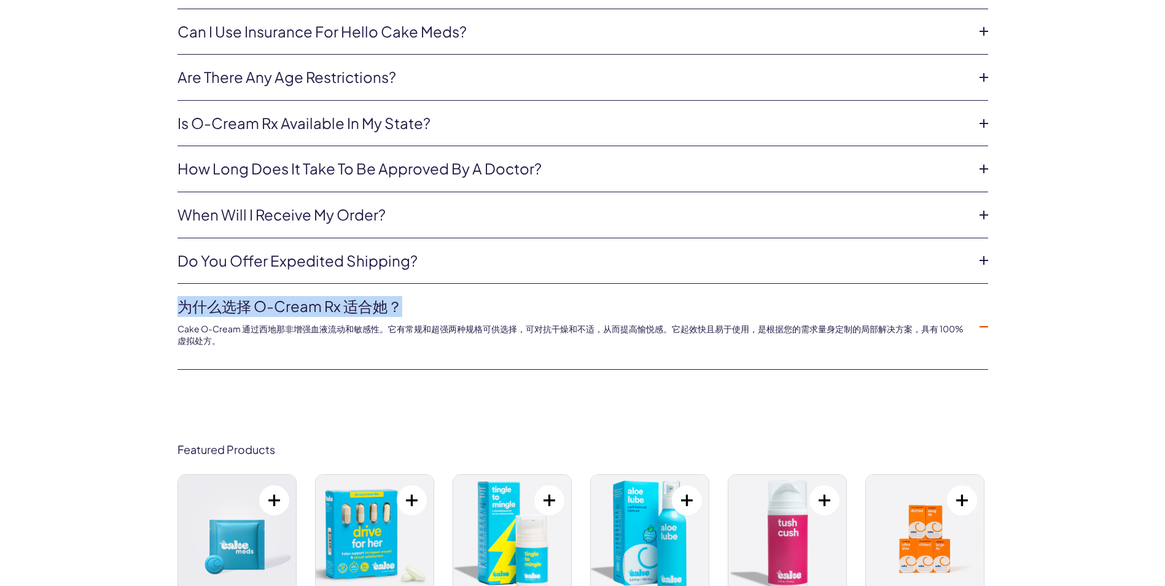
click at [260, 345] on p "Cake O-Cream 通过西地那非增强血液流动和敏感性。它有常规和超强两种规格可供选择，可对抗干燥和不适，从而提高愉悦感。它起效快且易于使用，是根据您的需…" at bounding box center [573, 335] width 791 height 24
click at [367, 357] on li "为什么选择 O-Cream Rx 适合她？ Cake O-Cream 通过西地那非增强血液流动和敏感性。它有常规和超强两种规格可供选择，可对抗干燥和不适，从而…" at bounding box center [583, 327] width 811 height 86
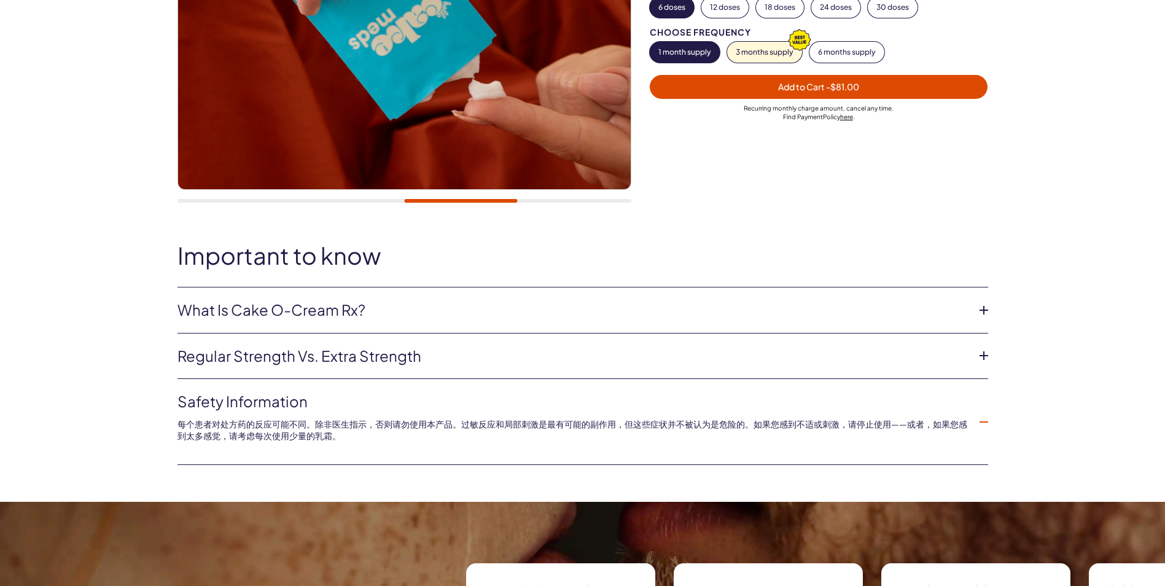
scroll to position [315, 0]
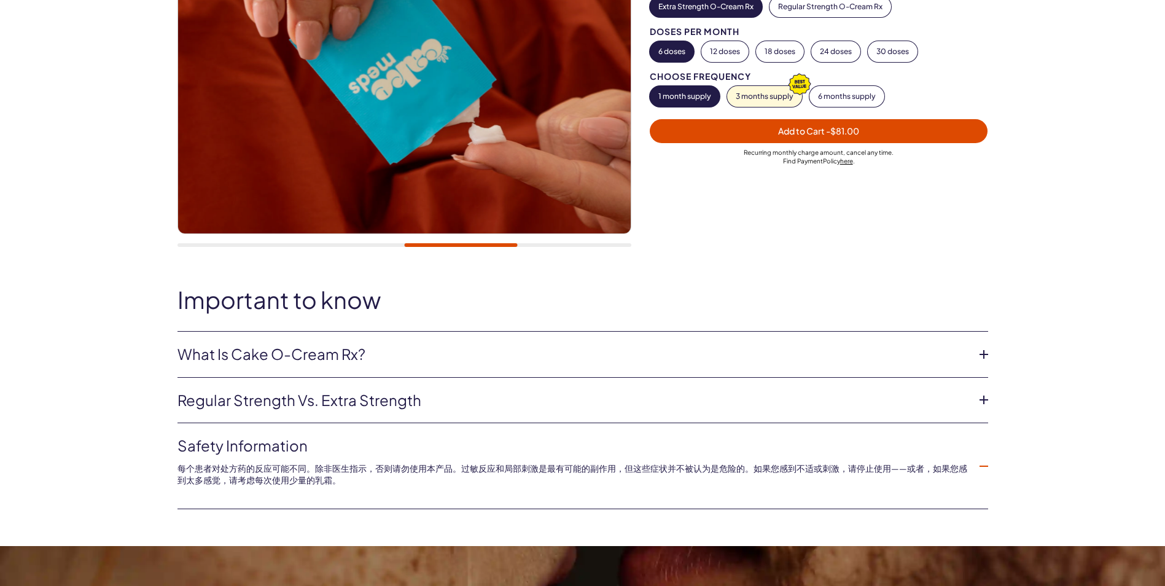
click at [286, 358] on link "What is Cake O-Cream Rx?" at bounding box center [573, 354] width 791 height 21
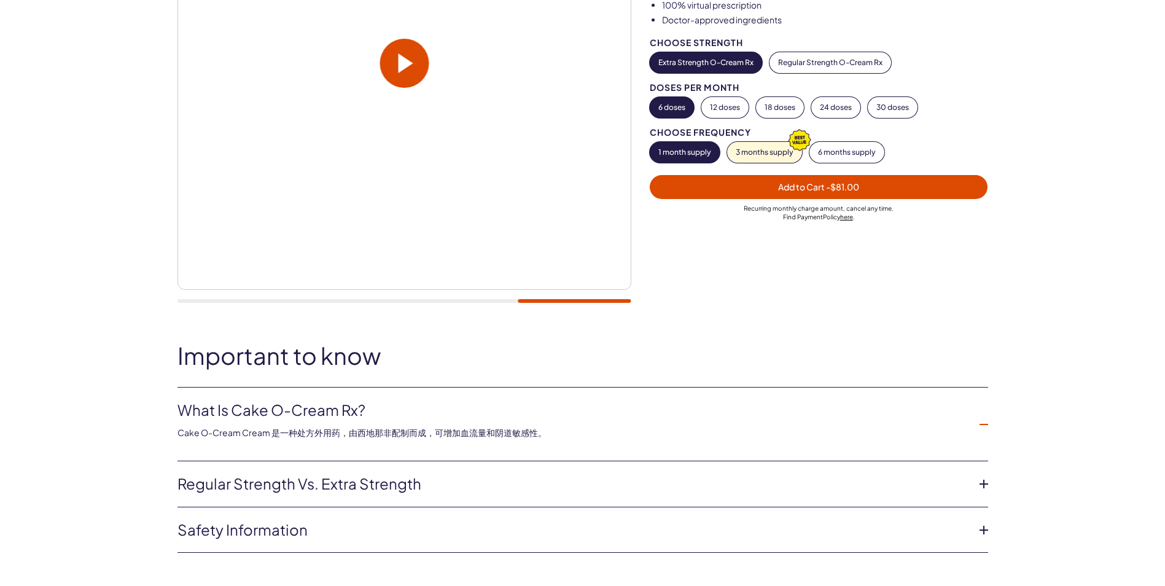
scroll to position [130, 0]
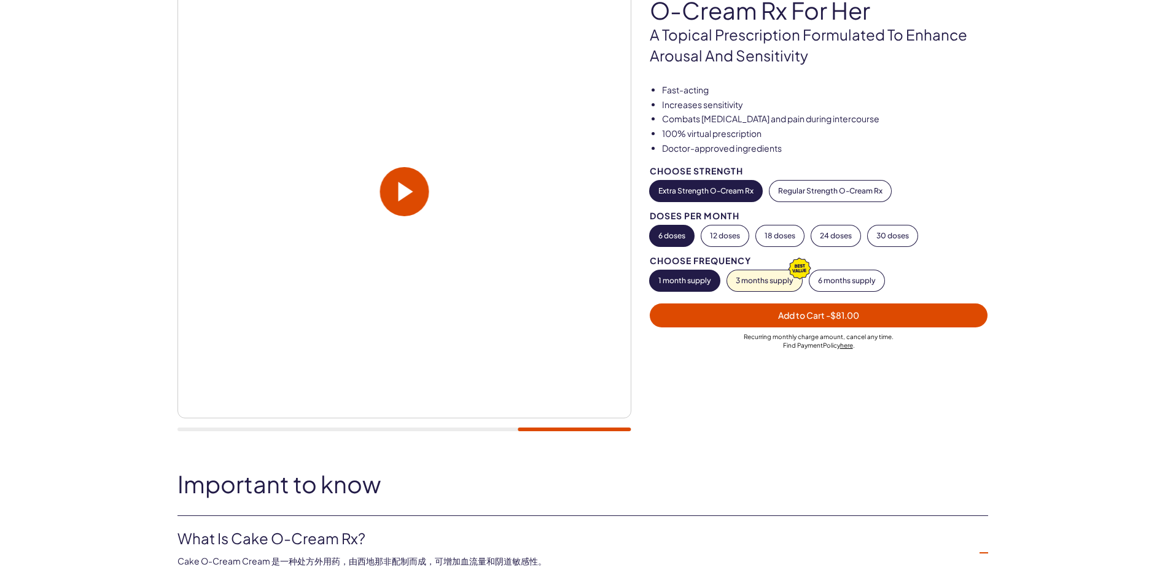
click at [228, 426] on div at bounding box center [405, 204] width 454 height 480
click at [237, 433] on div at bounding box center [405, 204] width 454 height 480
drag, startPoint x: 547, startPoint y: 433, endPoint x: 373, endPoint y: 429, distance: 173.9
click at [375, 429] on div at bounding box center [405, 204] width 454 height 480
click at [373, 429] on div at bounding box center [405, 430] width 454 height 4
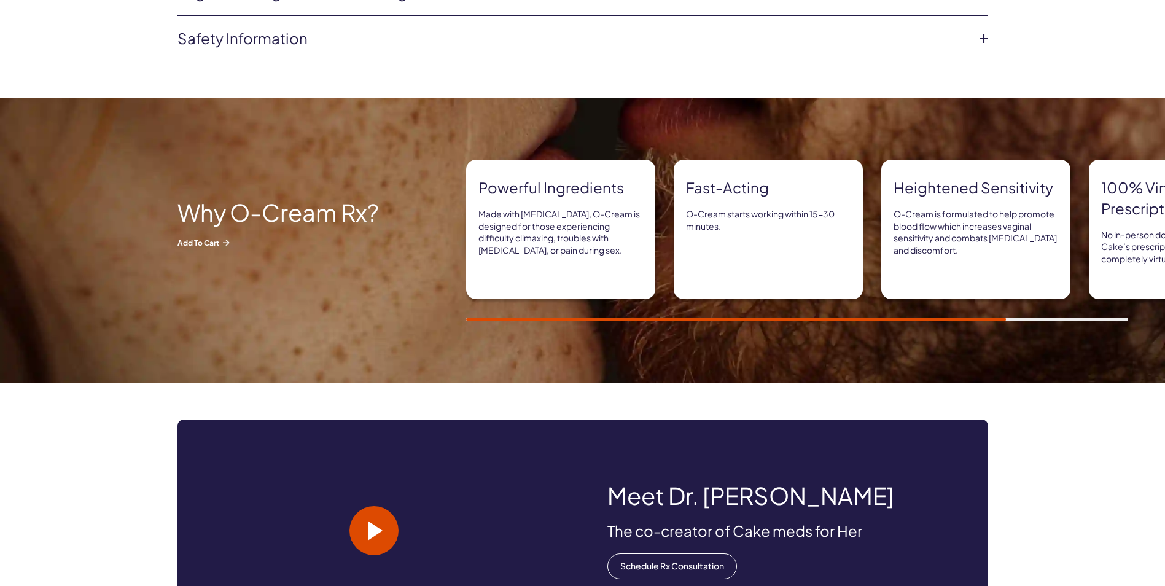
scroll to position [860, 0]
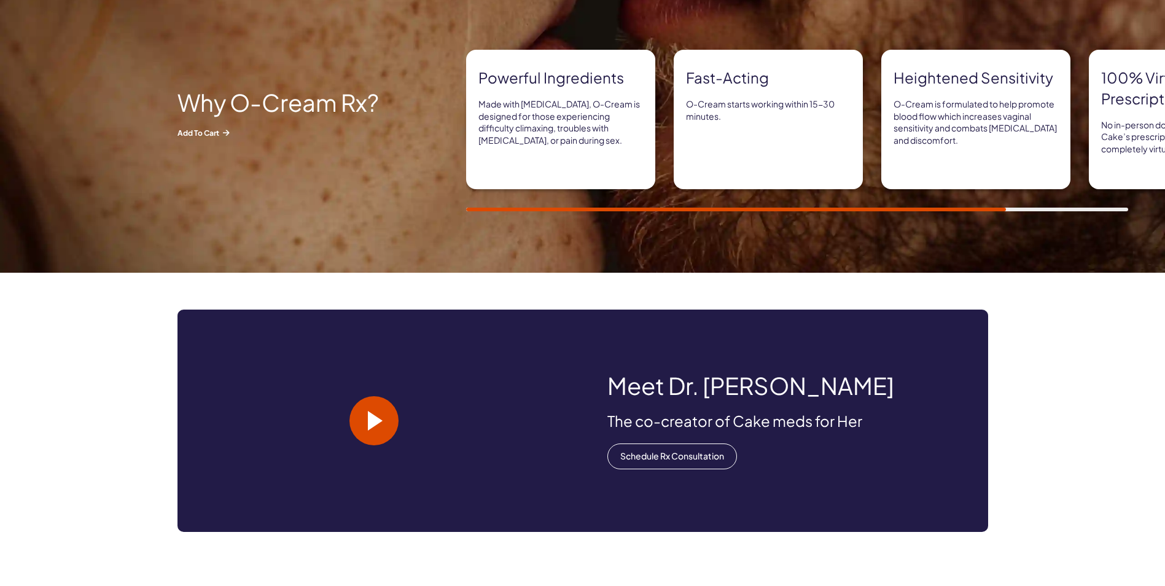
click at [877, 217] on div "Why O-cream Rx? Add to Cart Powerful ingredients Made with [MEDICAL_DATA], O-Cr…" at bounding box center [582, 130] width 1165 height 284
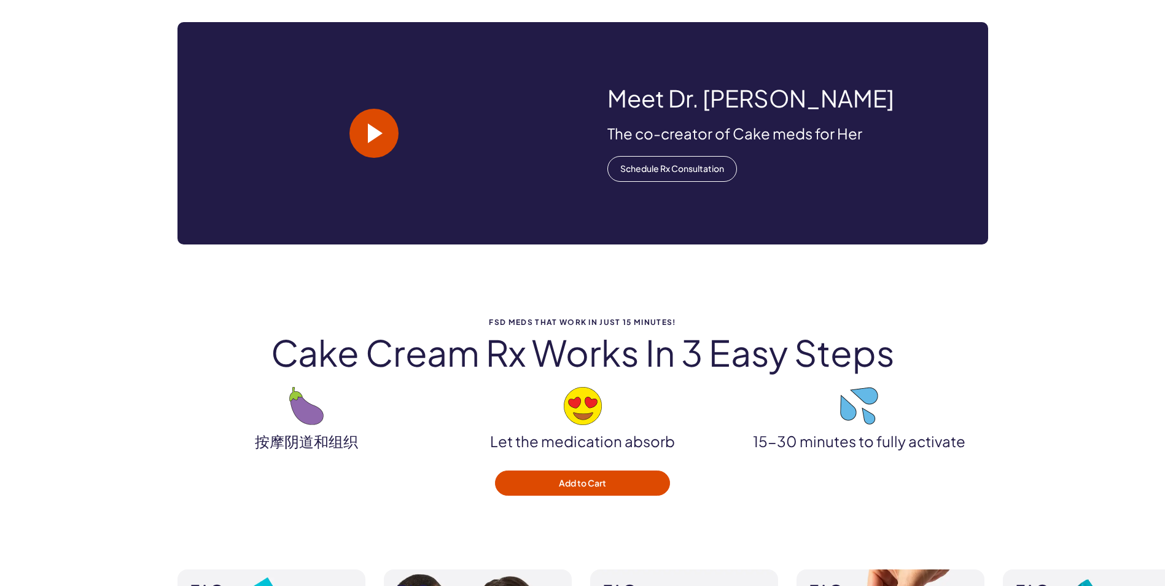
scroll to position [1167, 0]
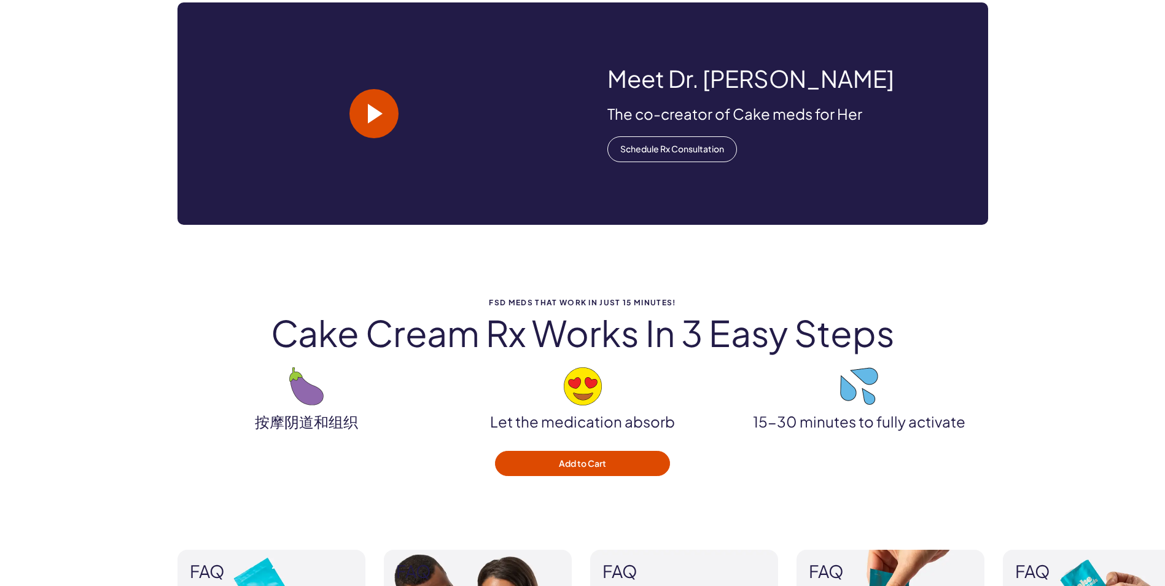
click at [373, 111] on span at bounding box center [375, 114] width 15 height 20
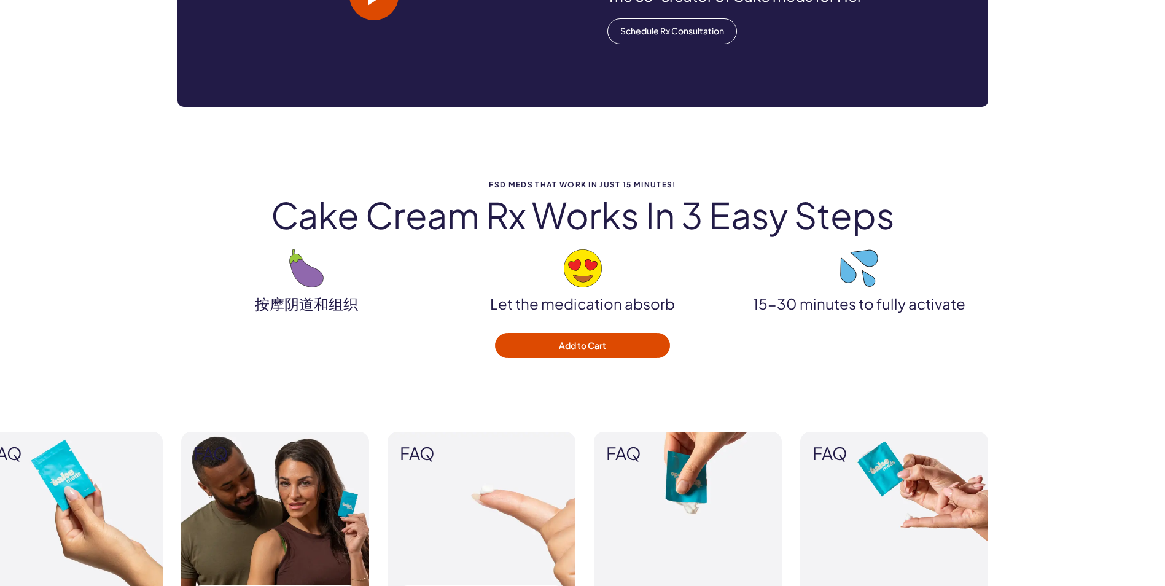
scroll to position [1290, 0]
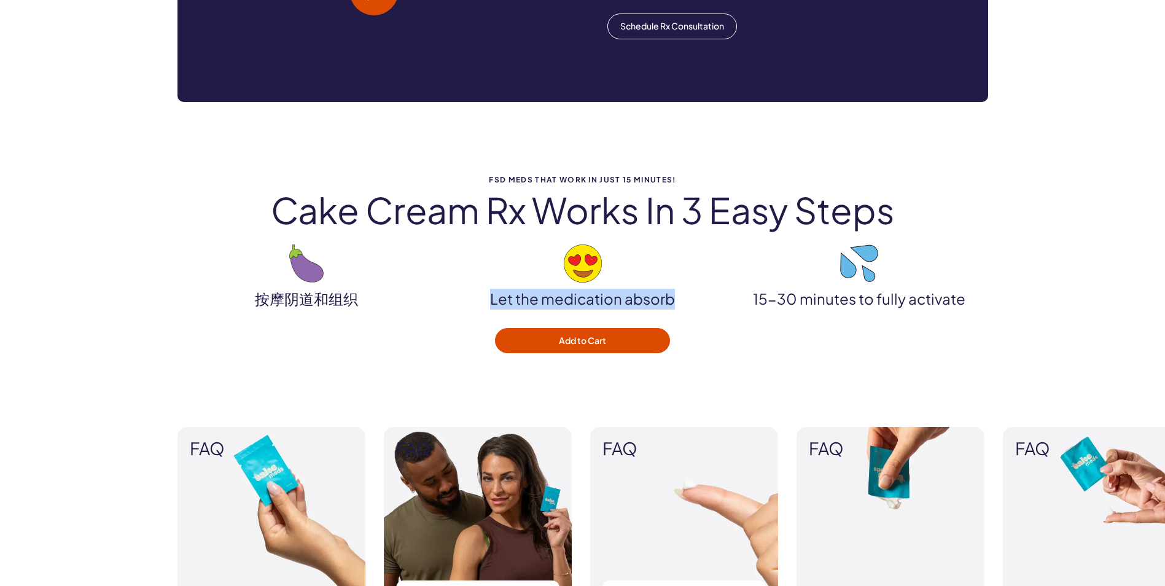
drag, startPoint x: 683, startPoint y: 302, endPoint x: 479, endPoint y: 298, distance: 203.4
click at [479, 298] on p "Let the medication absorb" at bounding box center [583, 299] width 258 height 21
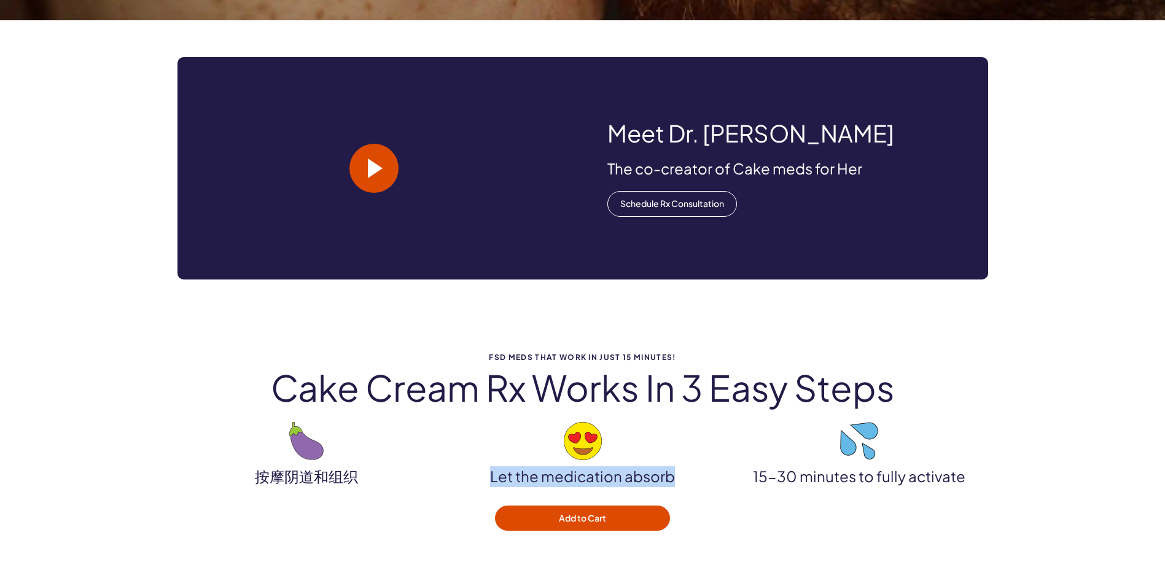
scroll to position [1106, 0]
